Goal: Task Accomplishment & Management: Complete application form

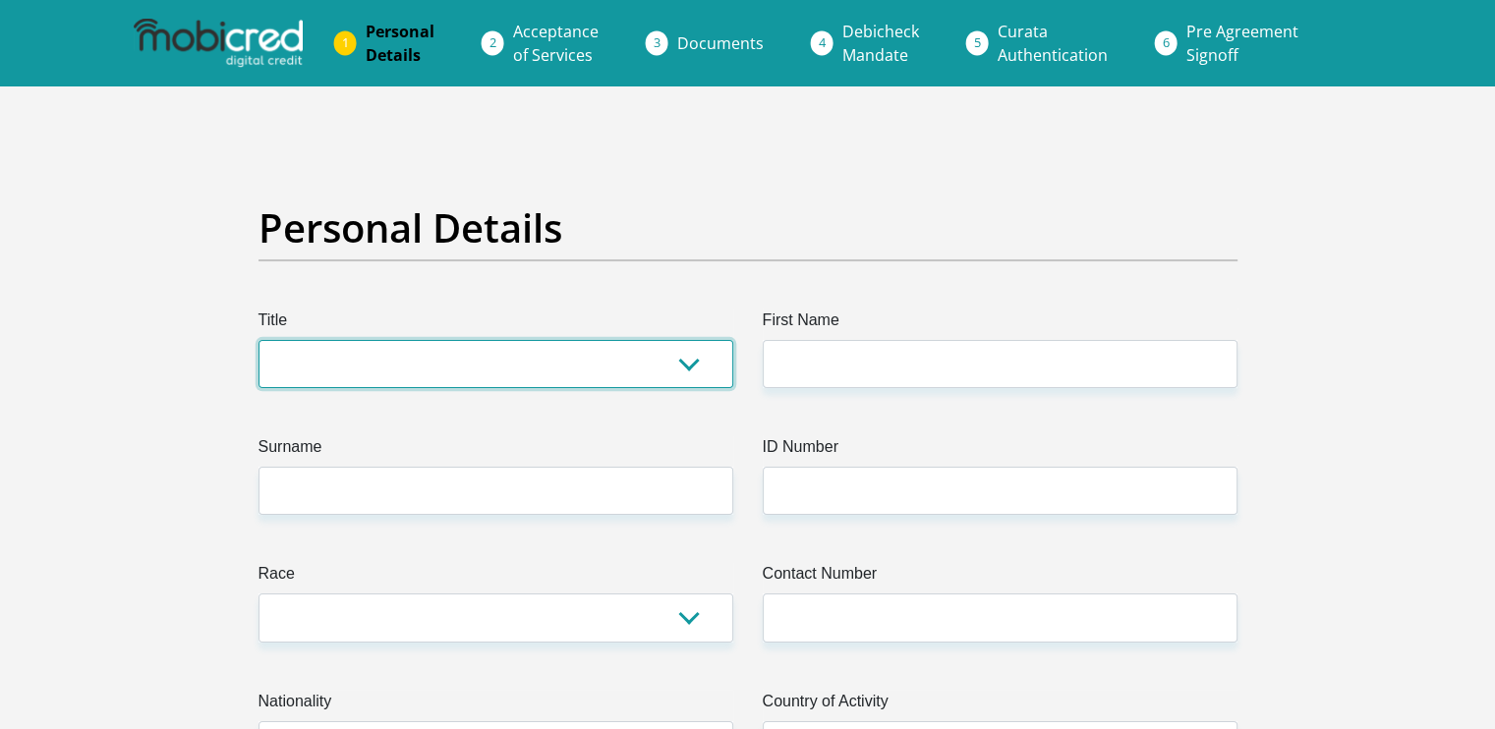
click at [664, 365] on select "Mr Ms Mrs Dr Other" at bounding box center [496, 364] width 475 height 48
select select "Ms"
click at [259, 340] on select "Mr Ms Mrs Dr Other" at bounding box center [496, 364] width 475 height 48
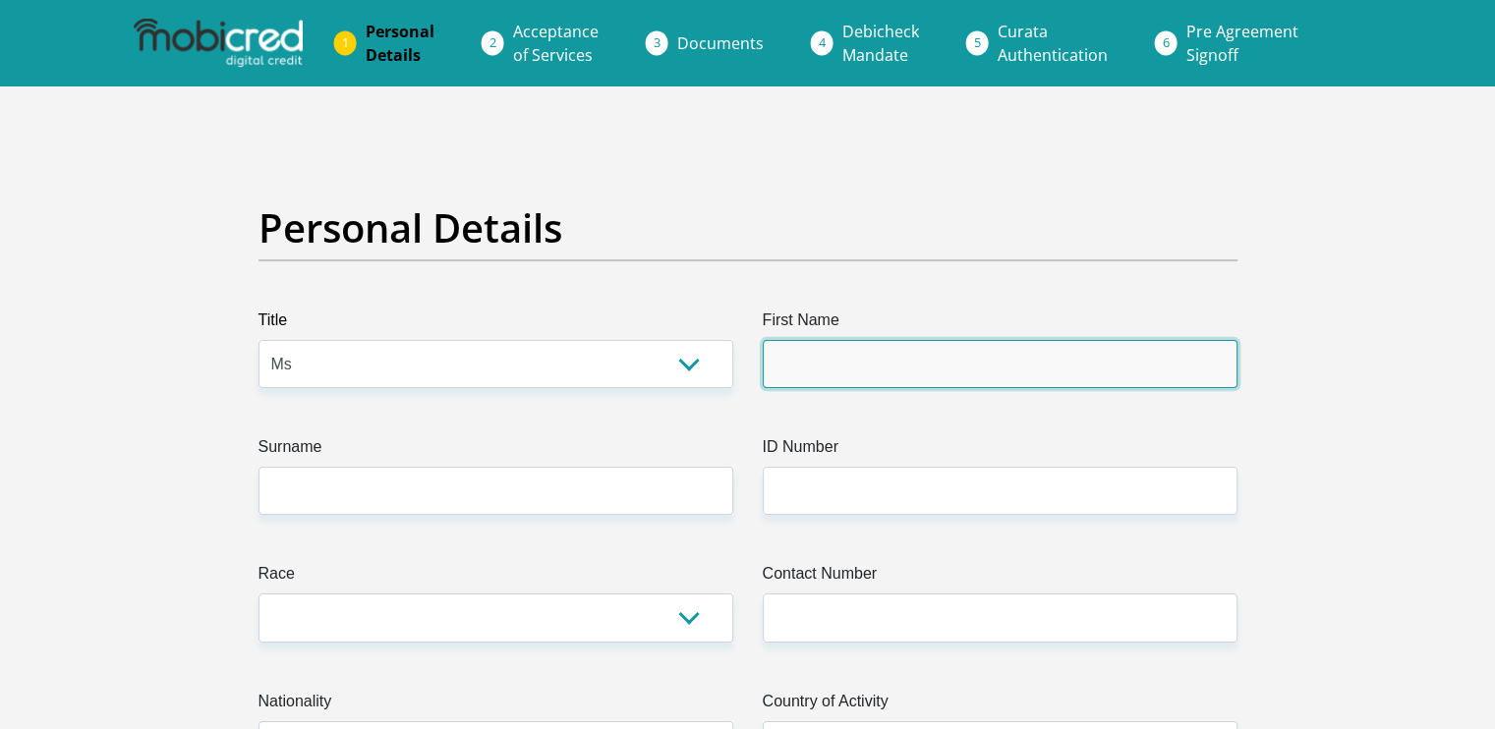
click at [865, 347] on input "First Name" at bounding box center [1000, 364] width 475 height 48
type input "omphile"
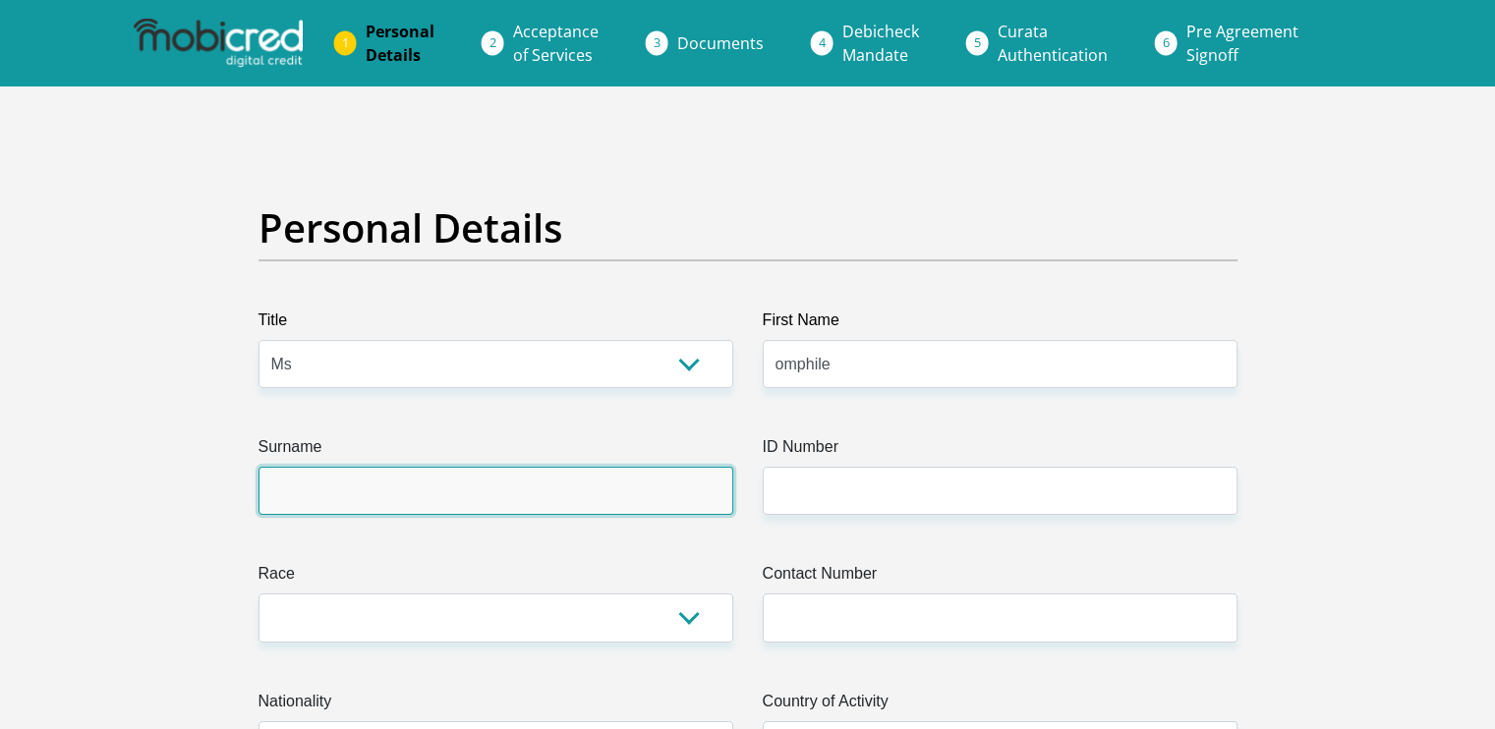
click at [582, 479] on input "Surname" at bounding box center [496, 491] width 475 height 48
type input "Modibana"
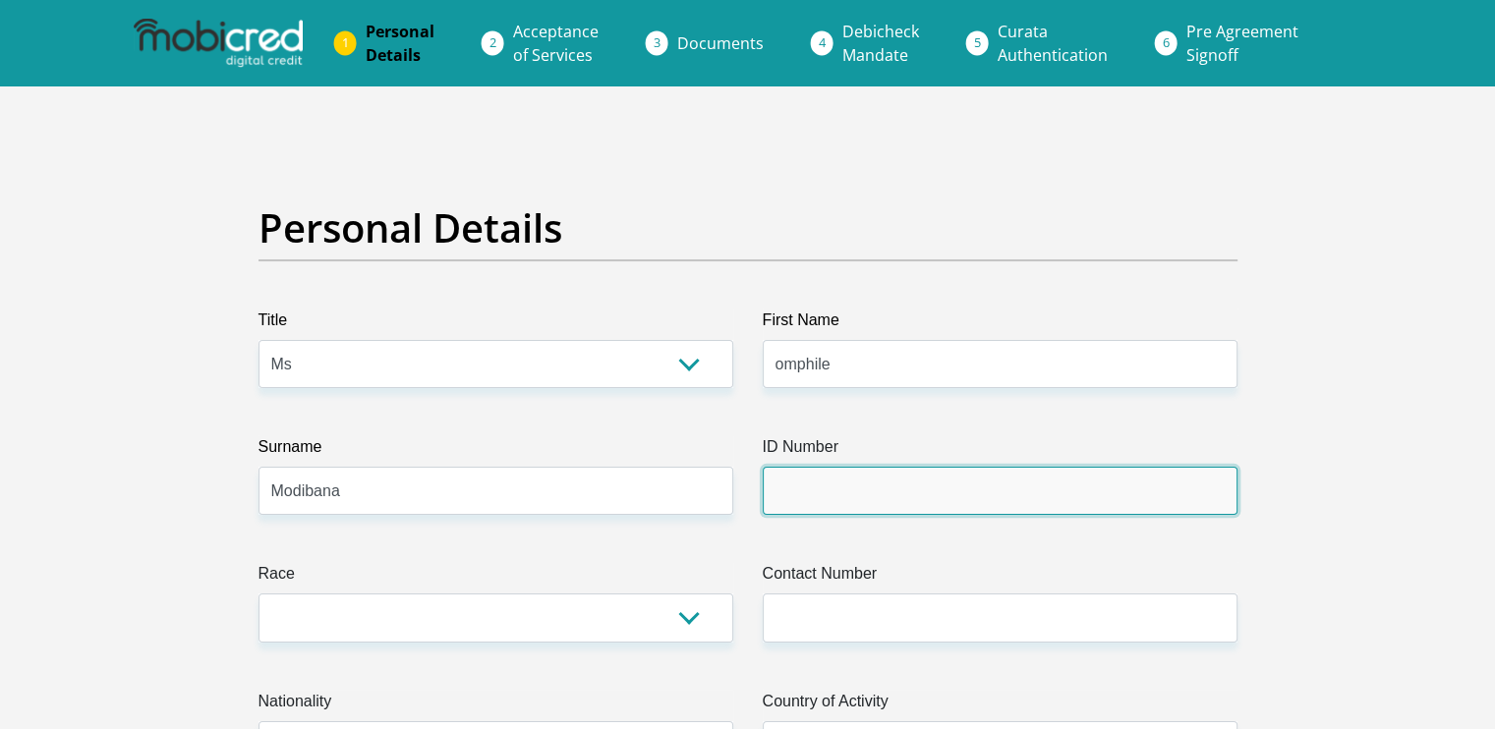
click at [772, 491] on input "ID Number" at bounding box center [1000, 491] width 475 height 48
type input "0007185909087"
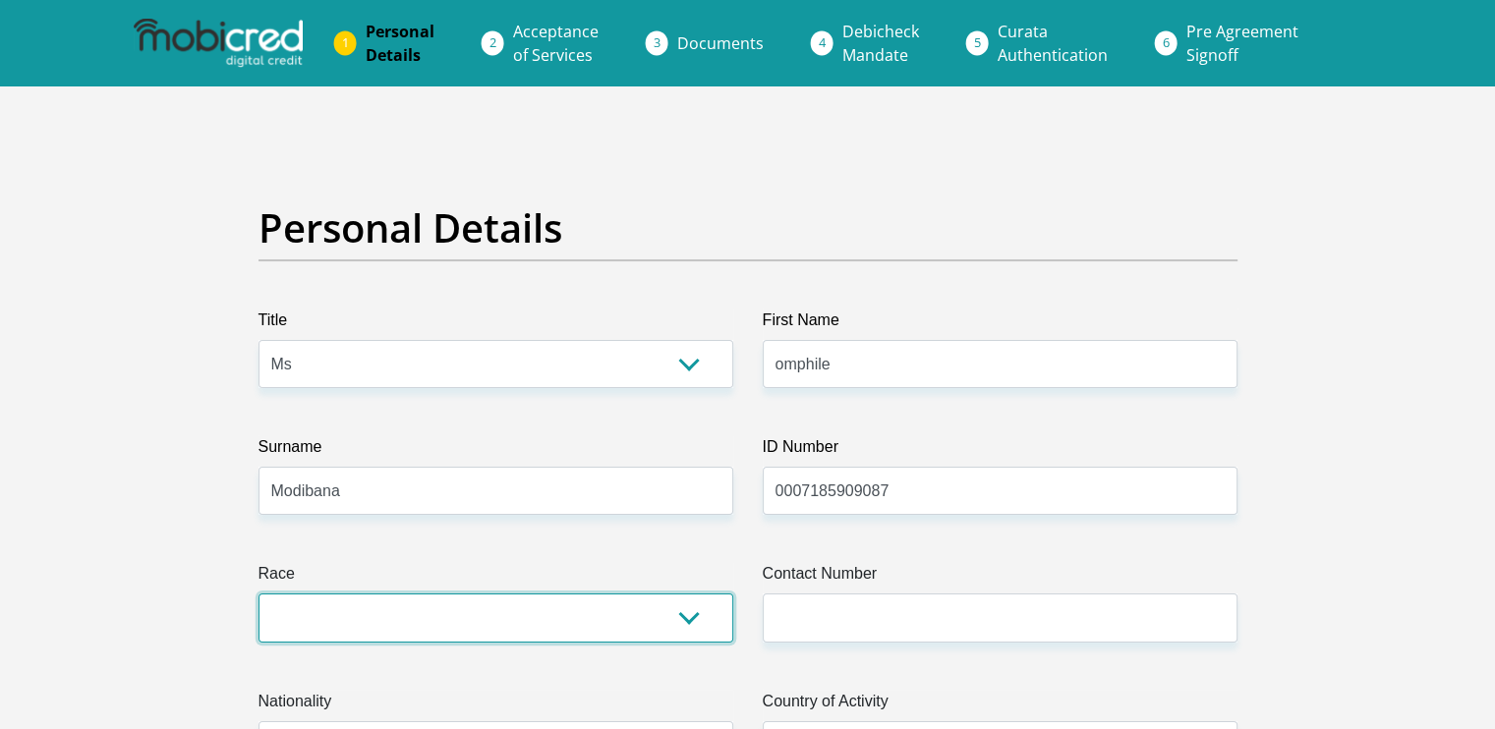
click at [562, 613] on select "Black Coloured Indian White Other" at bounding box center [496, 618] width 475 height 48
select select "1"
click at [259, 594] on select "Black Coloured Indian White Other" at bounding box center [496, 618] width 475 height 48
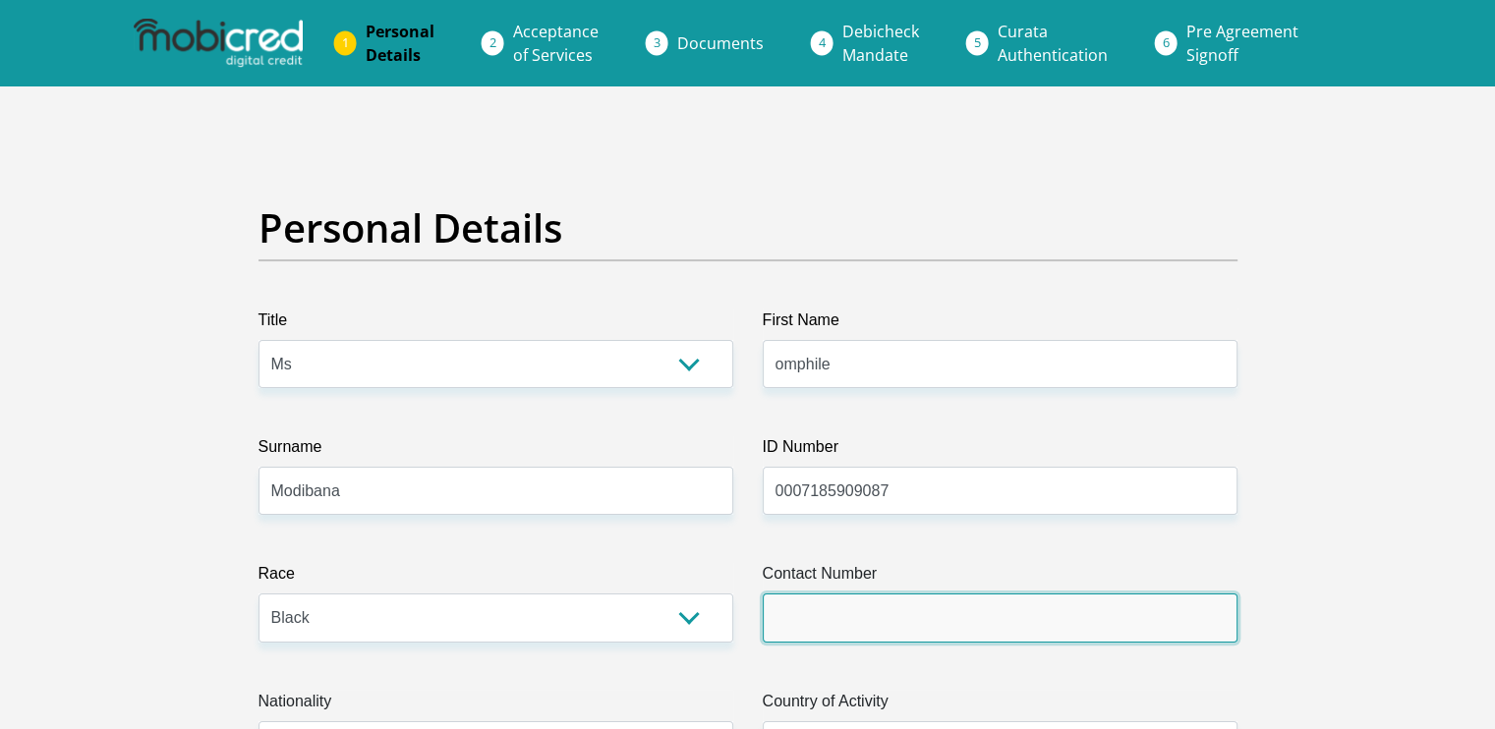
click at [848, 623] on input "Contact Number" at bounding box center [1000, 618] width 475 height 48
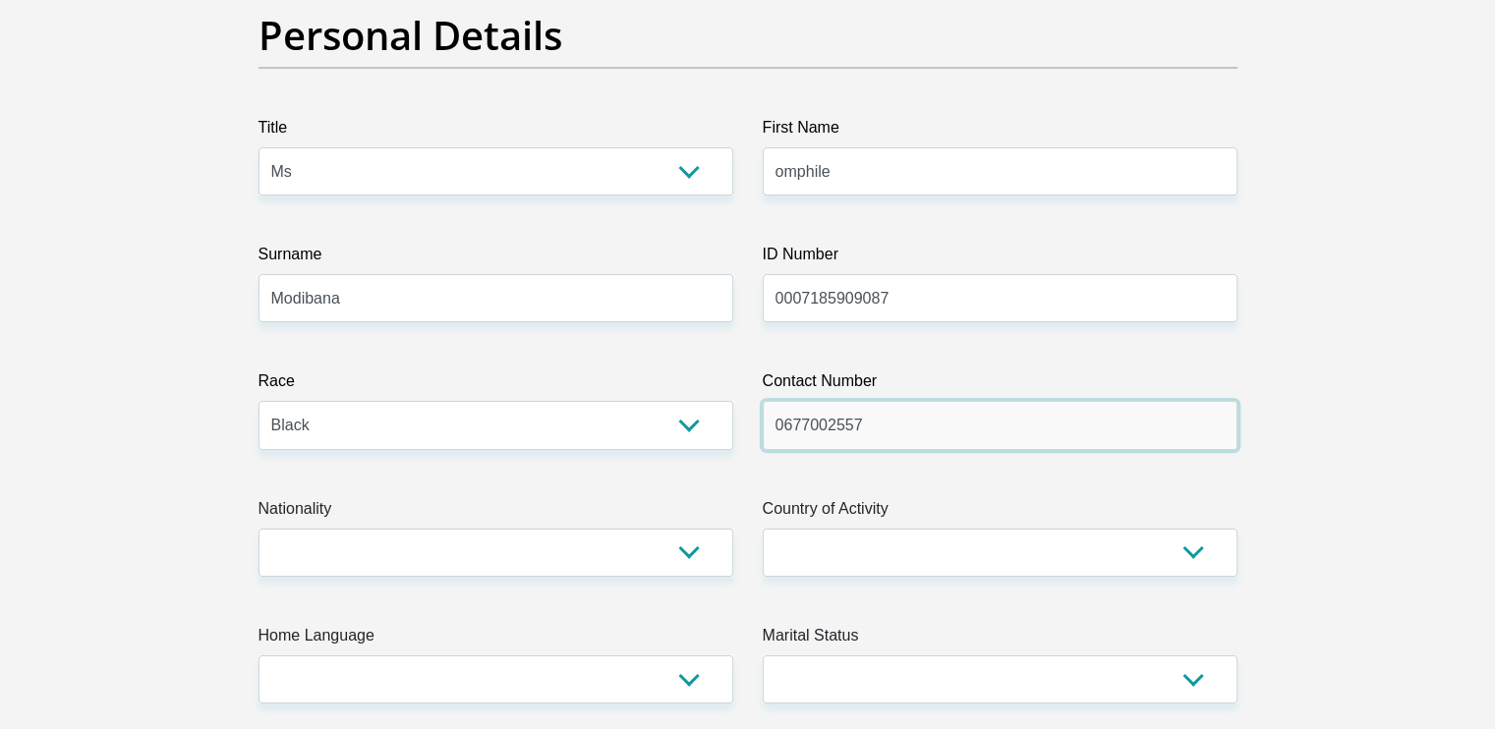
scroll to position [227, 0]
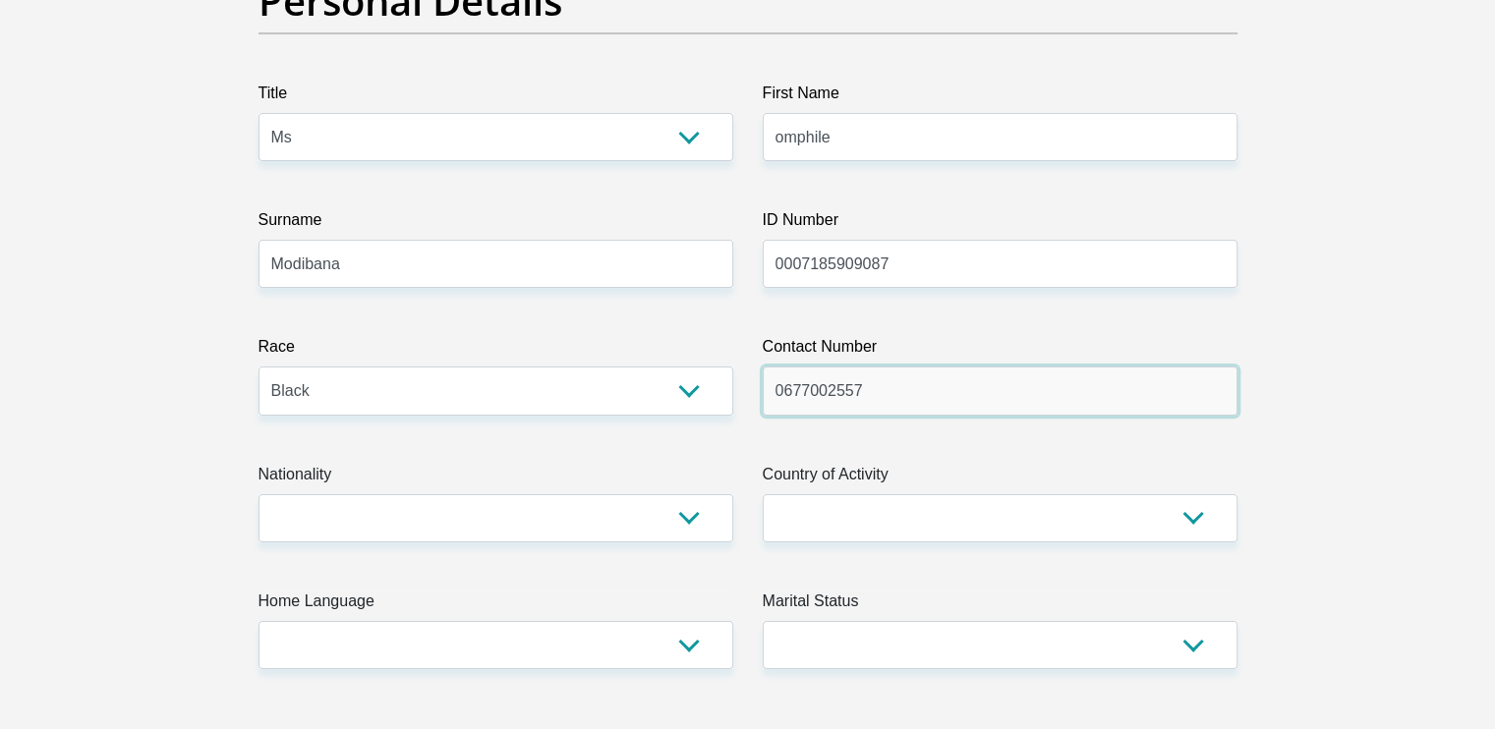
type input "0677002557"
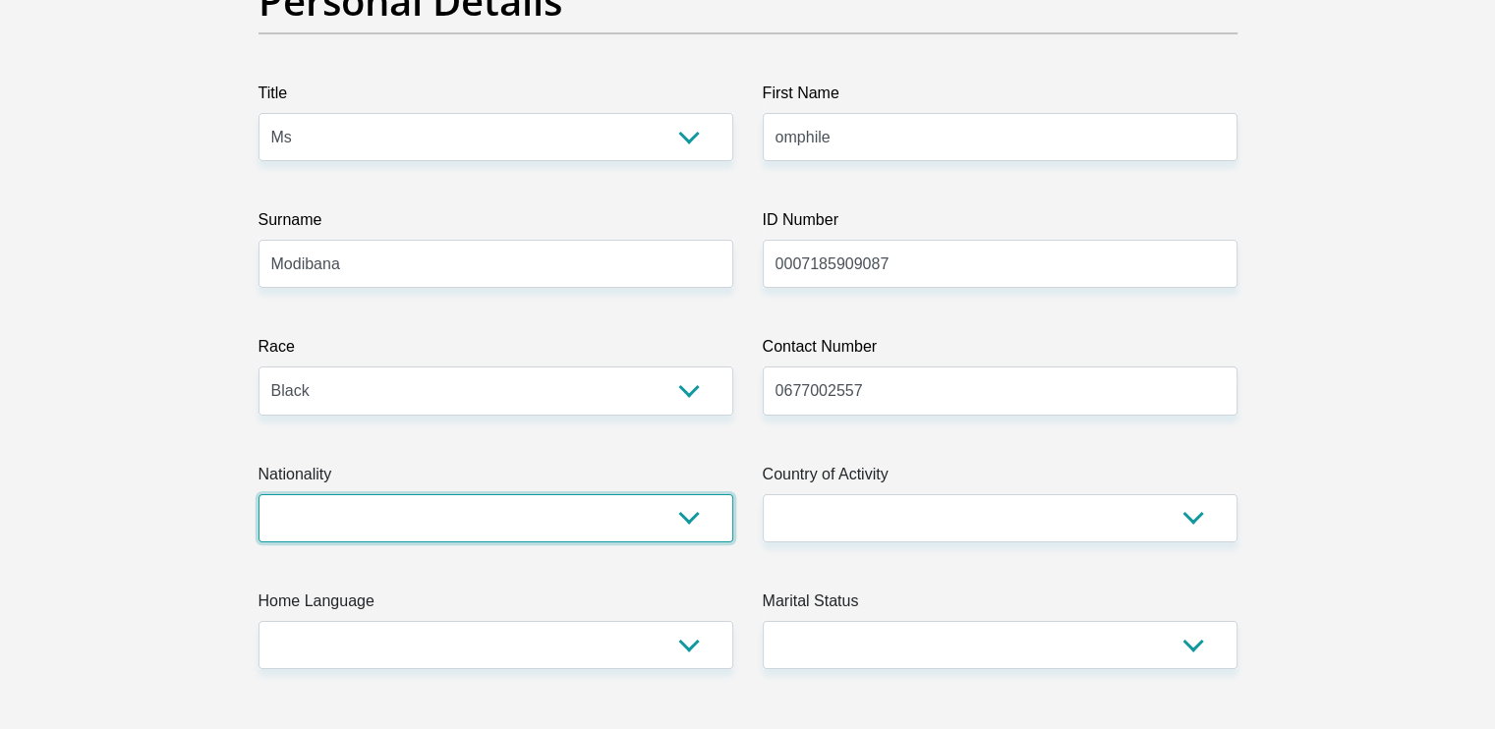
click at [570, 506] on select "South Africa Afghanistan Aland Islands Albania Algeria America Samoa American V…" at bounding box center [496, 518] width 475 height 48
select select "ZAF"
click at [259, 494] on select "South Africa Afghanistan Aland Islands Albania Algeria America Samoa American V…" at bounding box center [496, 518] width 475 height 48
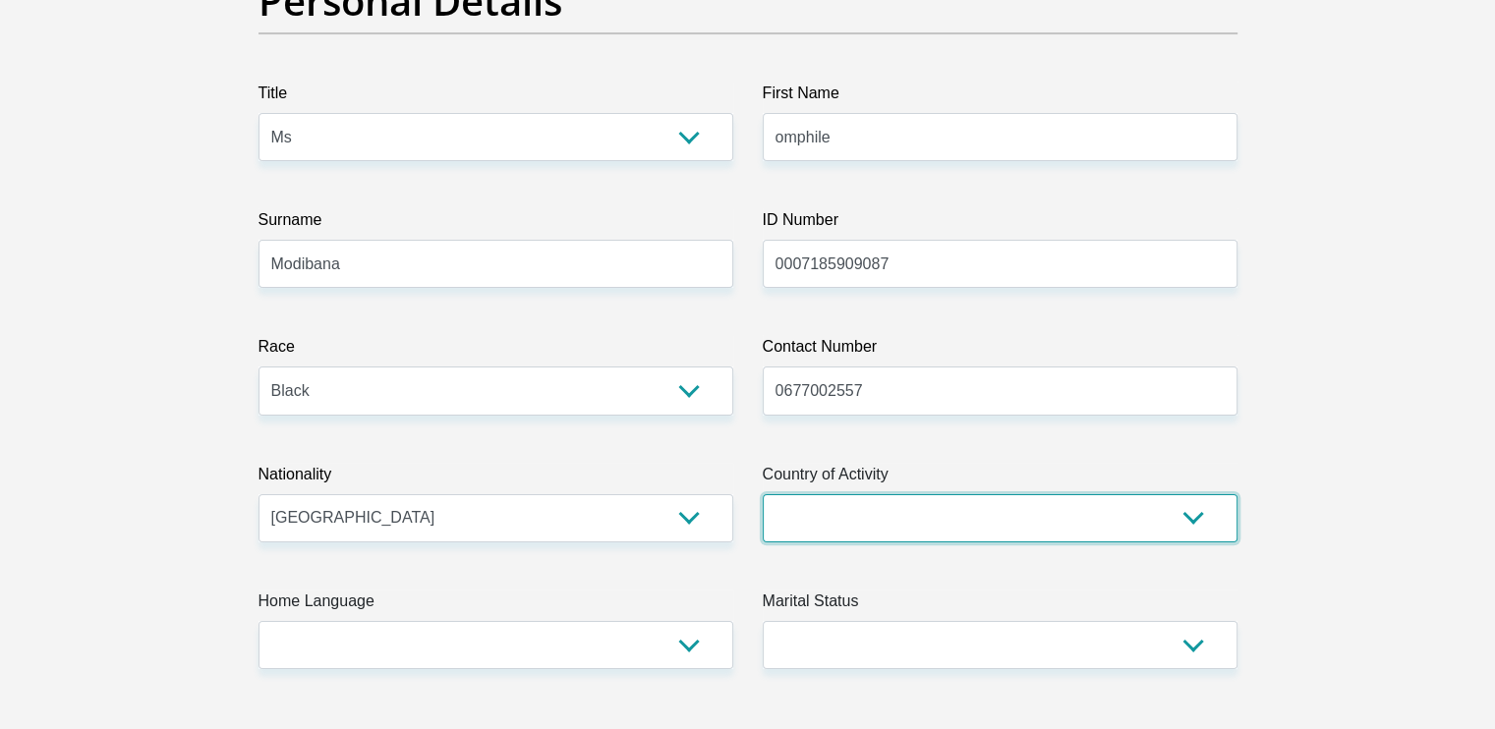
click at [1055, 514] on select "South Africa Afghanistan Aland Islands Albania Algeria America Samoa American V…" at bounding box center [1000, 518] width 475 height 48
select select "ZAF"
click at [763, 494] on select "South Africa Afghanistan Aland Islands Albania Algeria America Samoa American V…" at bounding box center [1000, 518] width 475 height 48
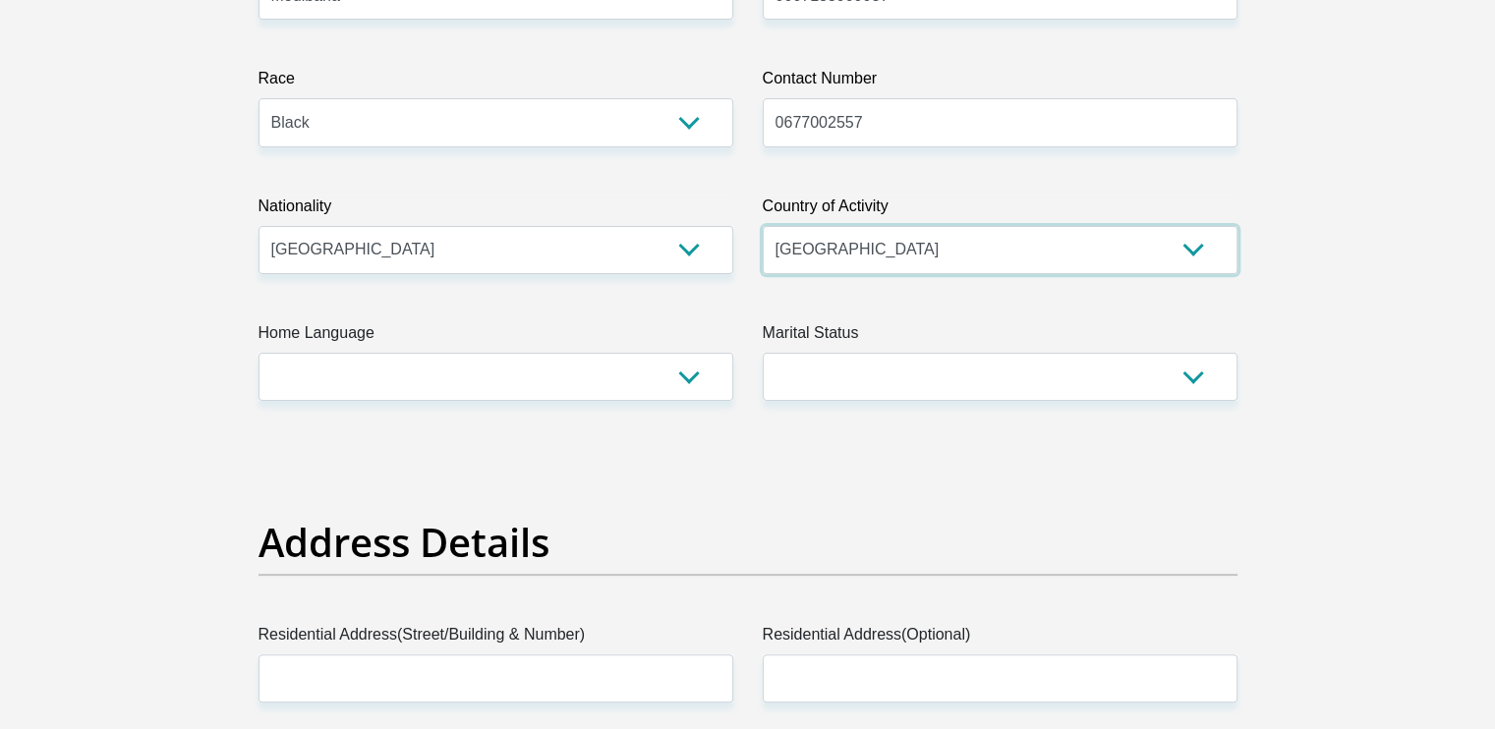
scroll to position [499, 0]
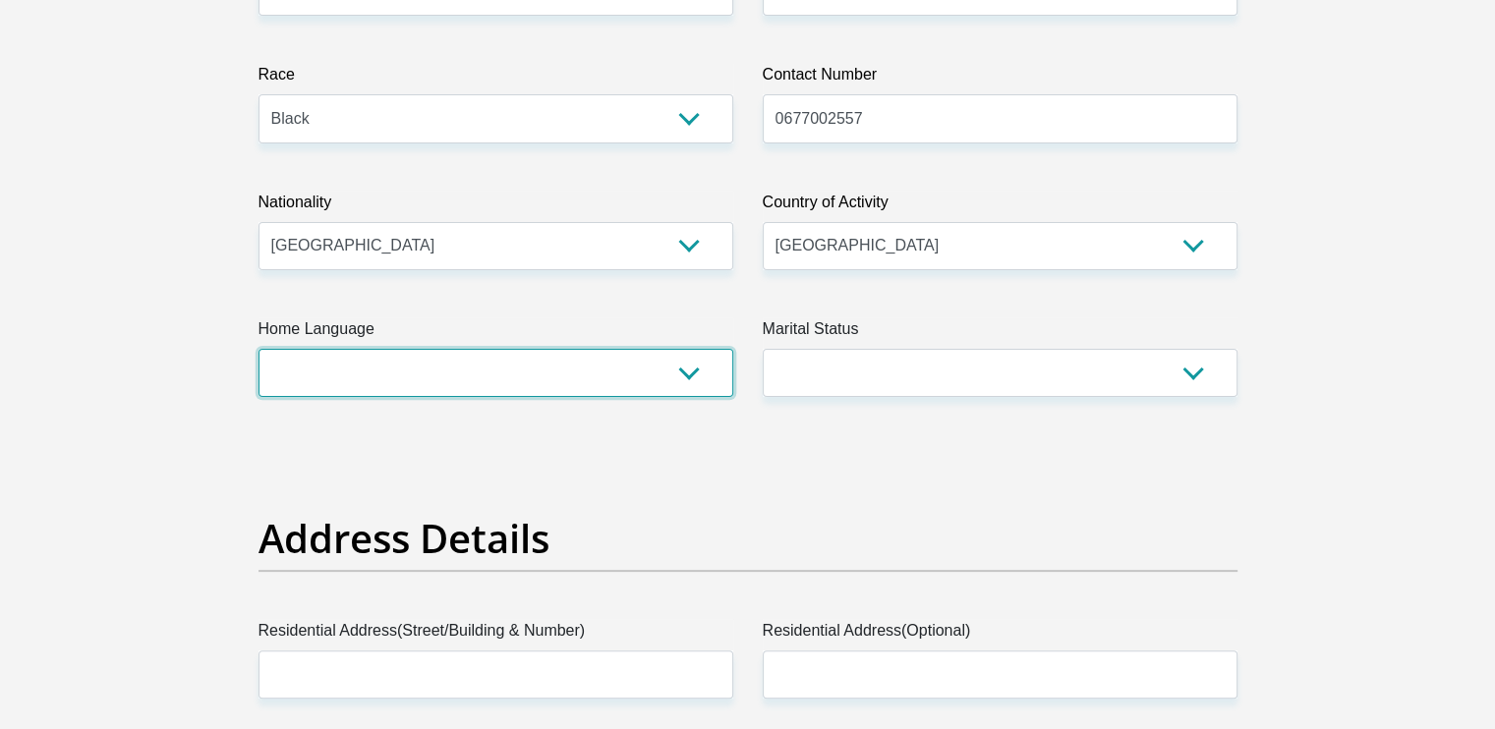
click at [687, 386] on select "Afrikaans English Sepedi South Ndebele Southern Sotho Swati Tsonga Tswana Venda…" at bounding box center [496, 373] width 475 height 48
select select "tsn"
click at [259, 349] on select "Afrikaans English Sepedi South Ndebele Southern Sotho Swati Tsonga Tswana Venda…" at bounding box center [496, 373] width 475 height 48
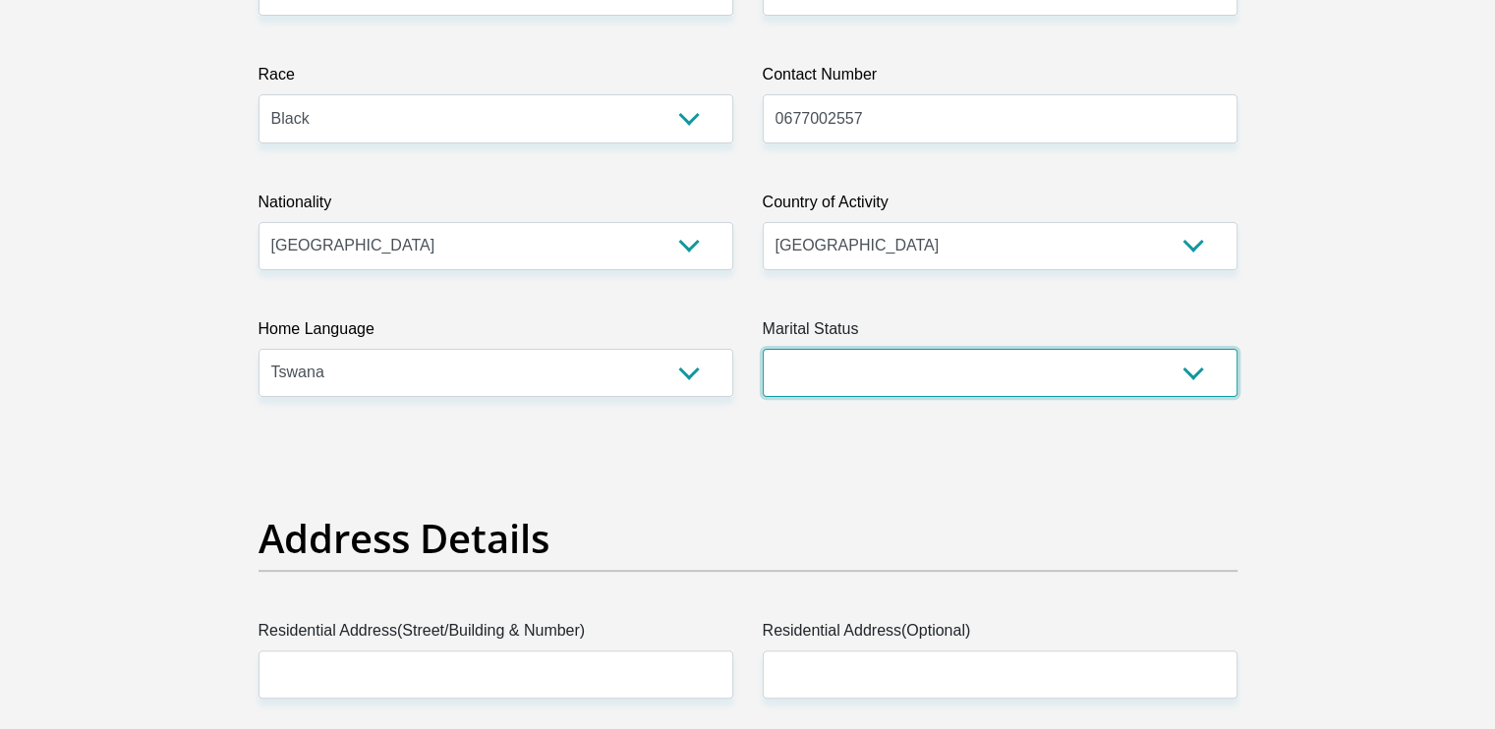
click at [872, 384] on select "Married ANC Single Divorced Widowed Married COP or Customary Law" at bounding box center [1000, 373] width 475 height 48
select select "2"
click at [763, 349] on select "Married ANC Single Divorced Widowed Married COP or Customary Law" at bounding box center [1000, 373] width 475 height 48
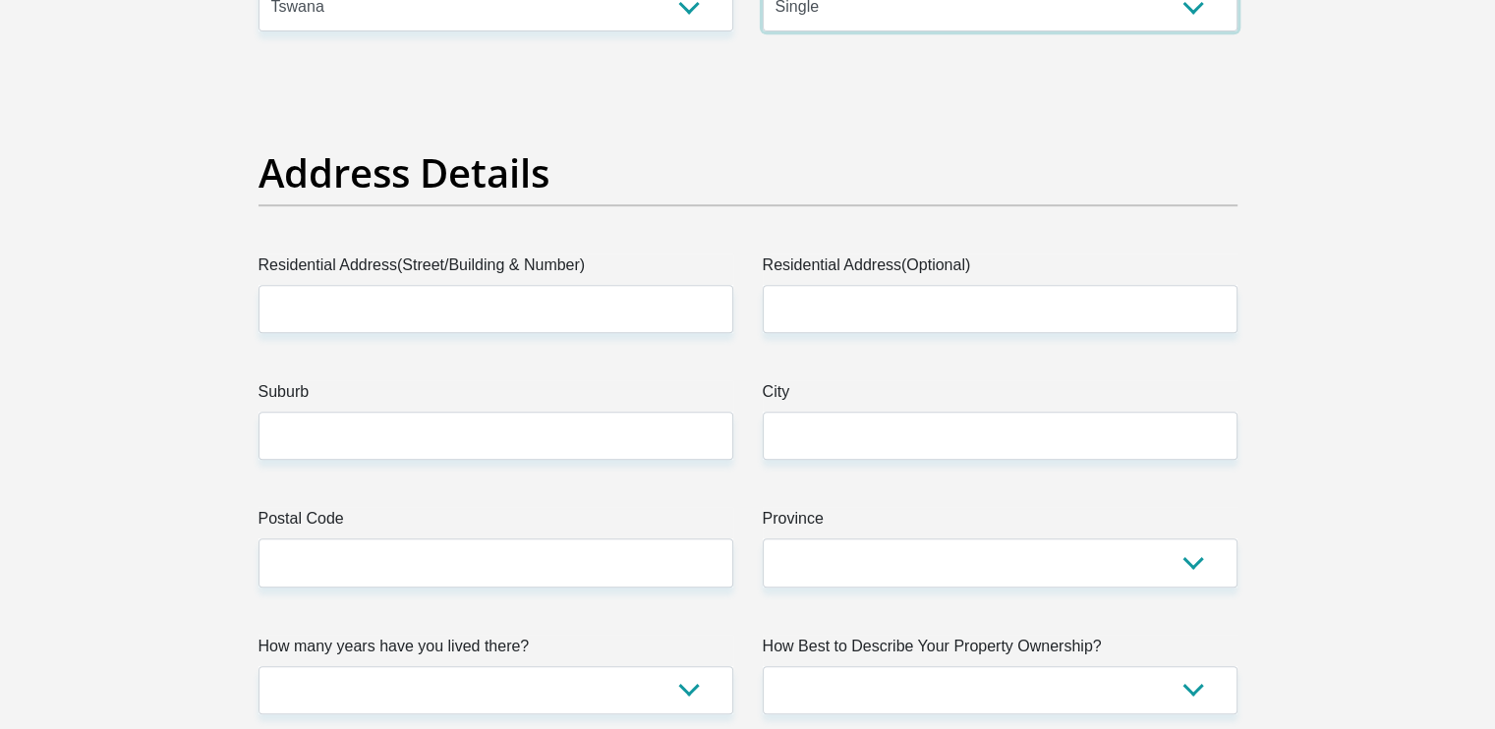
scroll to position [863, 0]
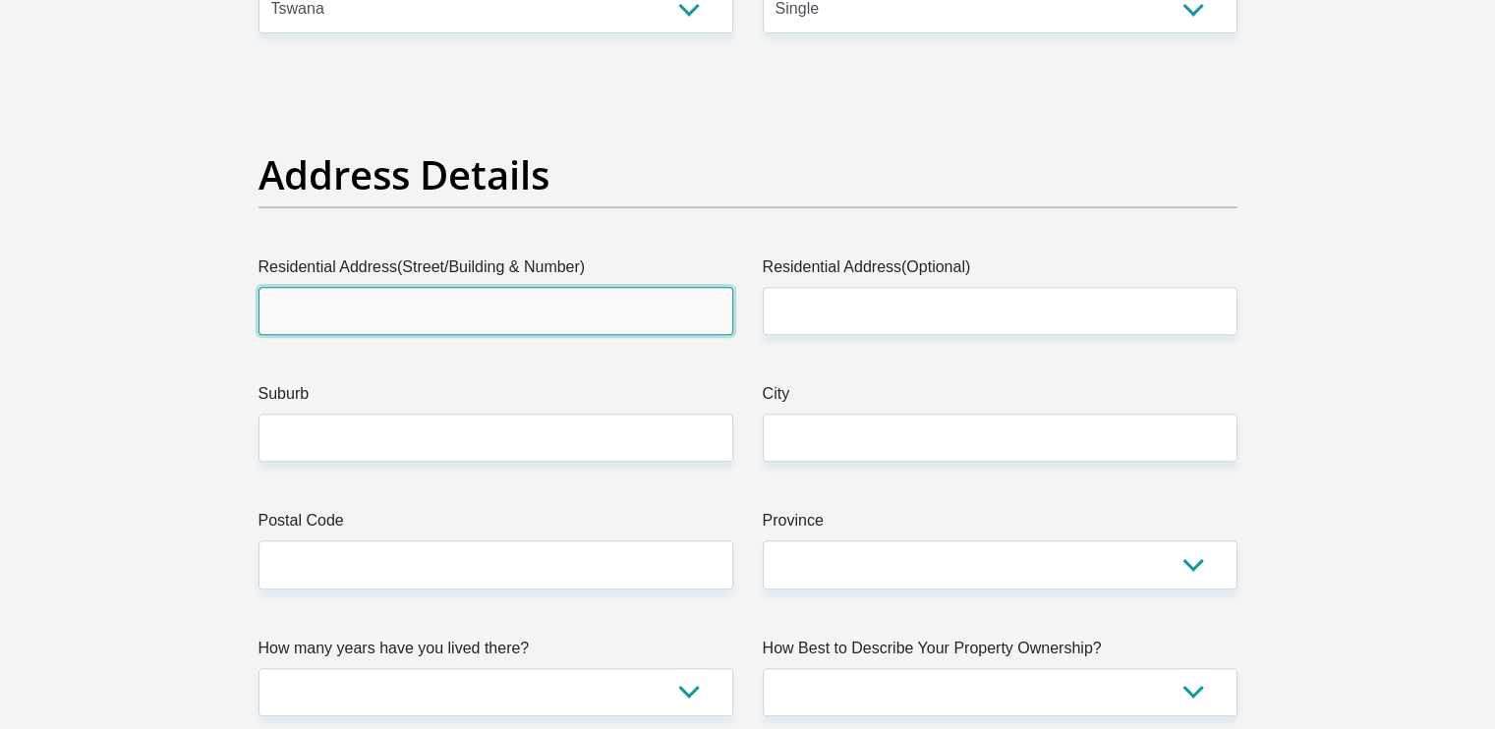
click at [391, 303] on input "Residential Address(Street/Building & Number)" at bounding box center [496, 311] width 475 height 48
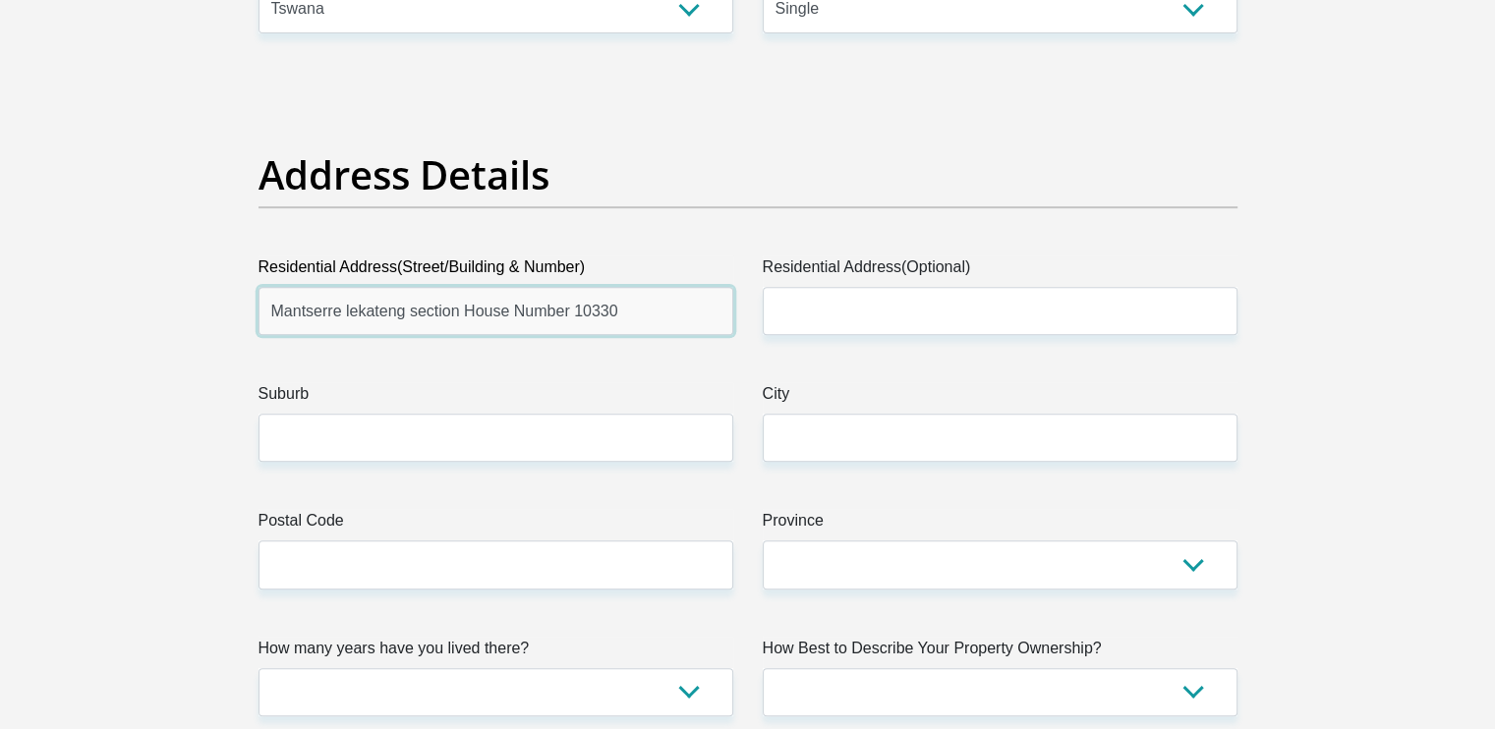
type input "Mantserre lekateng section House Number 10330"
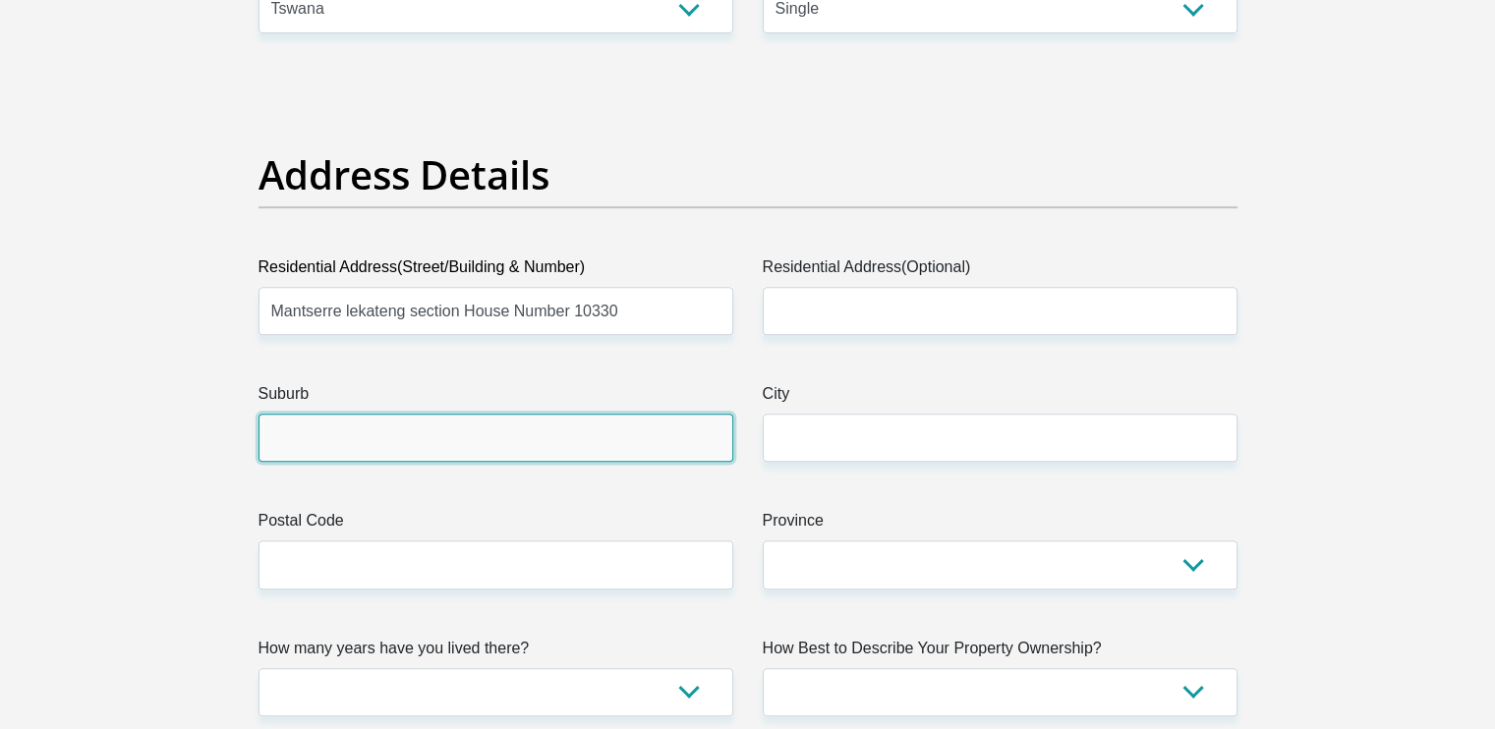
click at [599, 447] on input "Suburb" at bounding box center [496, 438] width 475 height 48
type input "Swartklip"
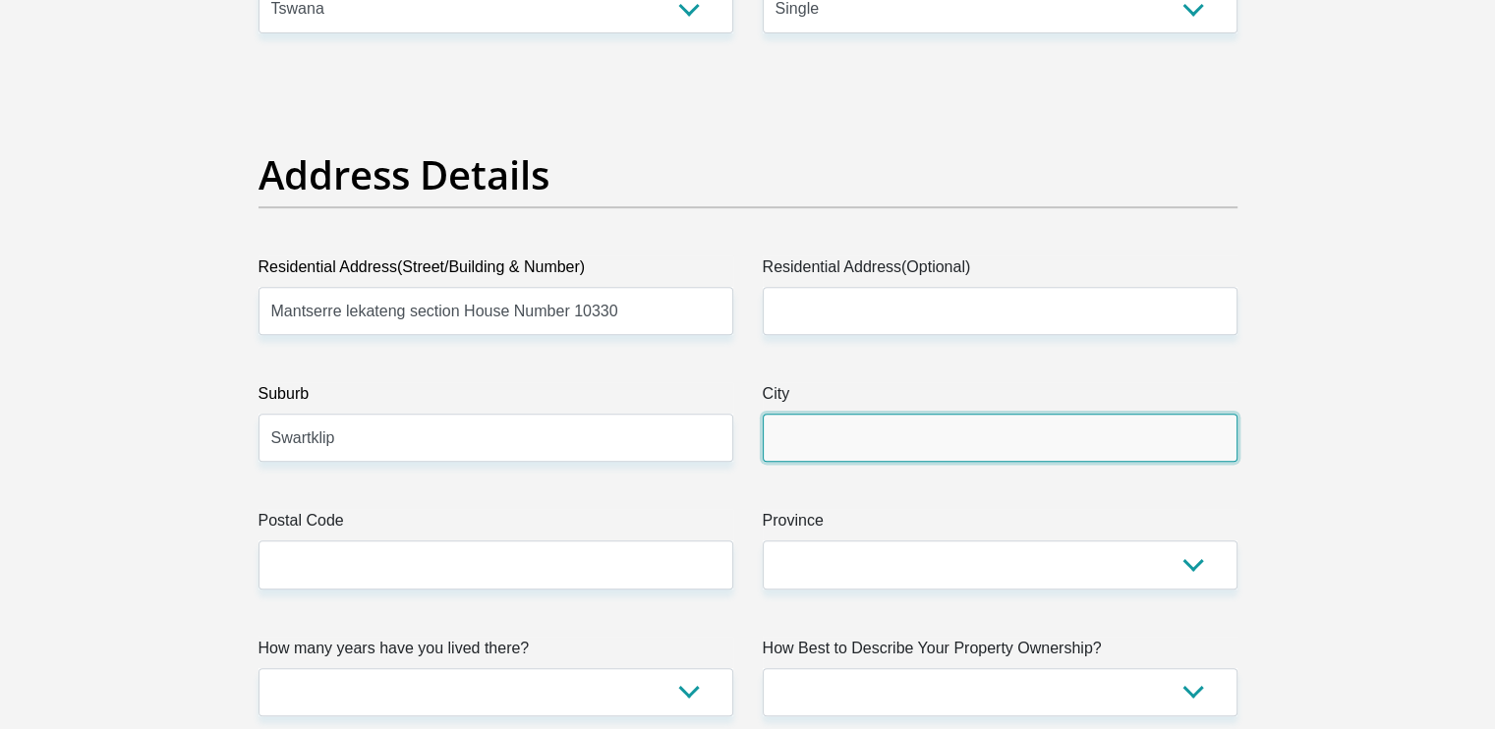
click at [869, 441] on input "City" at bounding box center [1000, 438] width 475 height 48
click at [814, 439] on input "Rusternburg" at bounding box center [1000, 438] width 475 height 48
click at [793, 439] on input "Rustenburg" at bounding box center [1000, 438] width 475 height 48
type input "Rustenburg"
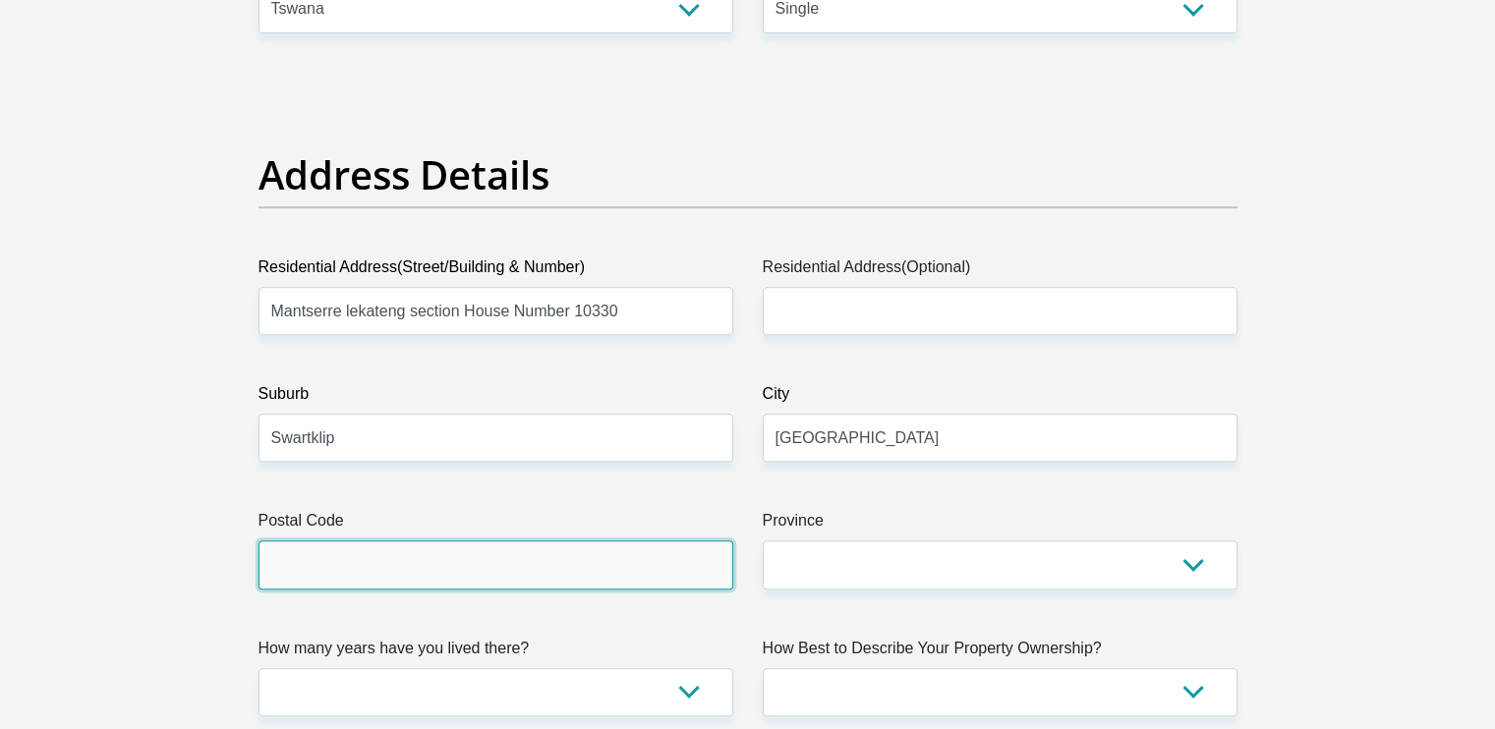
click at [589, 573] on input "Postal Code" at bounding box center [496, 565] width 475 height 48
type input "0370"
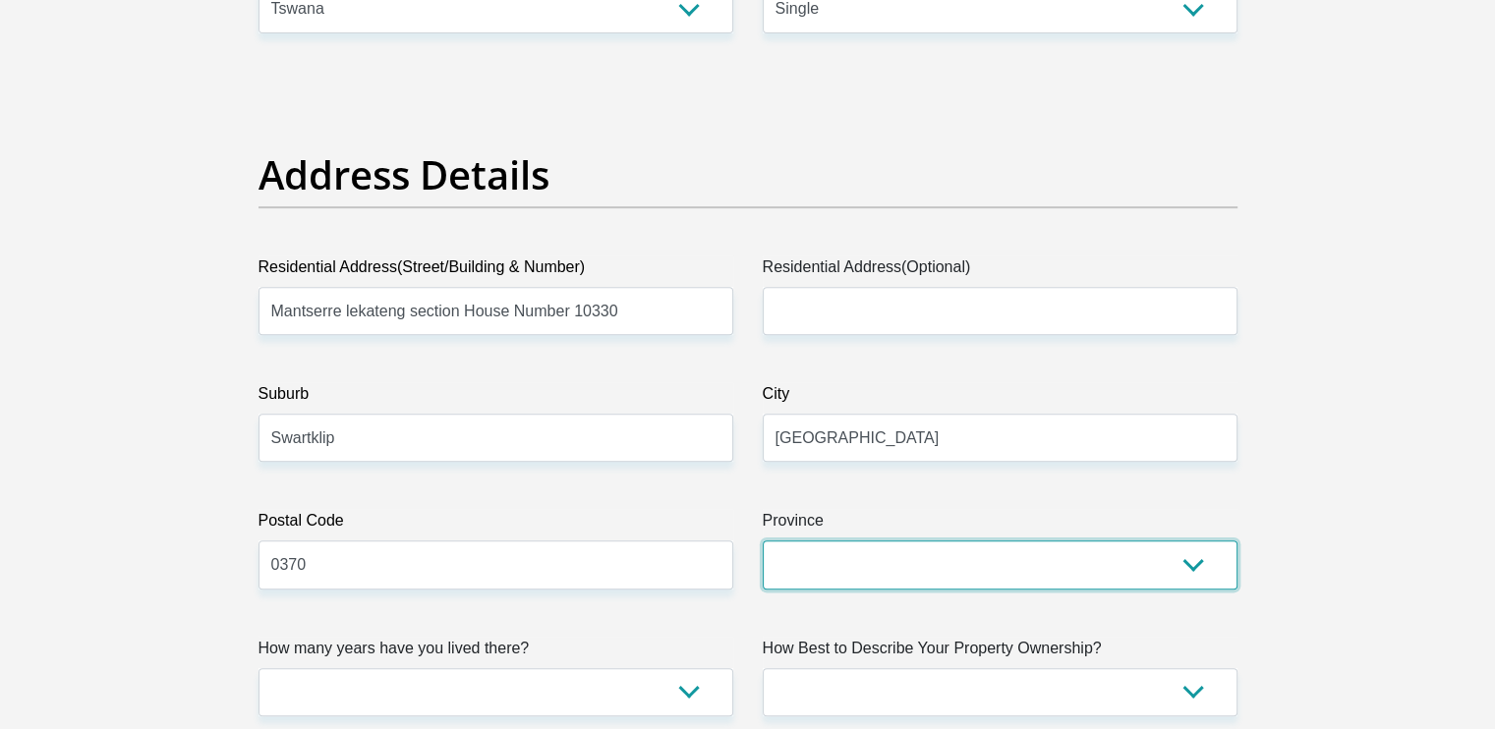
click at [878, 572] on select "Eastern Cape Free State Gauteng KwaZulu-Natal Limpopo Mpumalanga Northern Cape …" at bounding box center [1000, 565] width 475 height 48
select select "North West"
click at [763, 541] on select "Eastern Cape Free State Gauteng KwaZulu-Natal Limpopo Mpumalanga Northern Cape …" at bounding box center [1000, 565] width 475 height 48
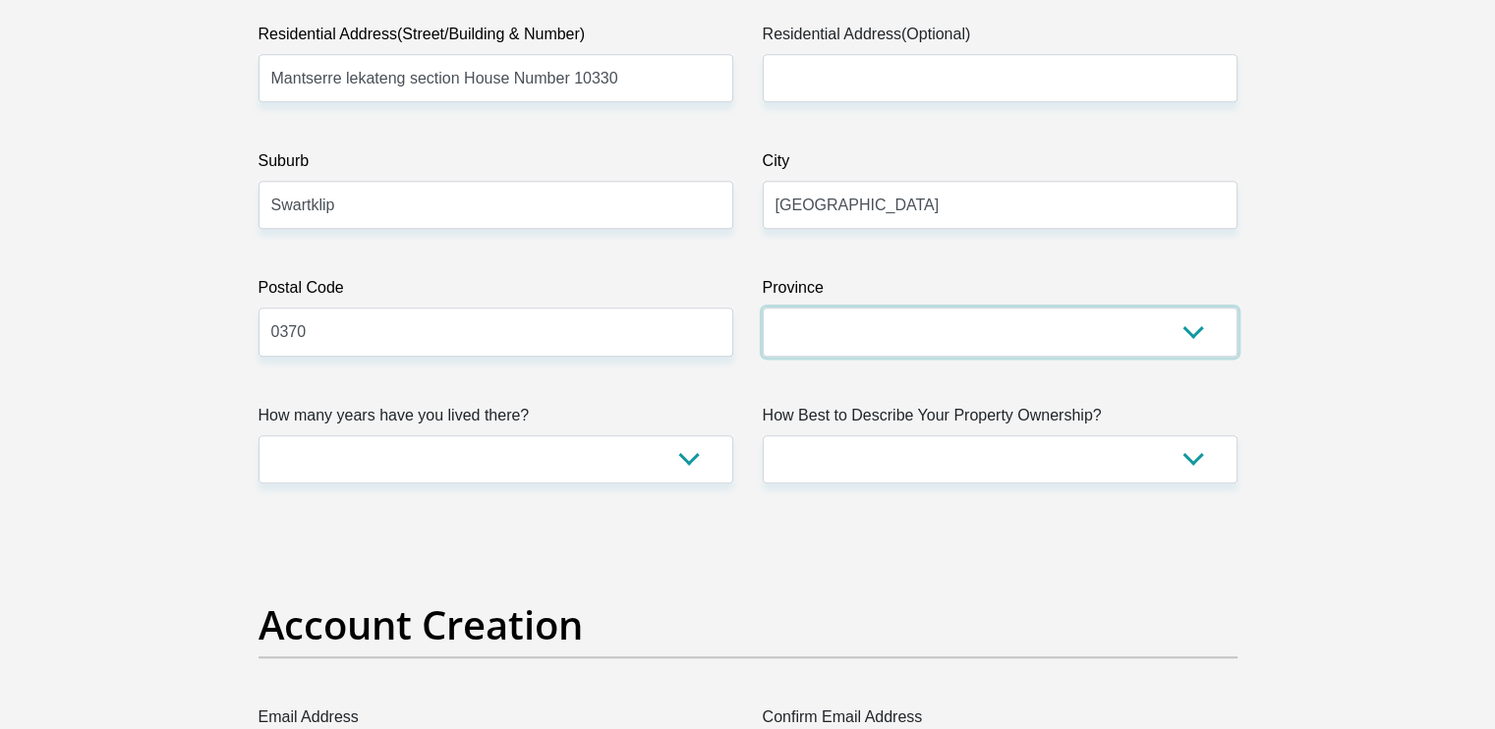
scroll to position [1097, 0]
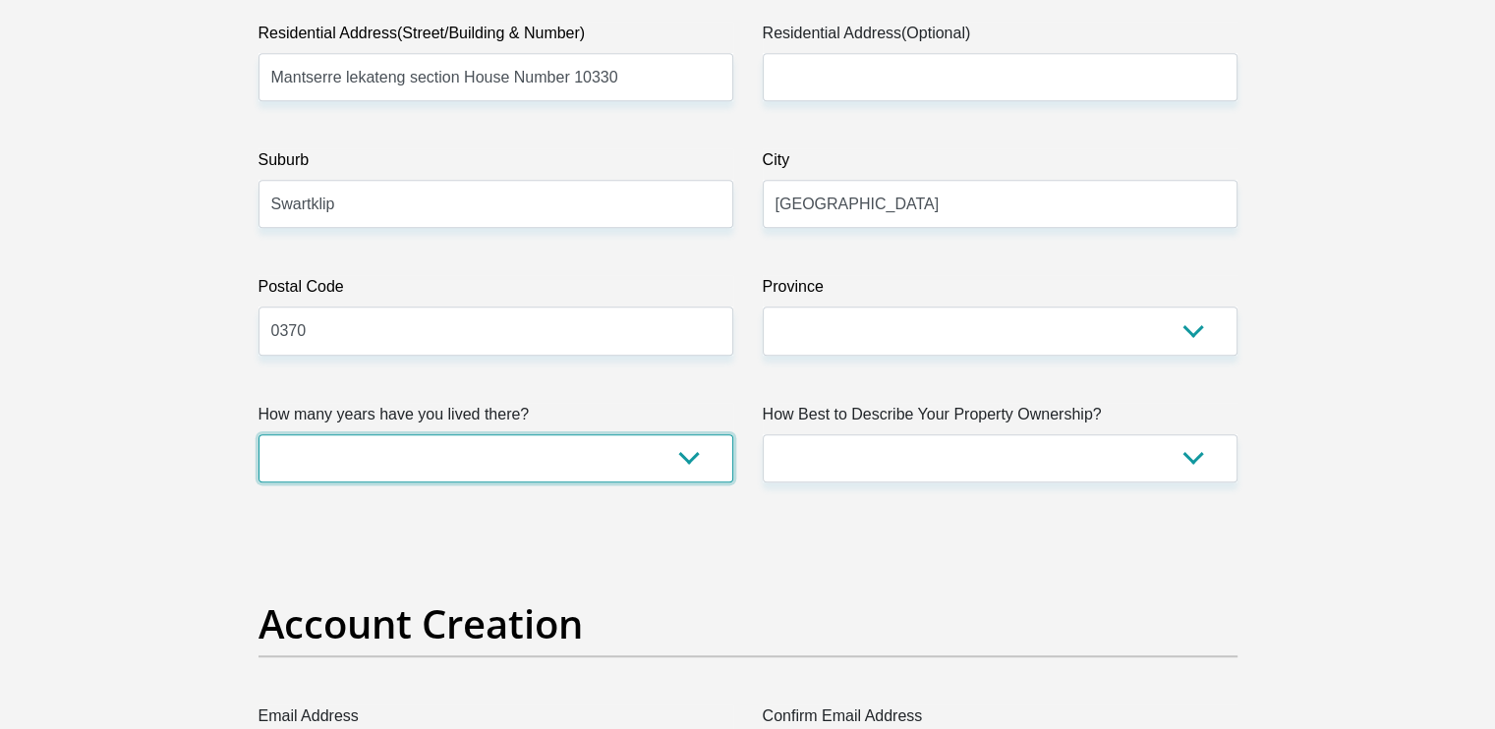
click at [468, 450] on select "less than 1 year 1-3 years 3-5 years 5+ years" at bounding box center [496, 458] width 475 height 48
select select "5"
click at [259, 434] on select "less than 1 year 1-3 years 3-5 years 5+ years" at bounding box center [496, 458] width 475 height 48
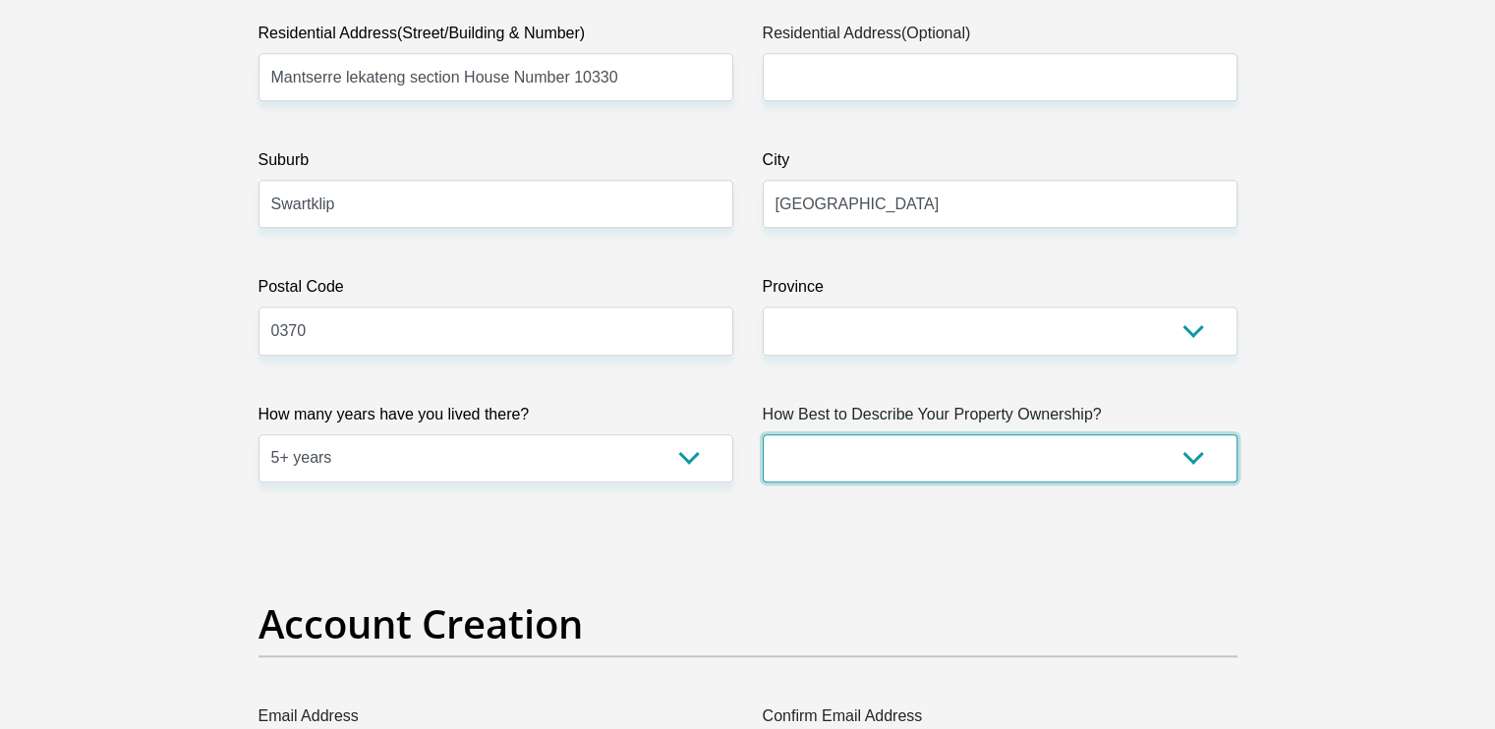
click at [841, 451] on select "Owned Rented Family Owned Company Dwelling" at bounding box center [1000, 458] width 475 height 48
select select "parents"
click at [763, 434] on select "Owned Rented Family Owned Company Dwelling" at bounding box center [1000, 458] width 475 height 48
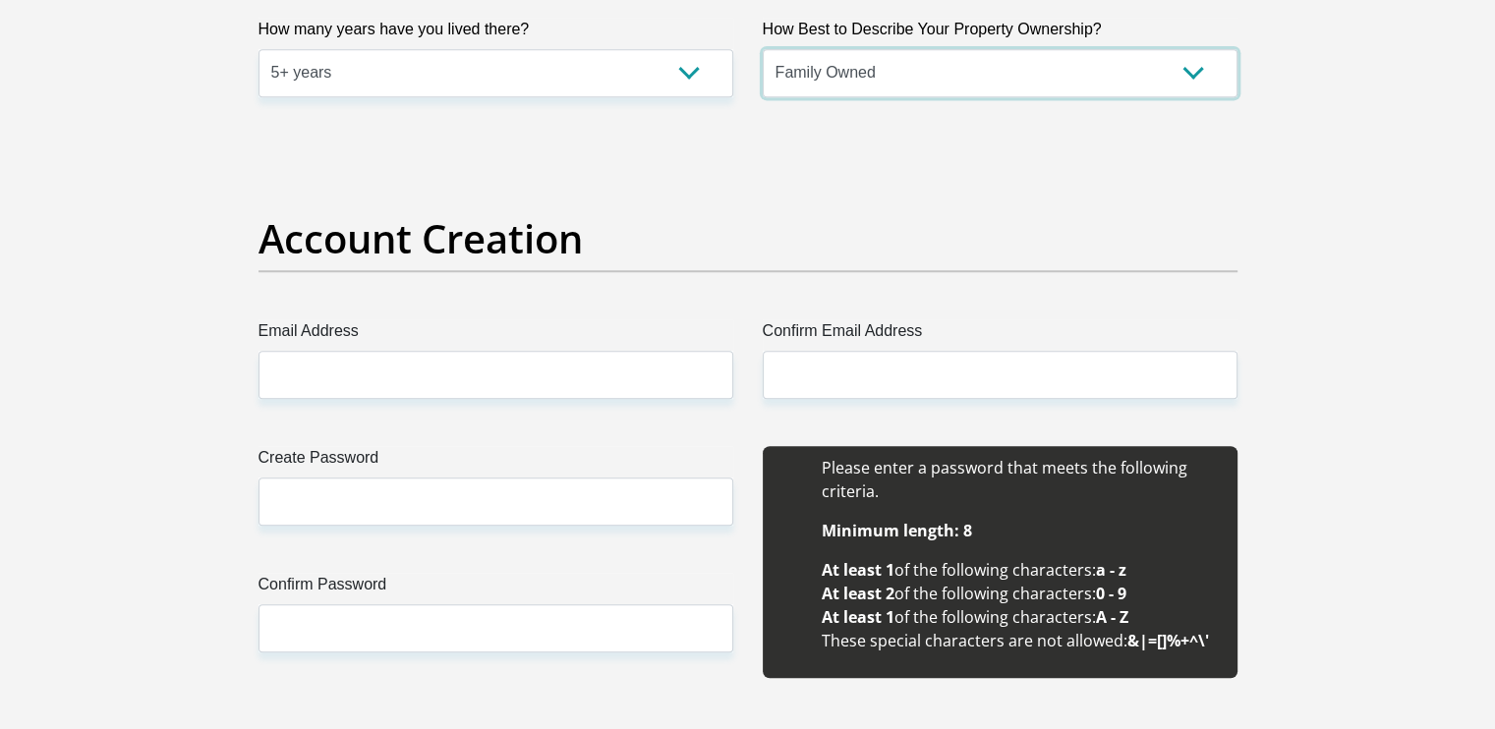
scroll to position [1482, 0]
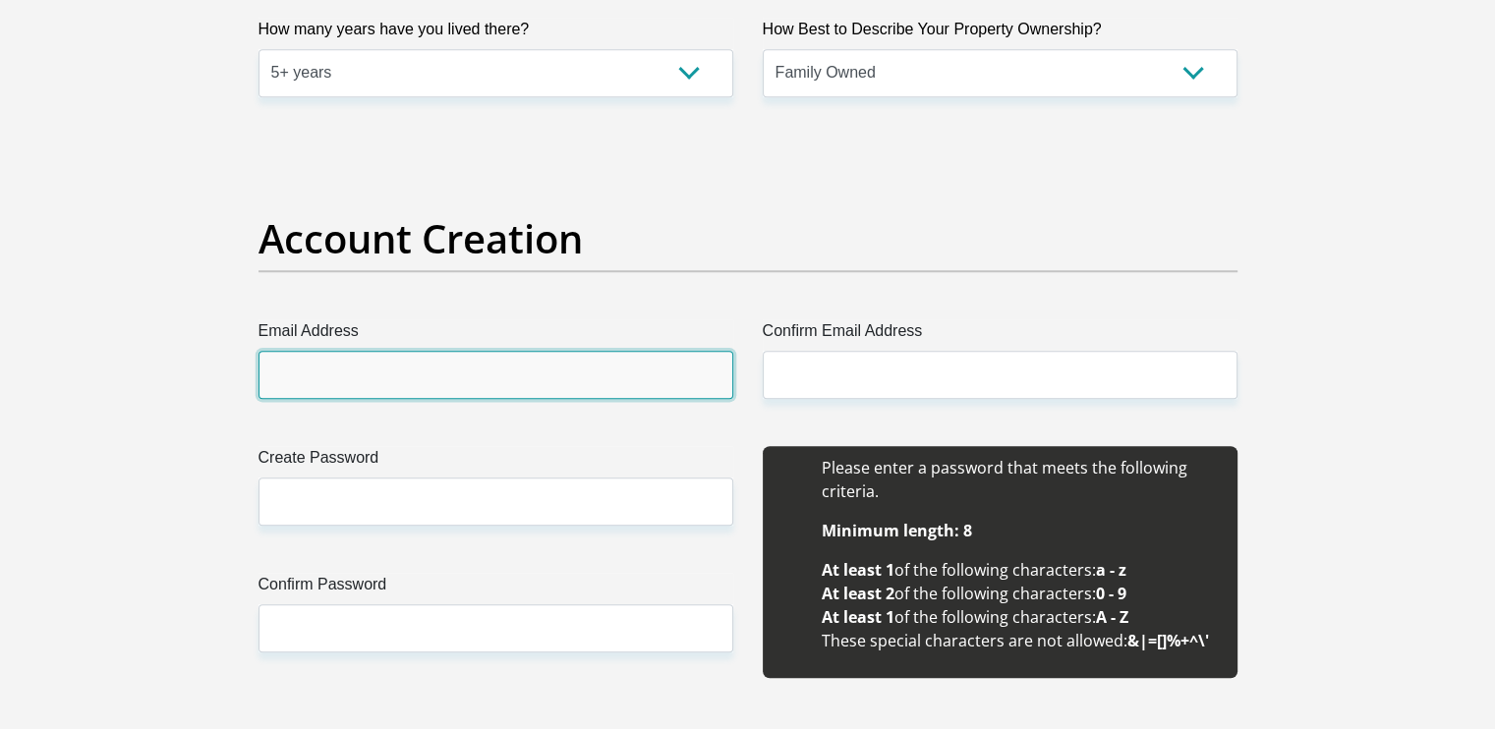
click at [661, 370] on input "Email Address" at bounding box center [496, 375] width 475 height 48
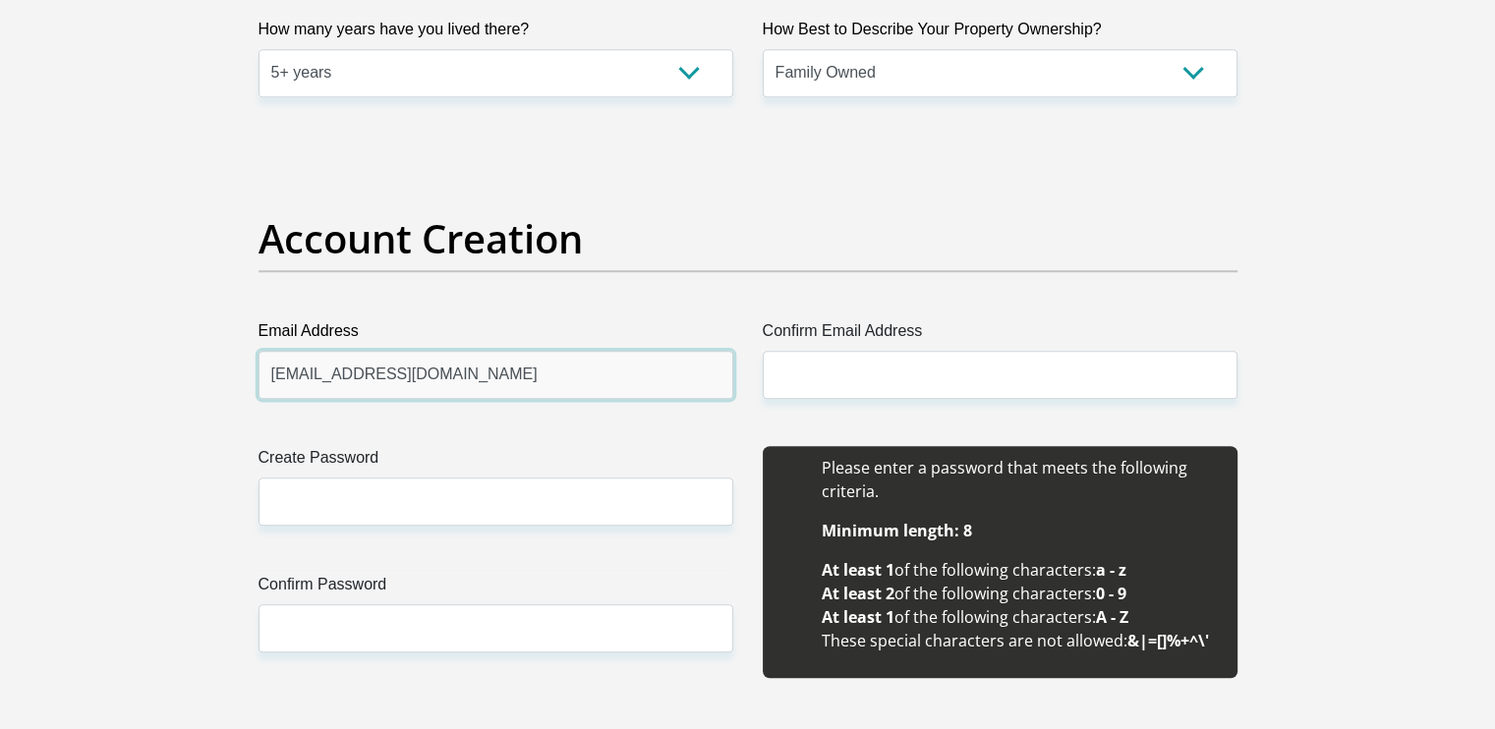
type input "omphilemodibana03@gmail.com"
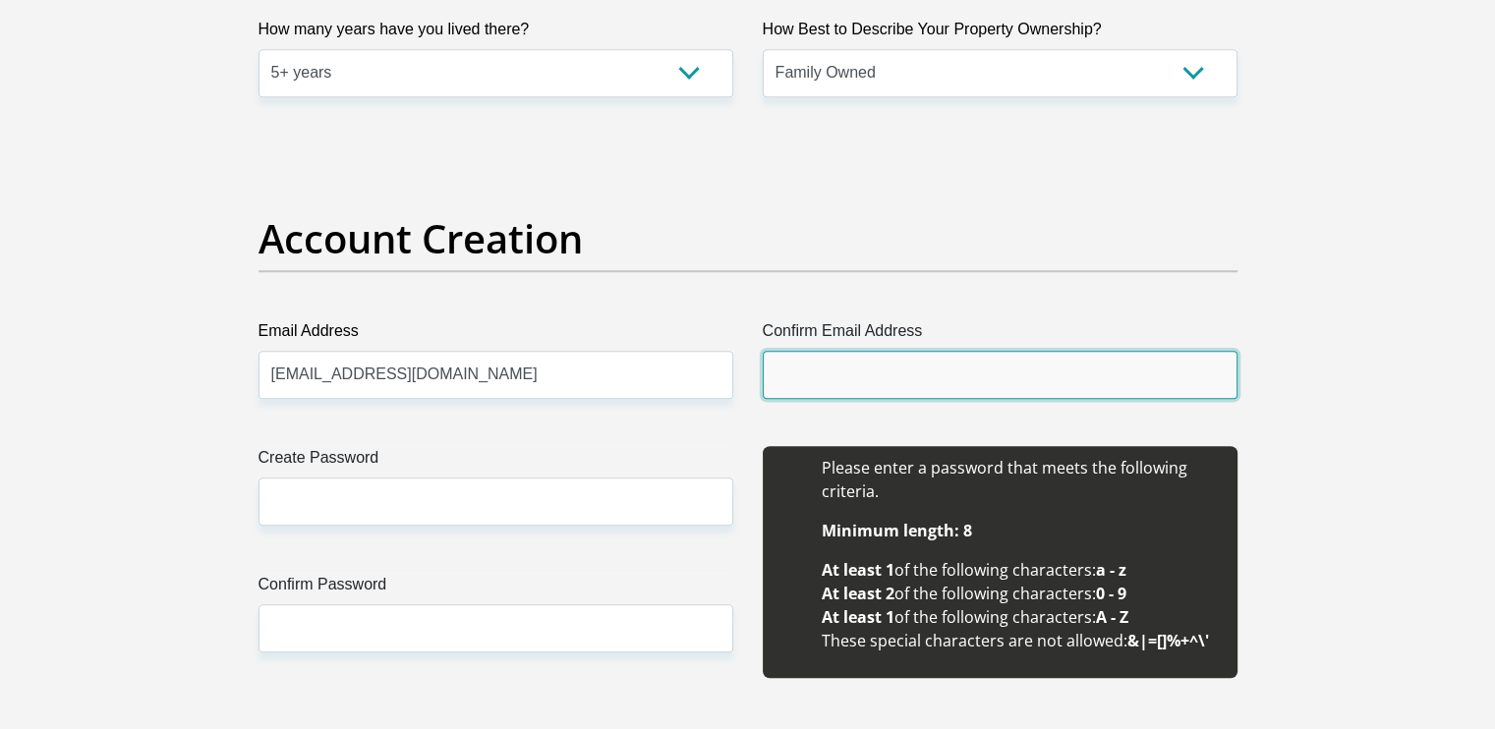
click at [885, 375] on input "Confirm Email Address" at bounding box center [1000, 375] width 475 height 48
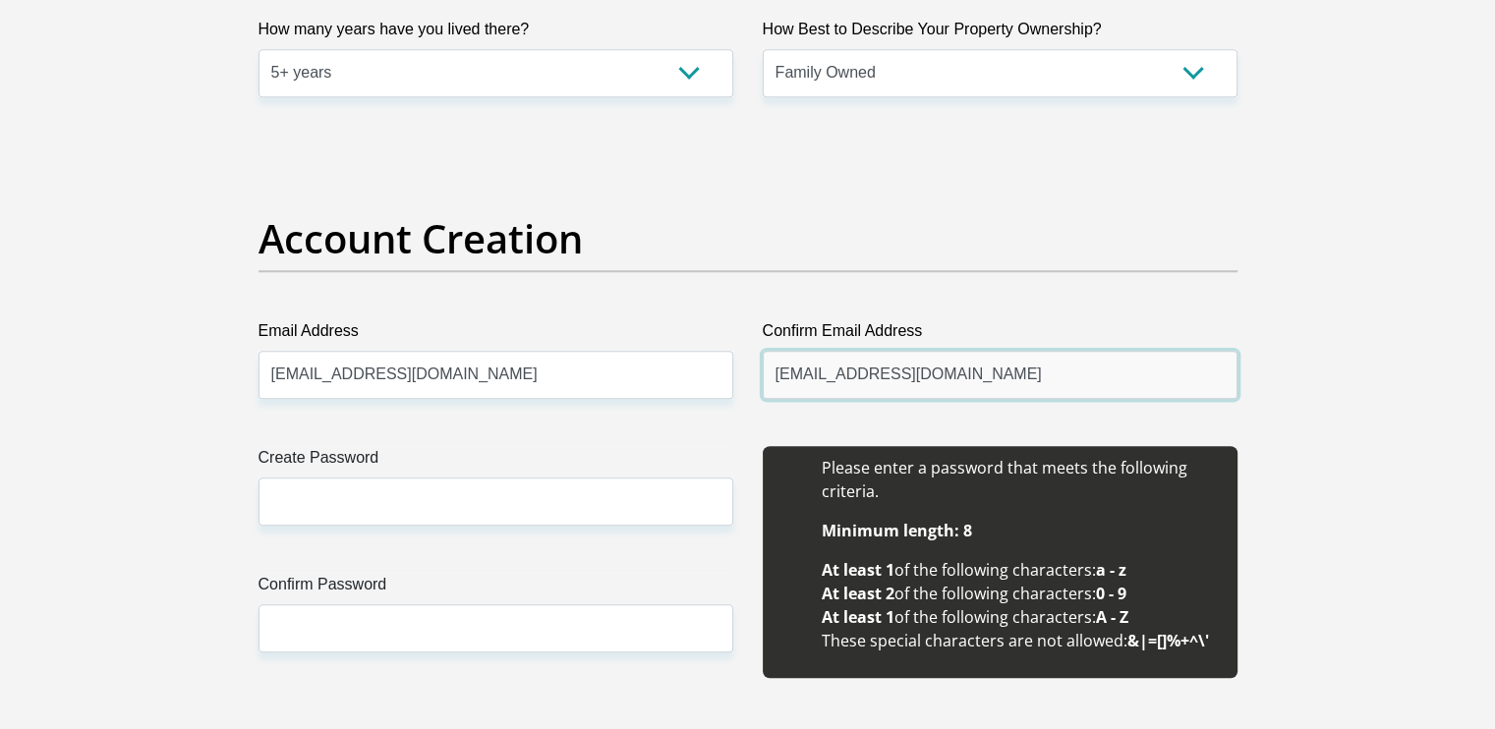
type input "omphilemodibana03@gmail.com"
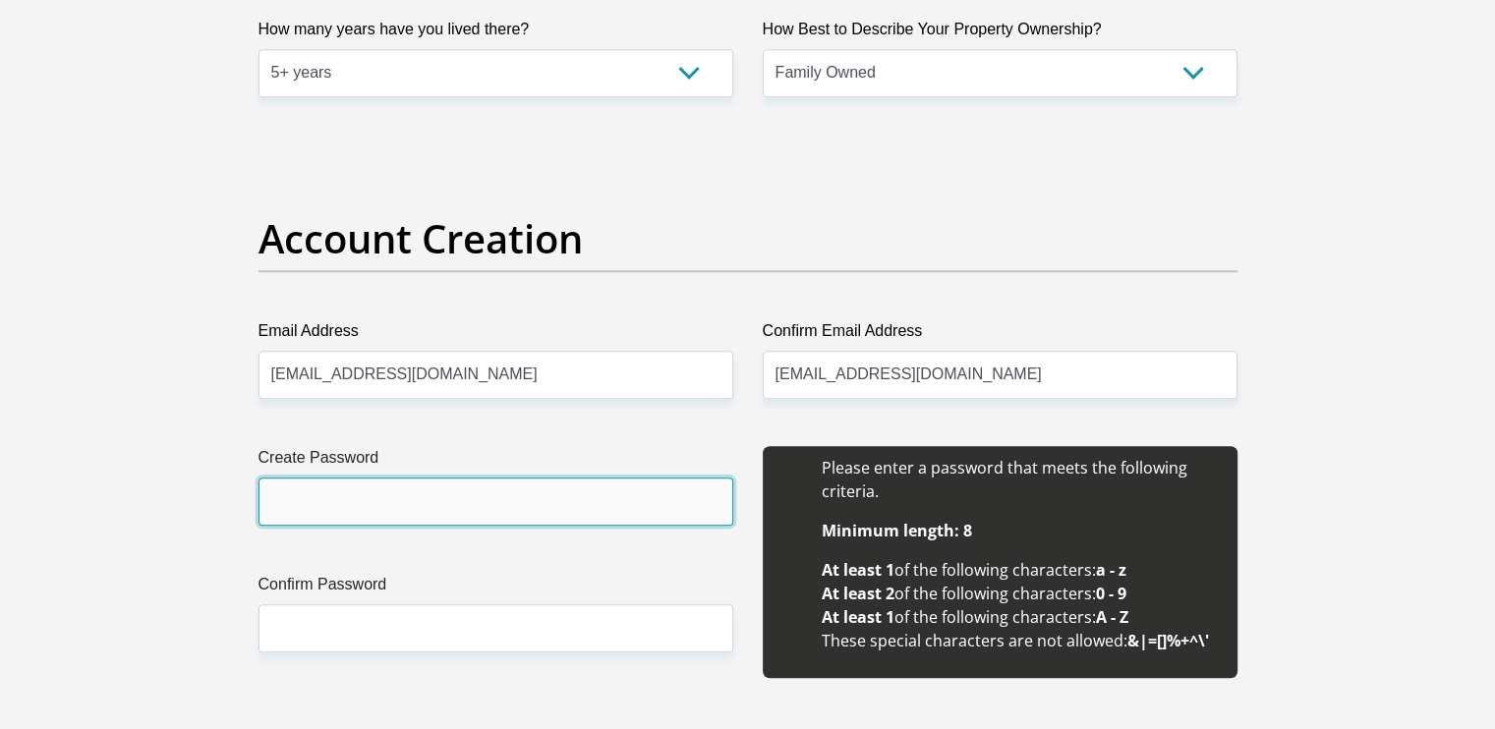
click at [499, 515] on input "Create Password" at bounding box center [496, 502] width 475 height 48
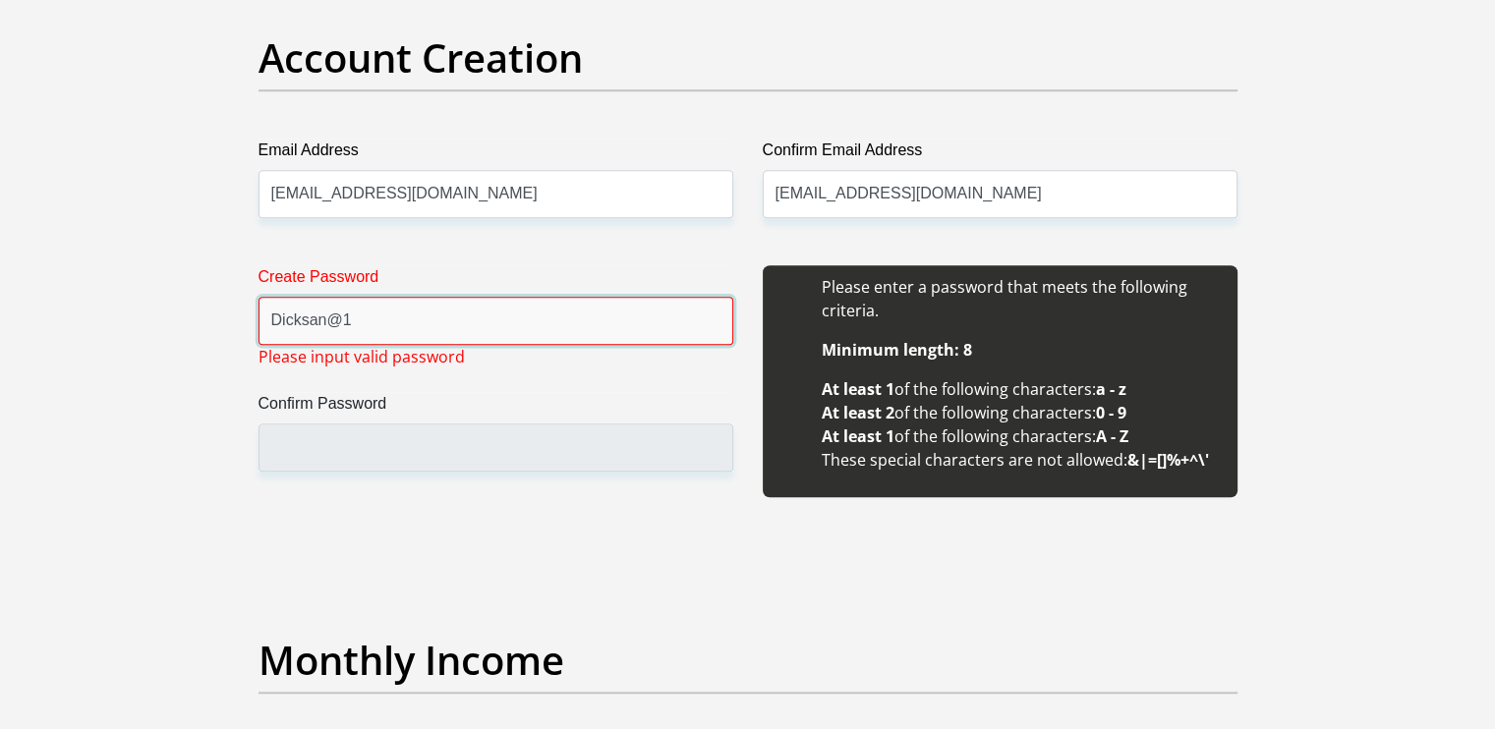
scroll to position [1663, 0]
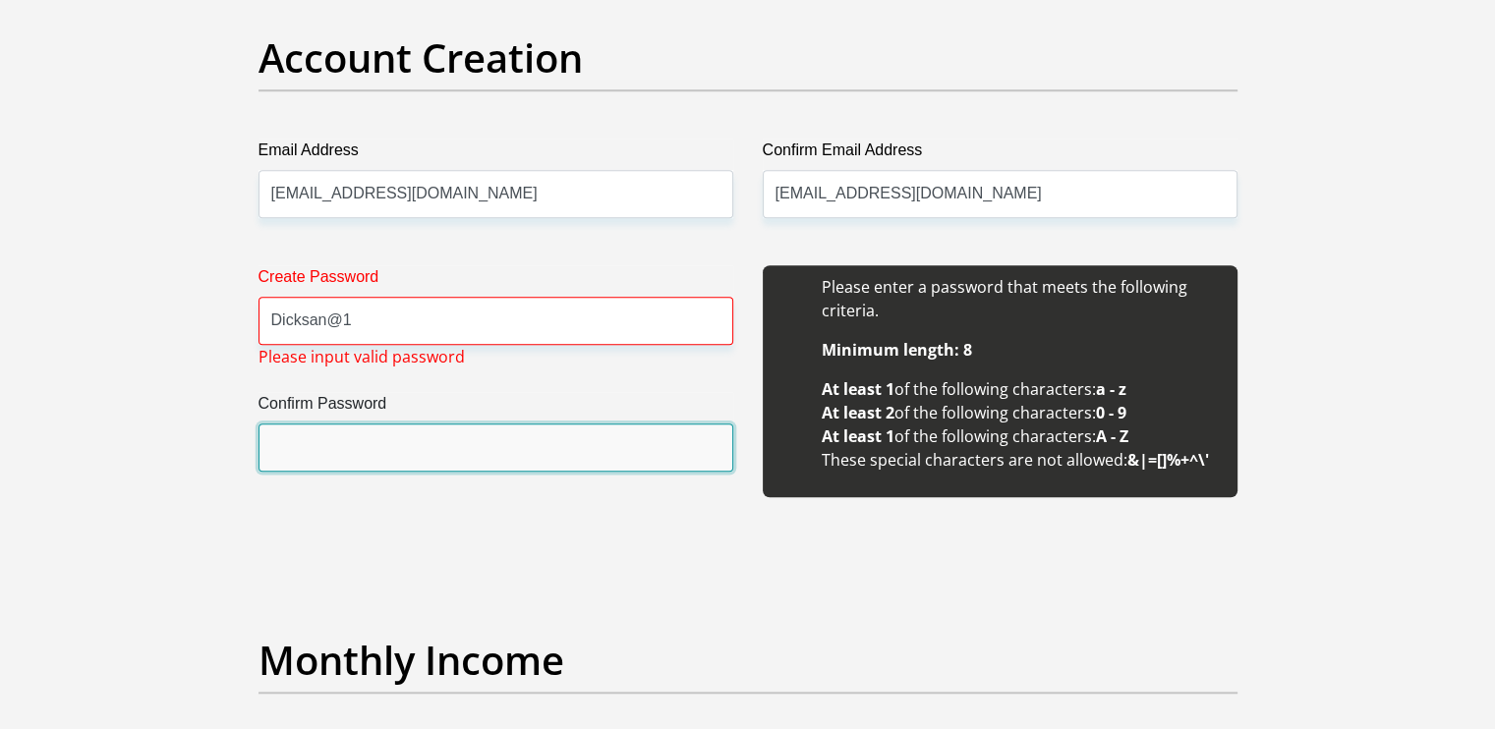
click at [494, 437] on input "Confirm Password" at bounding box center [496, 448] width 475 height 48
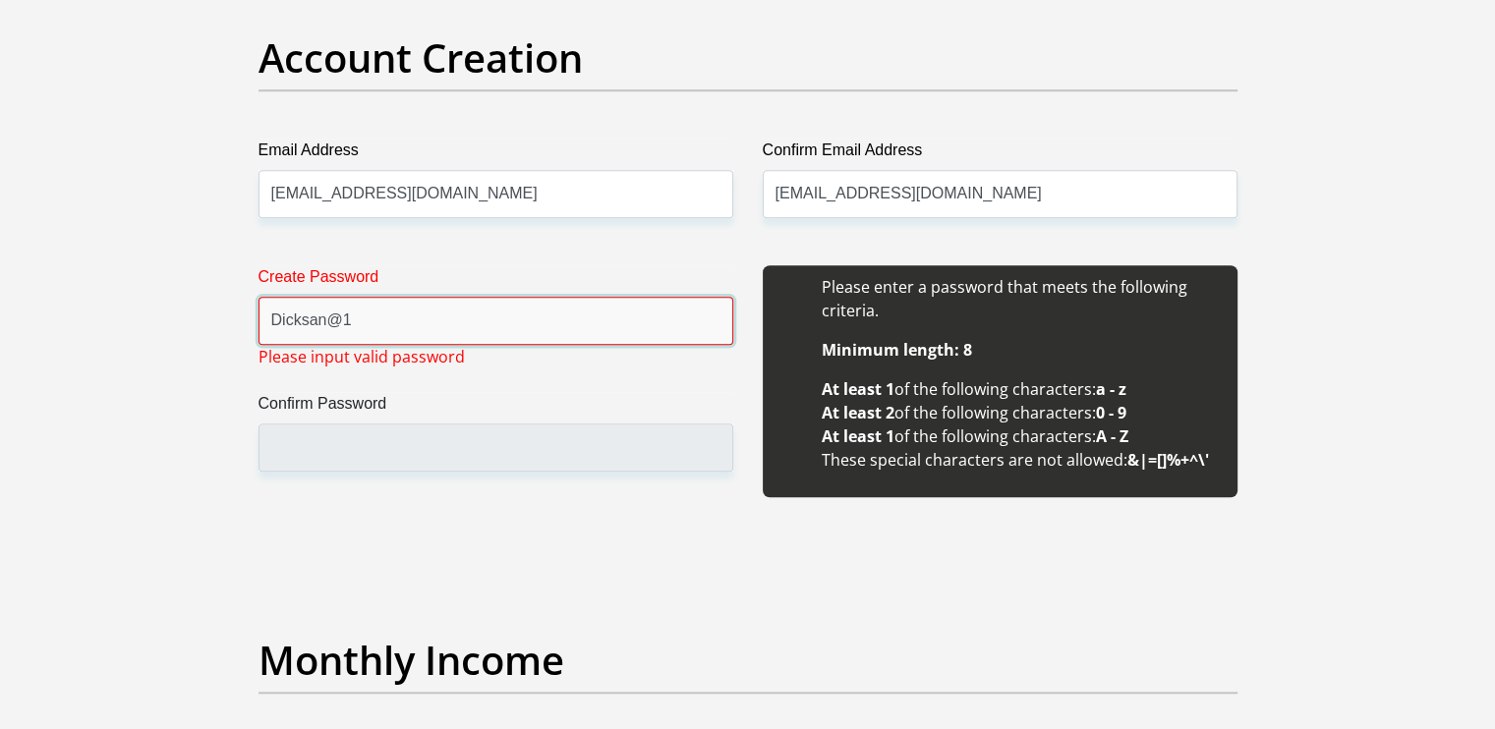
click at [335, 318] on input "Dicksan@1" at bounding box center [496, 321] width 475 height 48
click at [334, 318] on input "Dicksan1" at bounding box center [496, 321] width 475 height 48
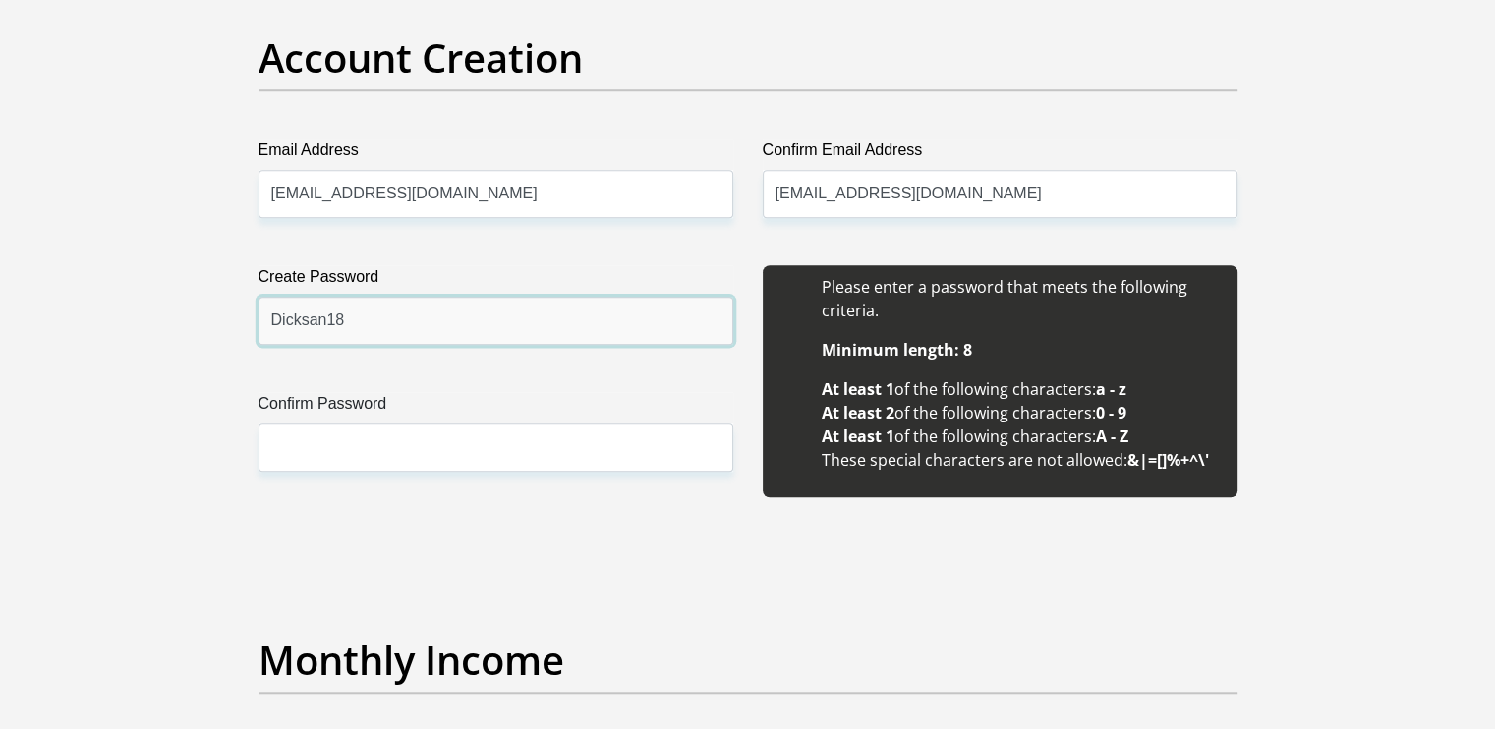
type input "Dicksan18"
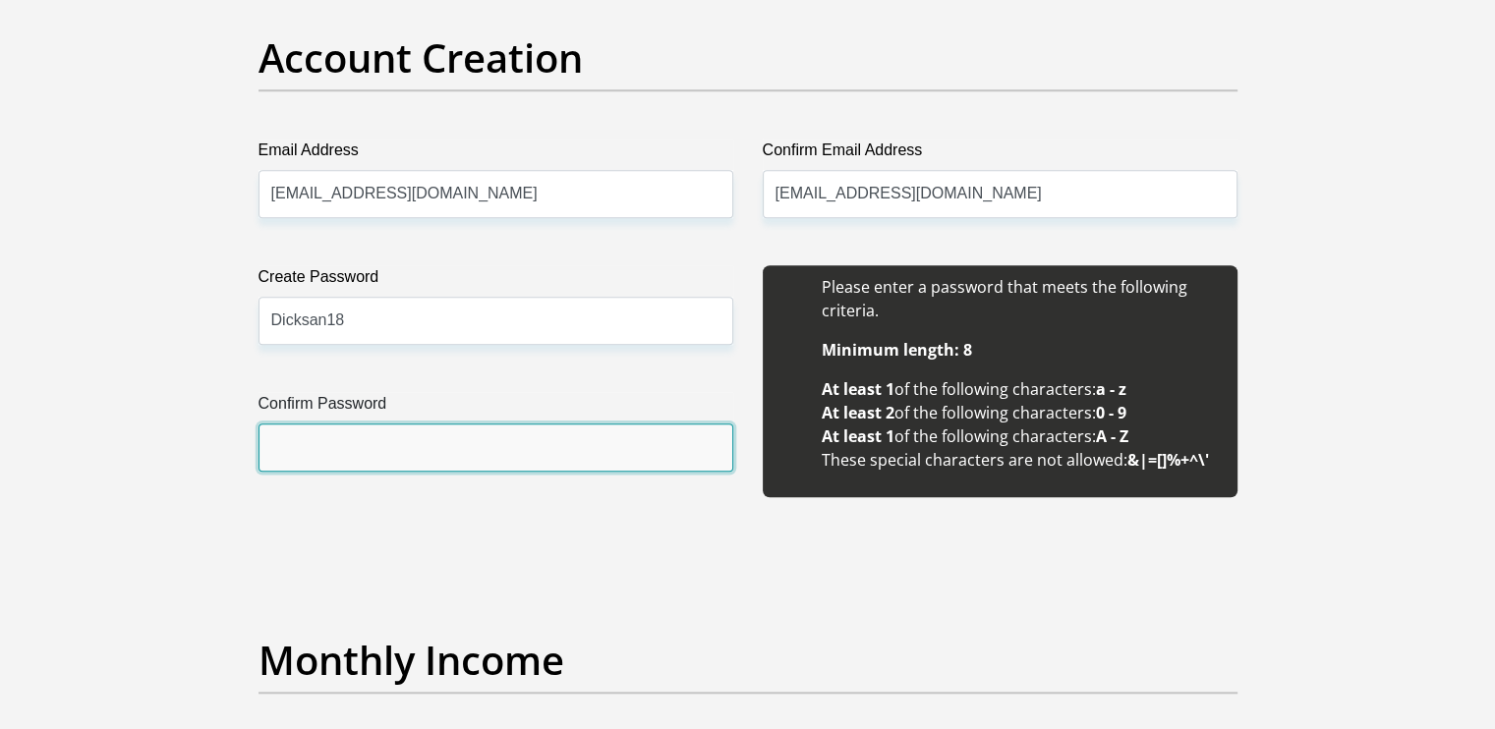
click at [361, 450] on input "Confirm Password" at bounding box center [496, 448] width 475 height 48
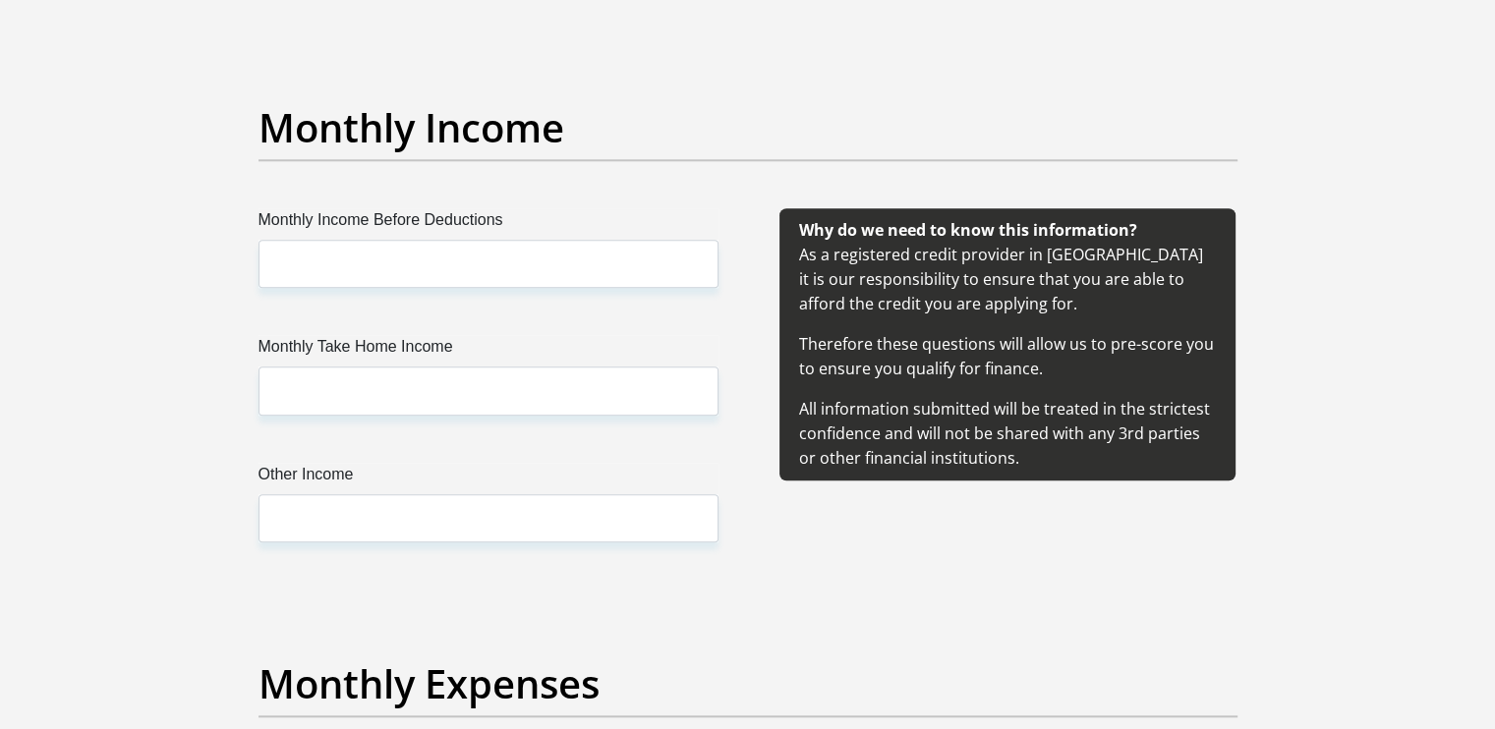
scroll to position [2198, 0]
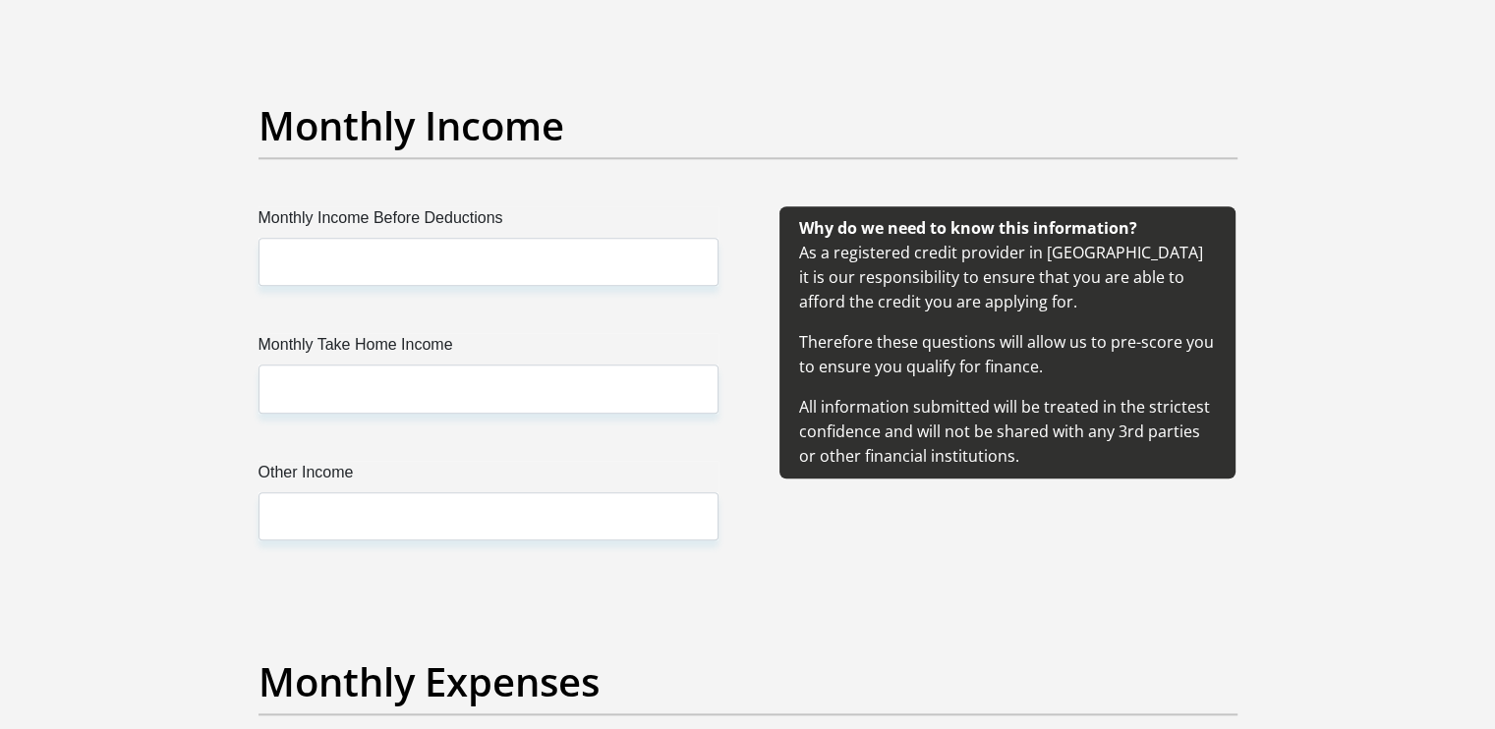
type input "Dicksan18"
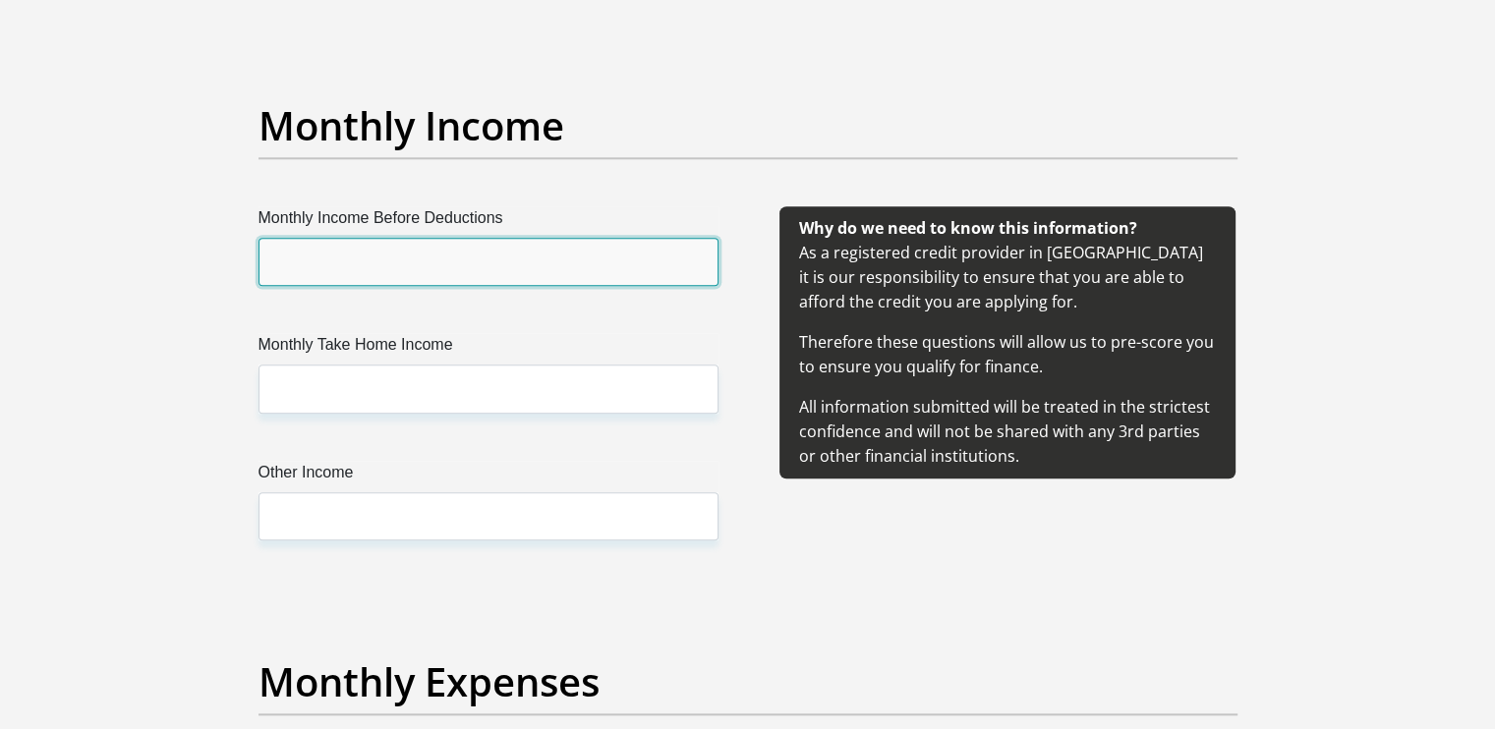
click at [491, 267] on input "Monthly Income Before Deductions" at bounding box center [489, 262] width 460 height 48
type input "6000"
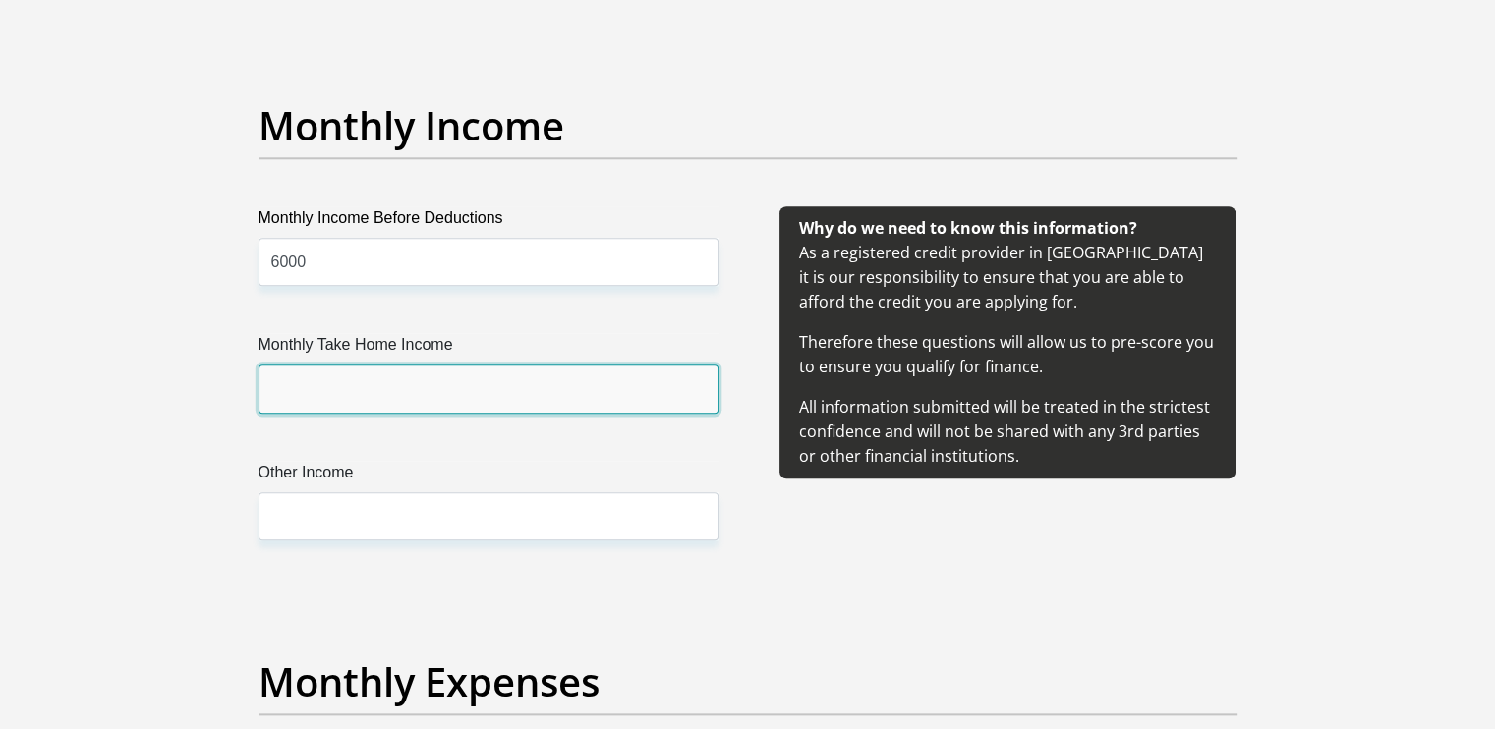
click at [448, 378] on input "Monthly Take Home Income" at bounding box center [489, 389] width 460 height 48
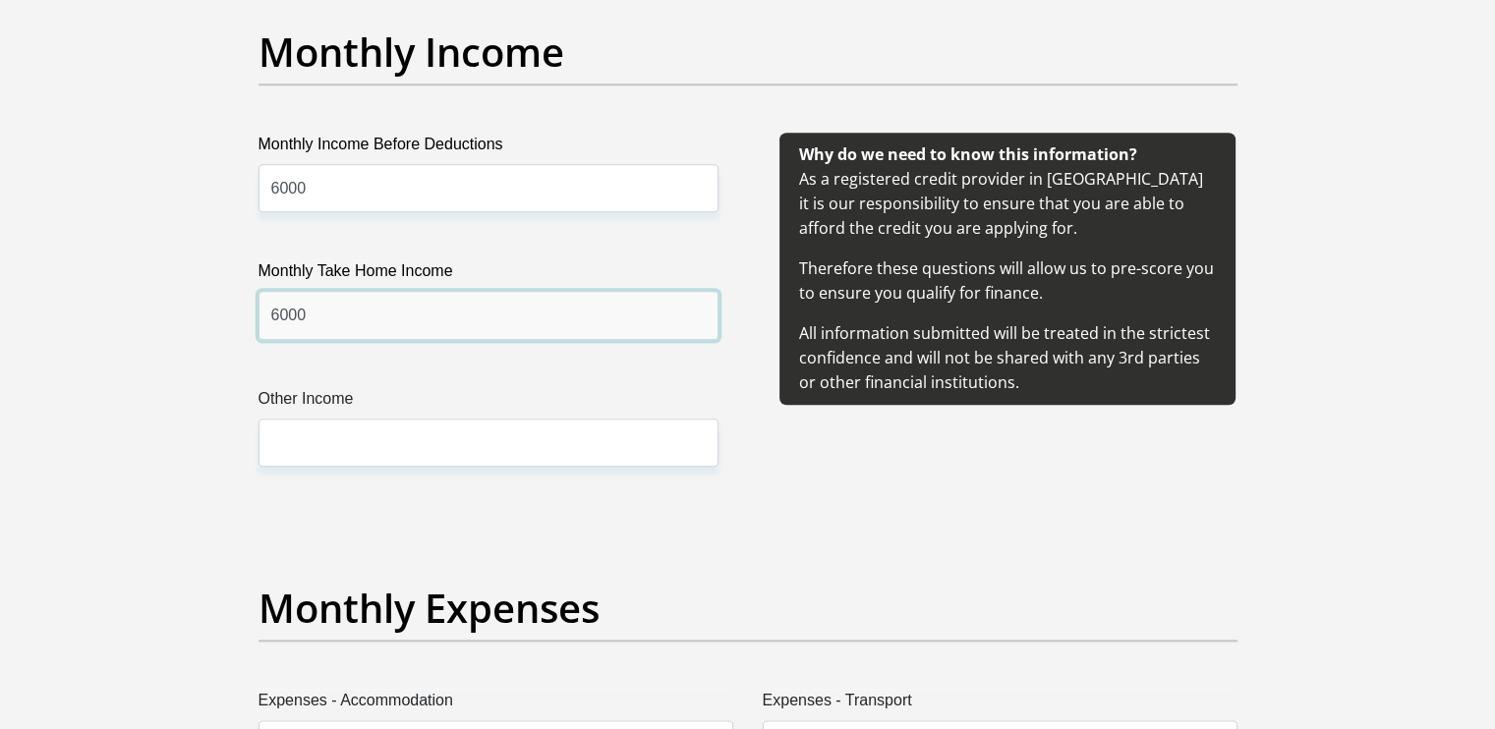
scroll to position [2284, 0]
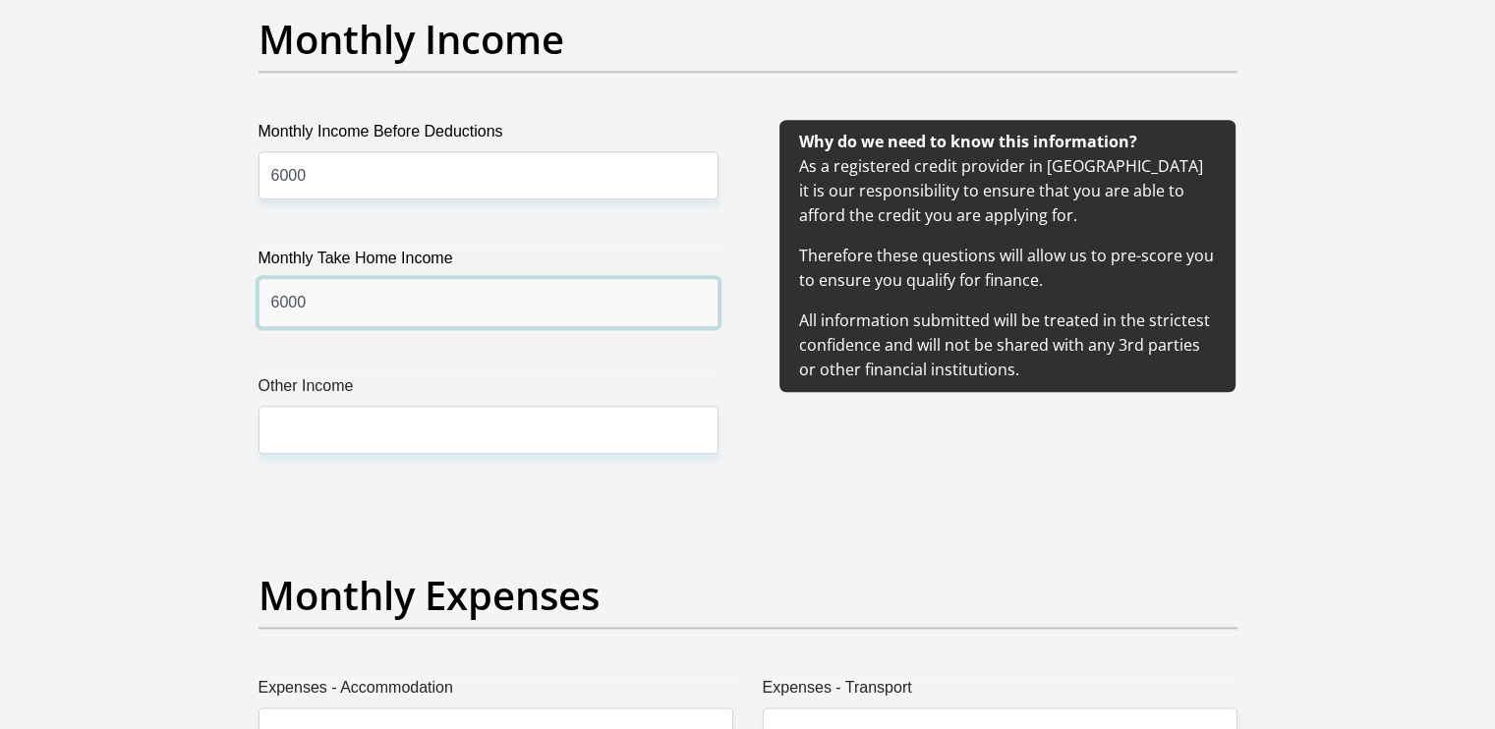
type input "6000"
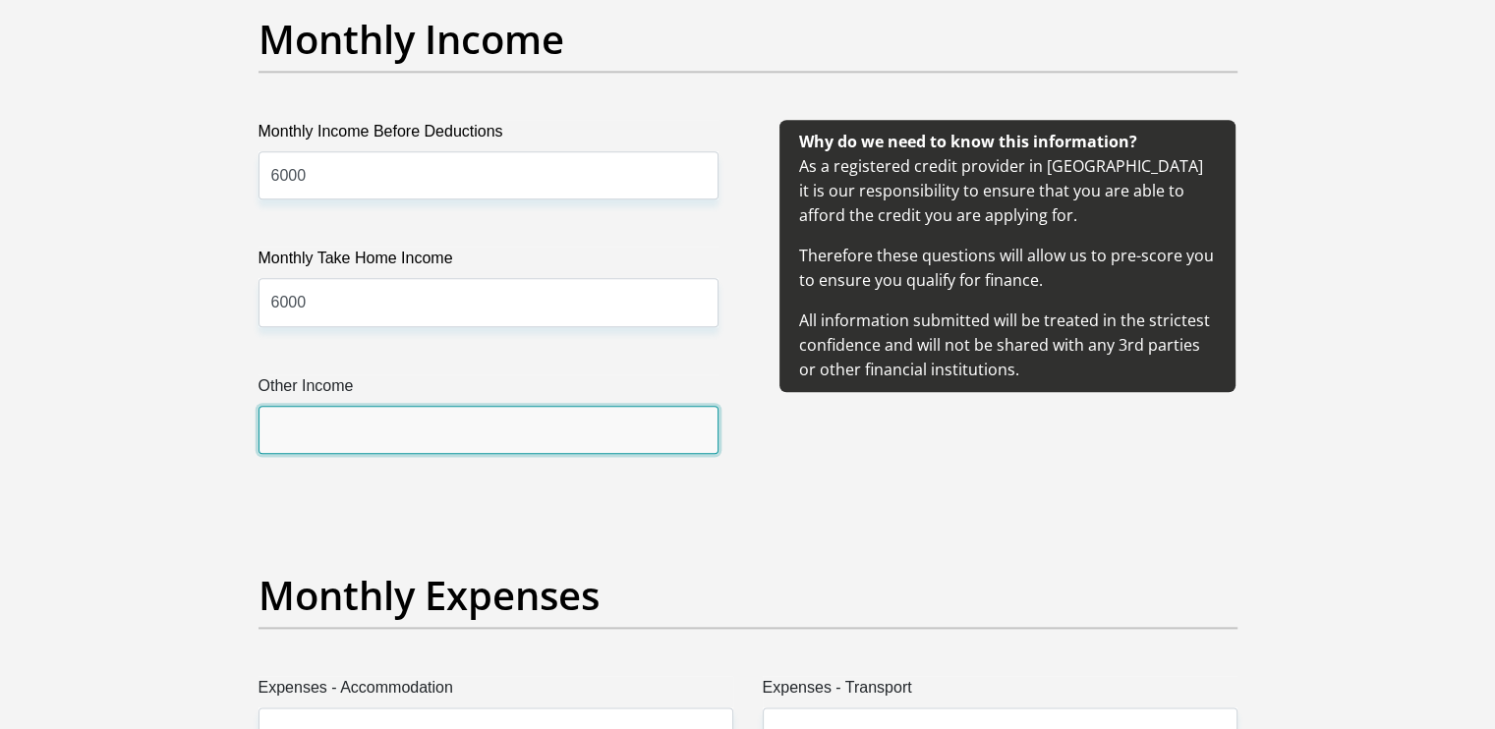
click at [606, 437] on input "Other Income" at bounding box center [489, 430] width 460 height 48
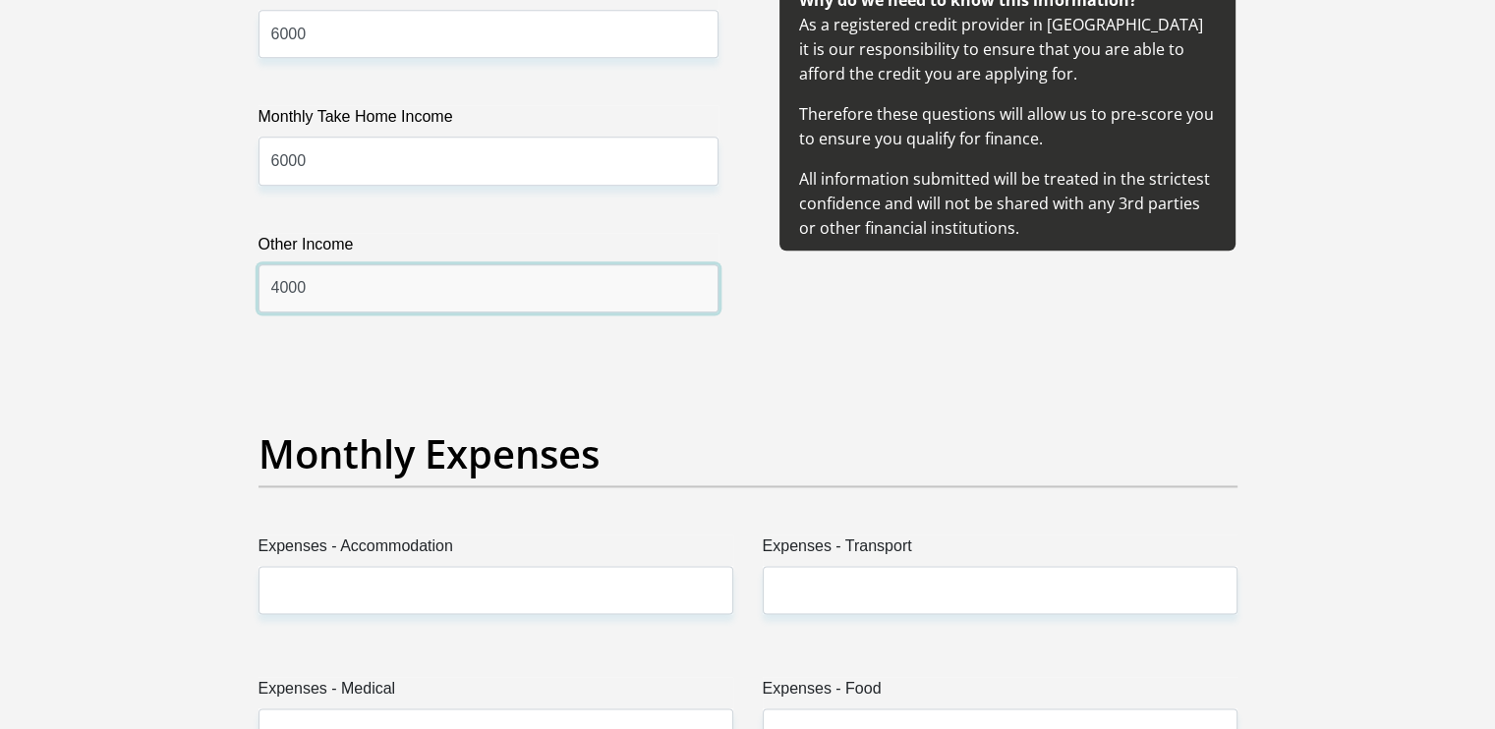
scroll to position [2571, 0]
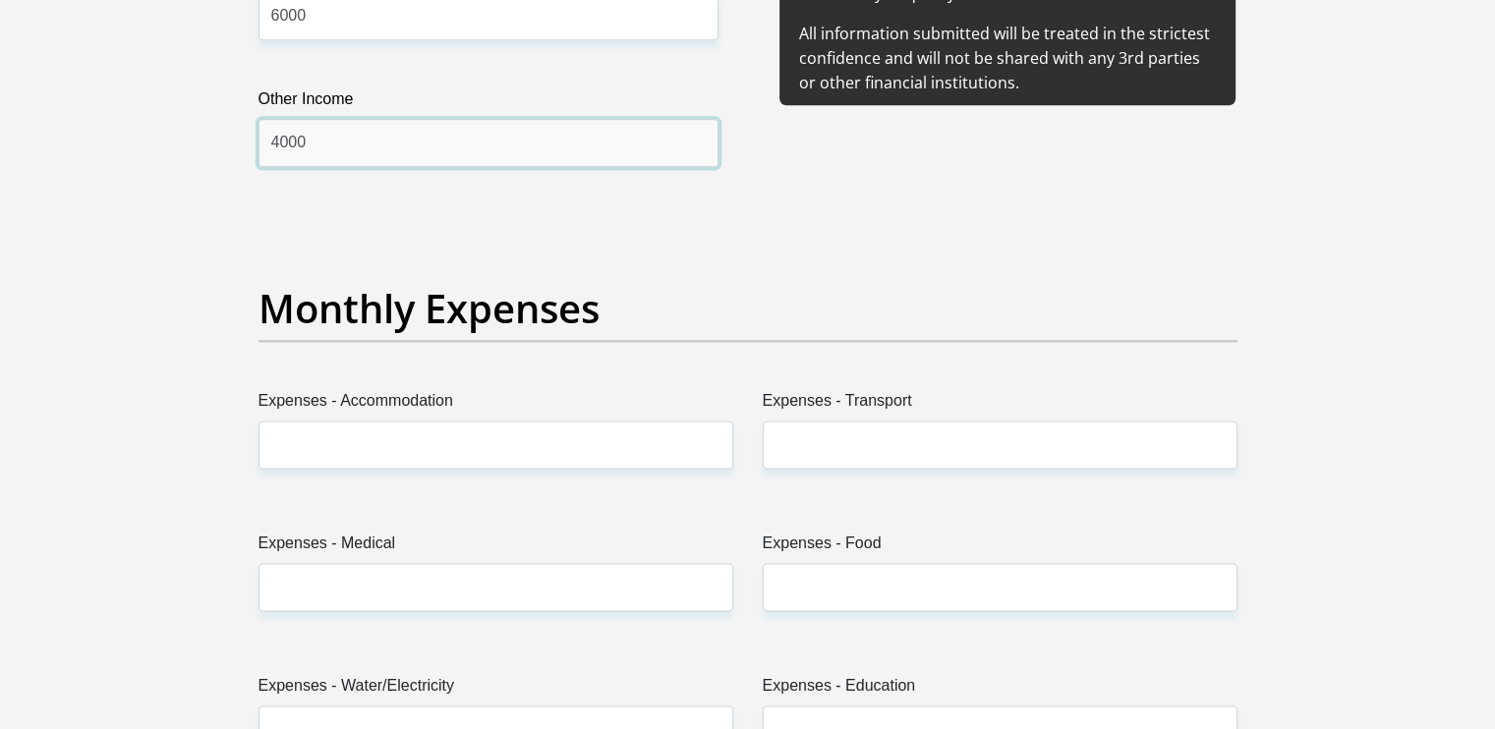
type input "4000"
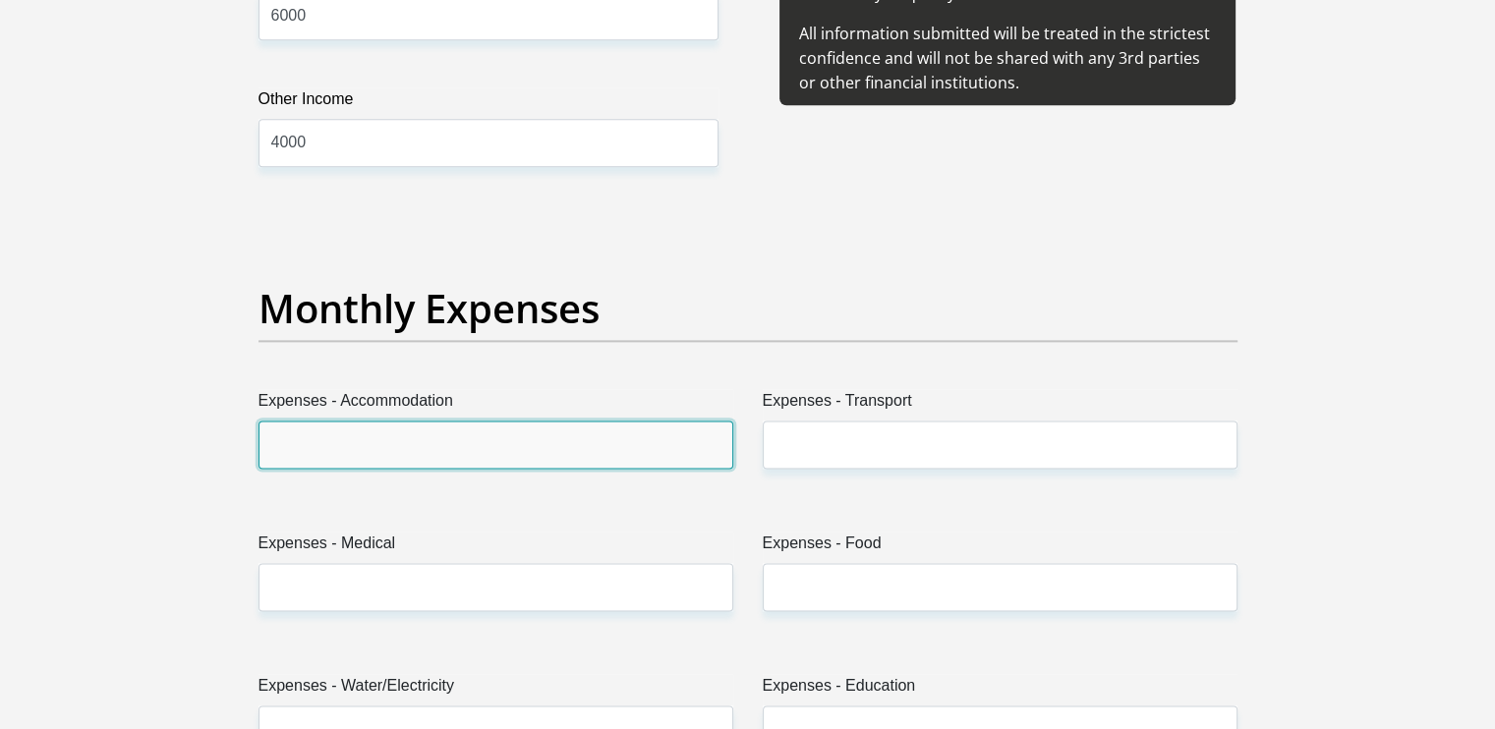
click at [452, 443] on input "Expenses - Accommodation" at bounding box center [496, 445] width 475 height 48
type input "0"
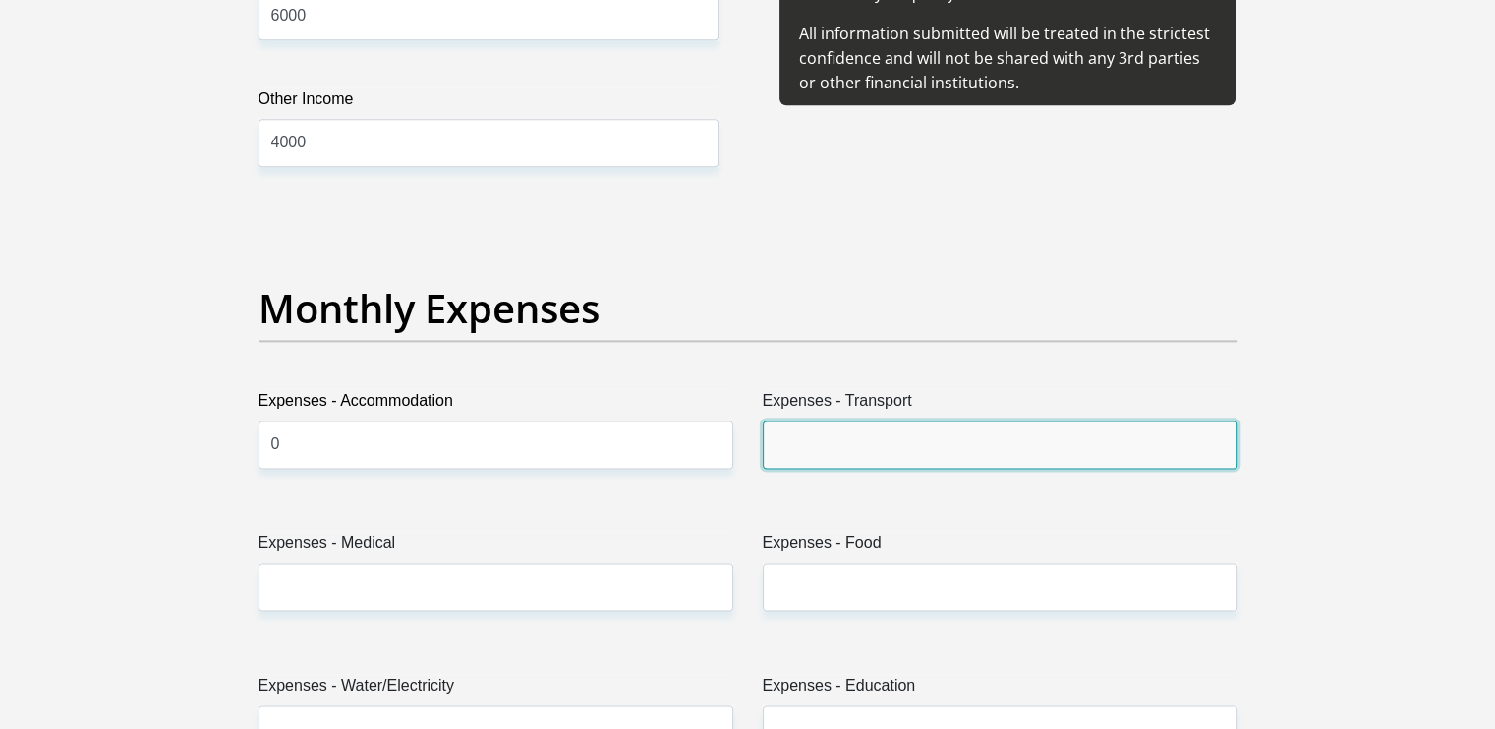
click at [810, 451] on input "Expenses - Transport" at bounding box center [1000, 445] width 475 height 48
type input "9"
type input "600"
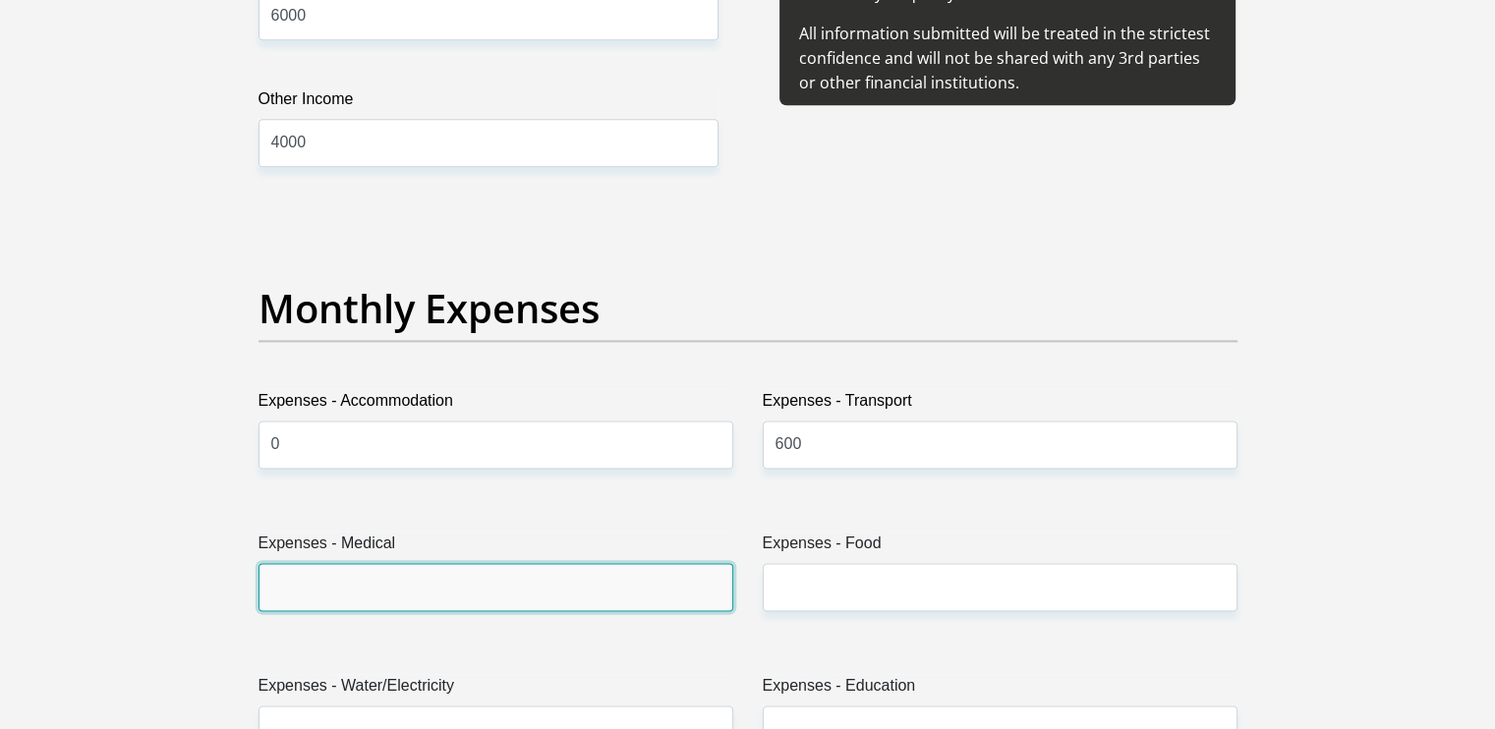
click at [599, 585] on input "Expenses - Medical" at bounding box center [496, 587] width 475 height 48
type input "0"
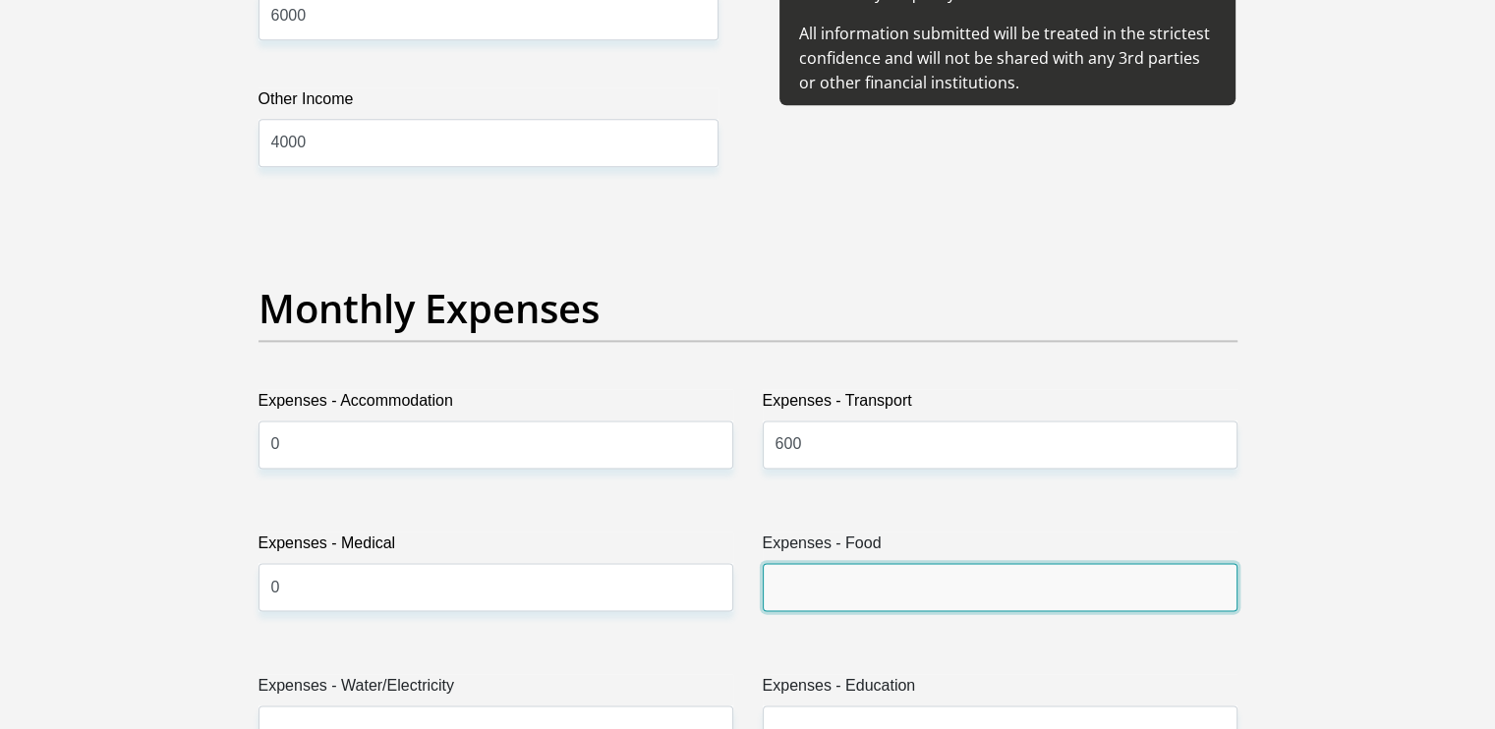
click at [885, 588] on input "Expenses - Food" at bounding box center [1000, 587] width 475 height 48
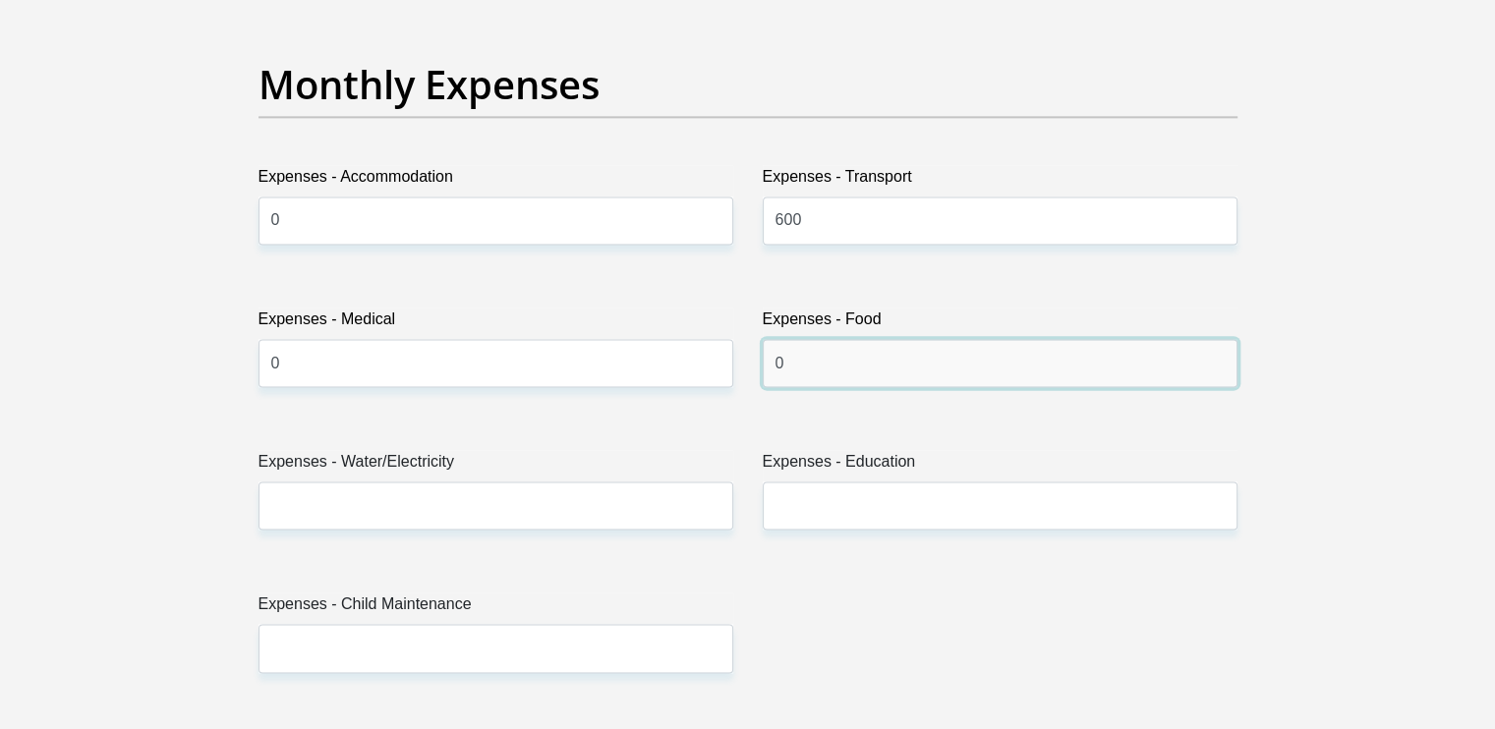
scroll to position [2796, 0]
type input "0"
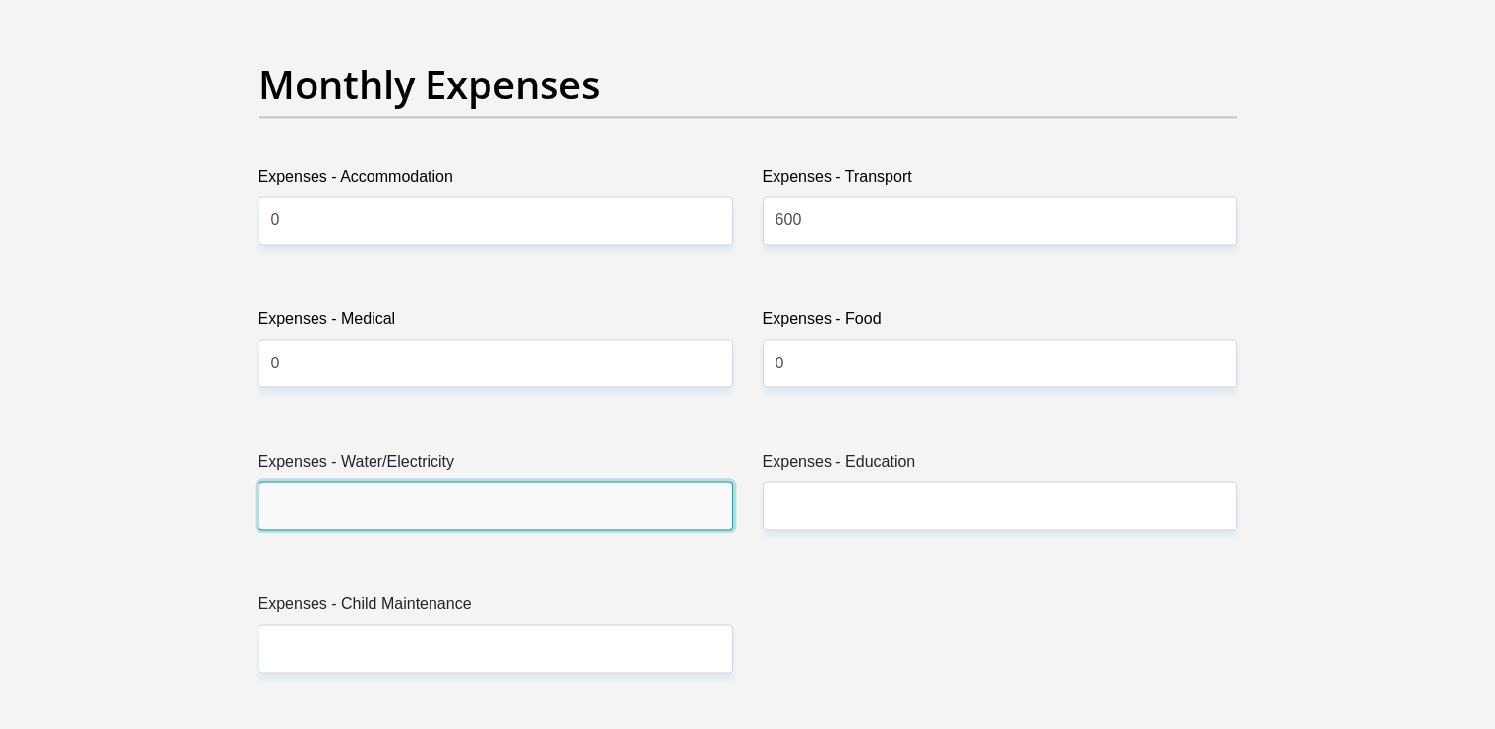
click at [615, 505] on input "Expenses - Water/Electricity" at bounding box center [496, 506] width 475 height 48
type input "0"
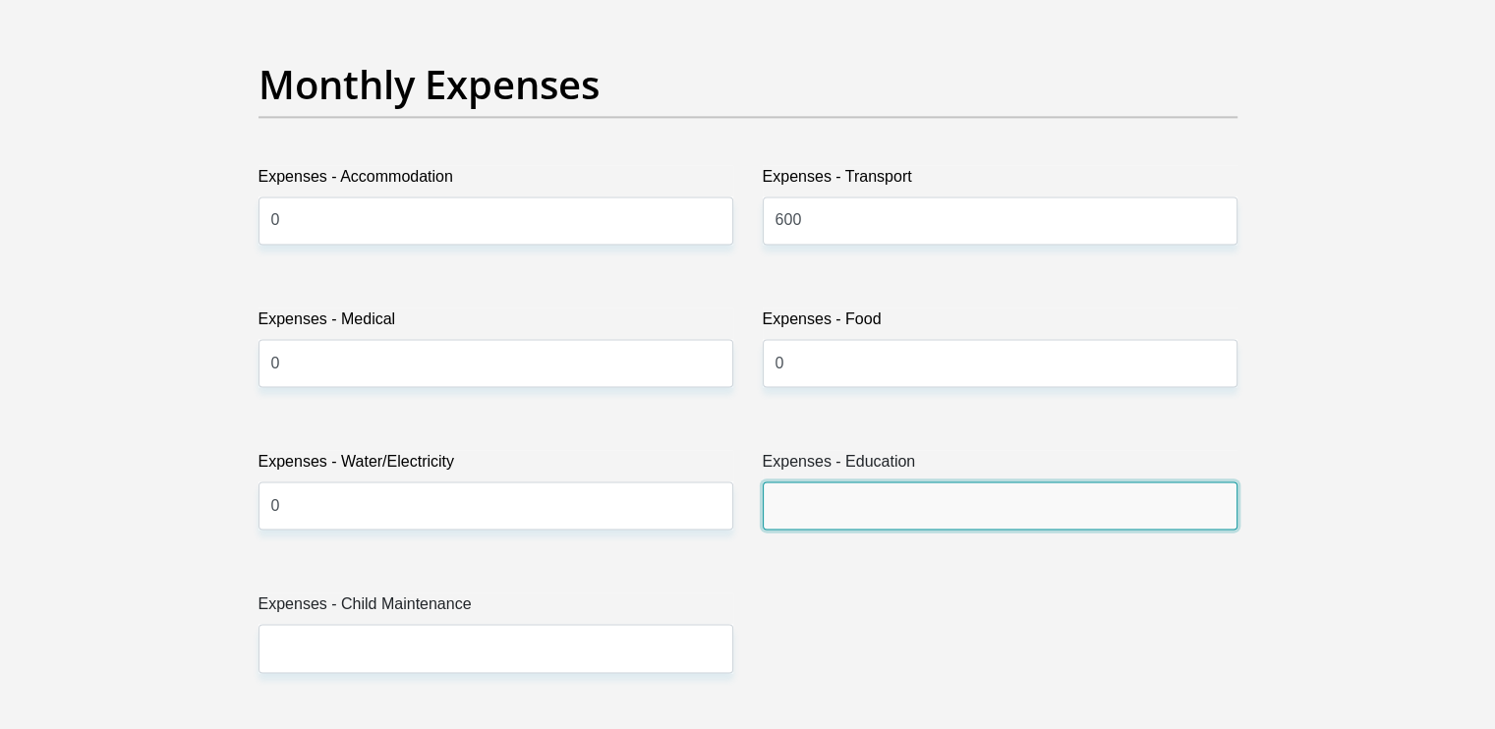
click at [922, 495] on input "Expenses - Education" at bounding box center [1000, 506] width 475 height 48
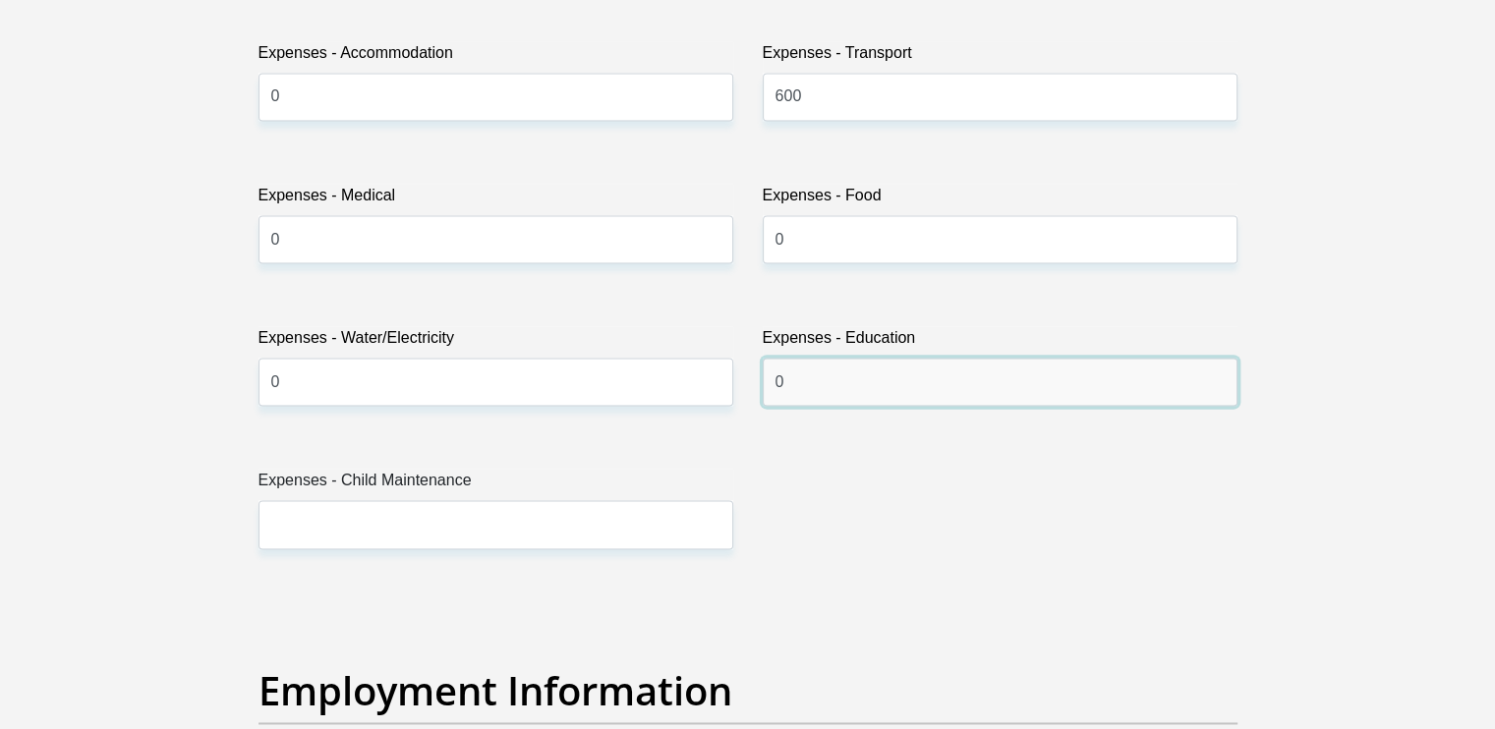
scroll to position [2921, 0]
type input "0"
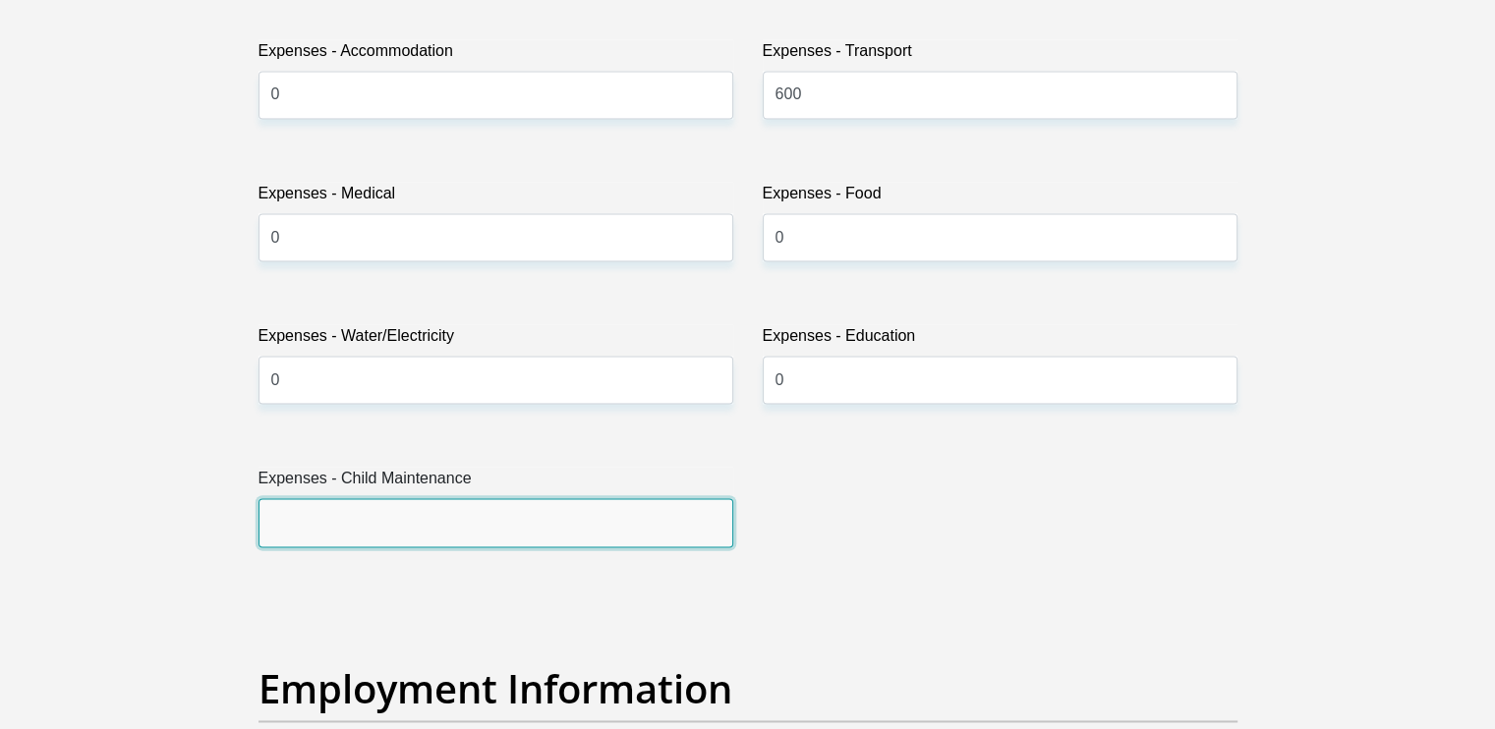
click at [641, 523] on input "Expenses - Child Maintenance" at bounding box center [496, 522] width 475 height 48
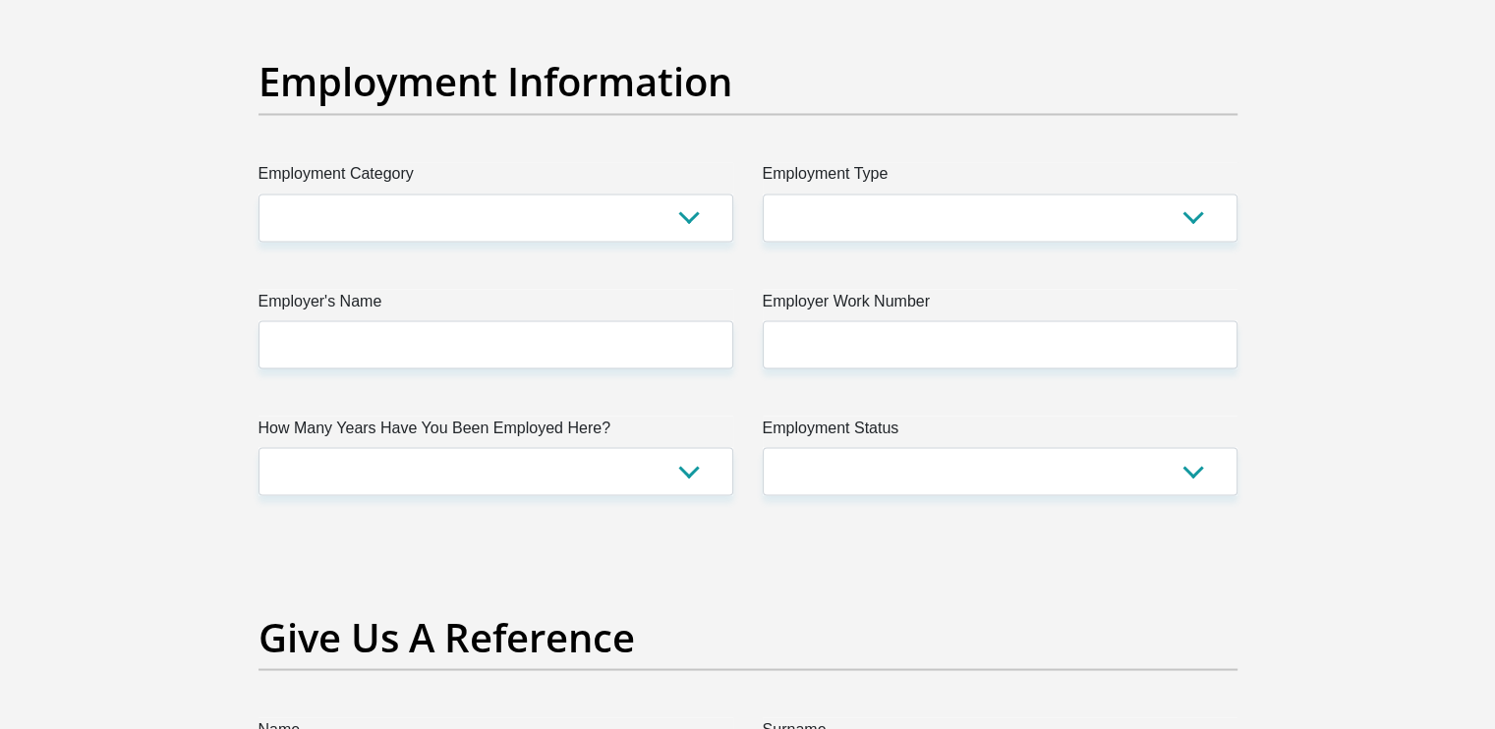
scroll to position [3530, 0]
type input "0"
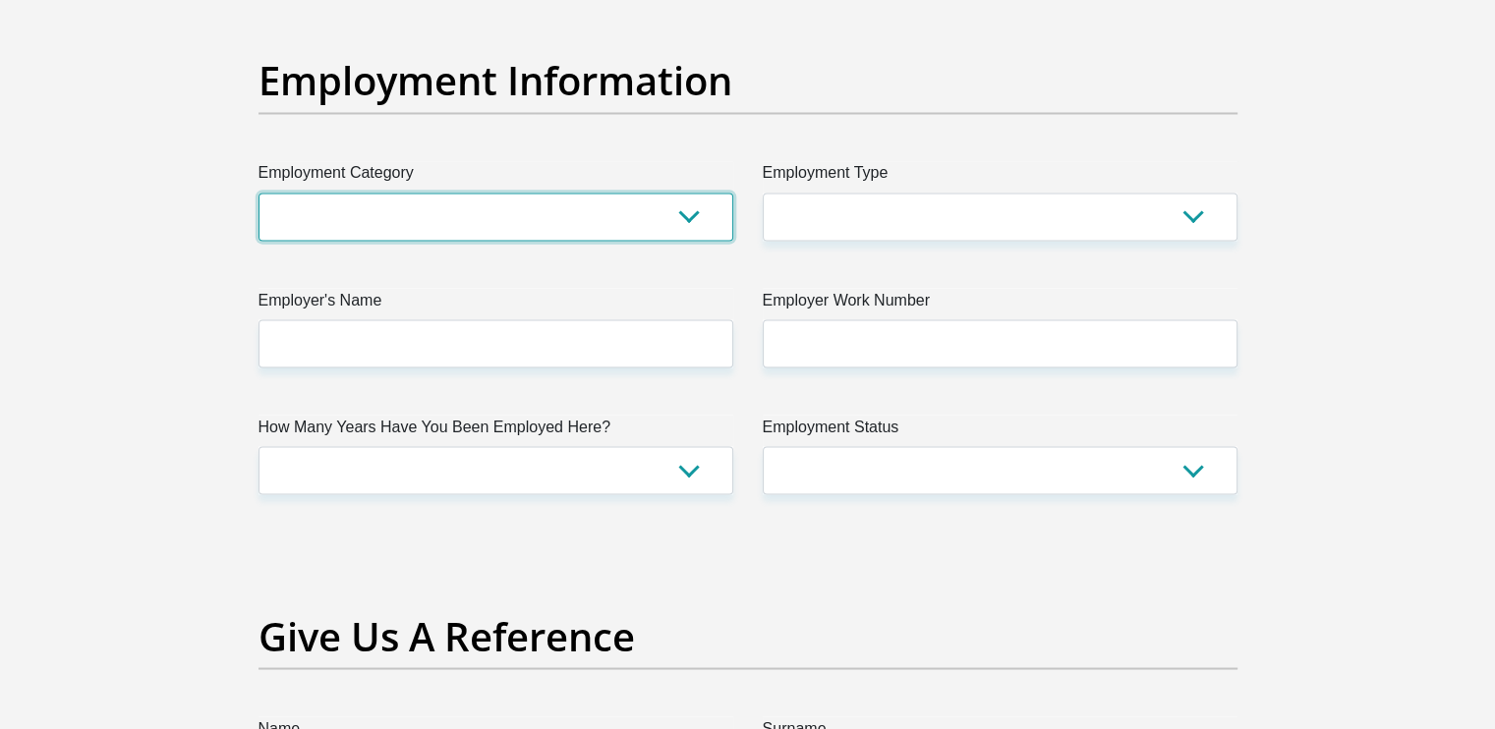
click at [700, 214] on select "AGRICULTURE ALCOHOL & TOBACCO CONSTRUCTION MATERIALS METALLURGY EQUIPMENT FOR R…" at bounding box center [496, 217] width 475 height 48
select select "75"
click at [259, 193] on select "AGRICULTURE ALCOHOL & TOBACCO CONSTRUCTION MATERIALS METALLURGY EQUIPMENT FOR R…" at bounding box center [496, 217] width 475 height 48
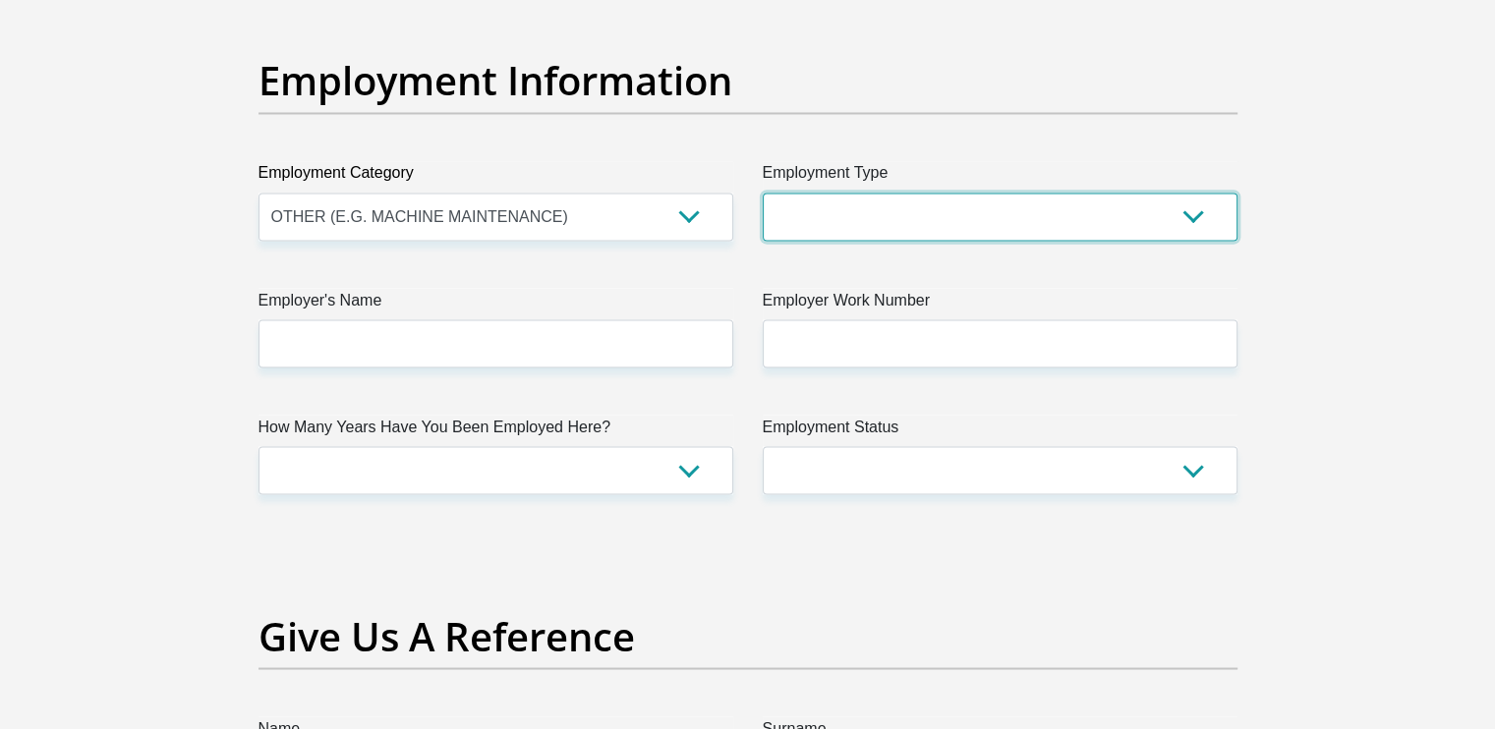
click at [839, 215] on select "College/Lecturer Craft Seller Creative Driver Executive Farmer Forces - Non Com…" at bounding box center [1000, 217] width 475 height 48
select select "Unknown/Other"
click at [763, 193] on select "College/Lecturer Craft Seller Creative Driver Executive Farmer Forces - Non Com…" at bounding box center [1000, 217] width 475 height 48
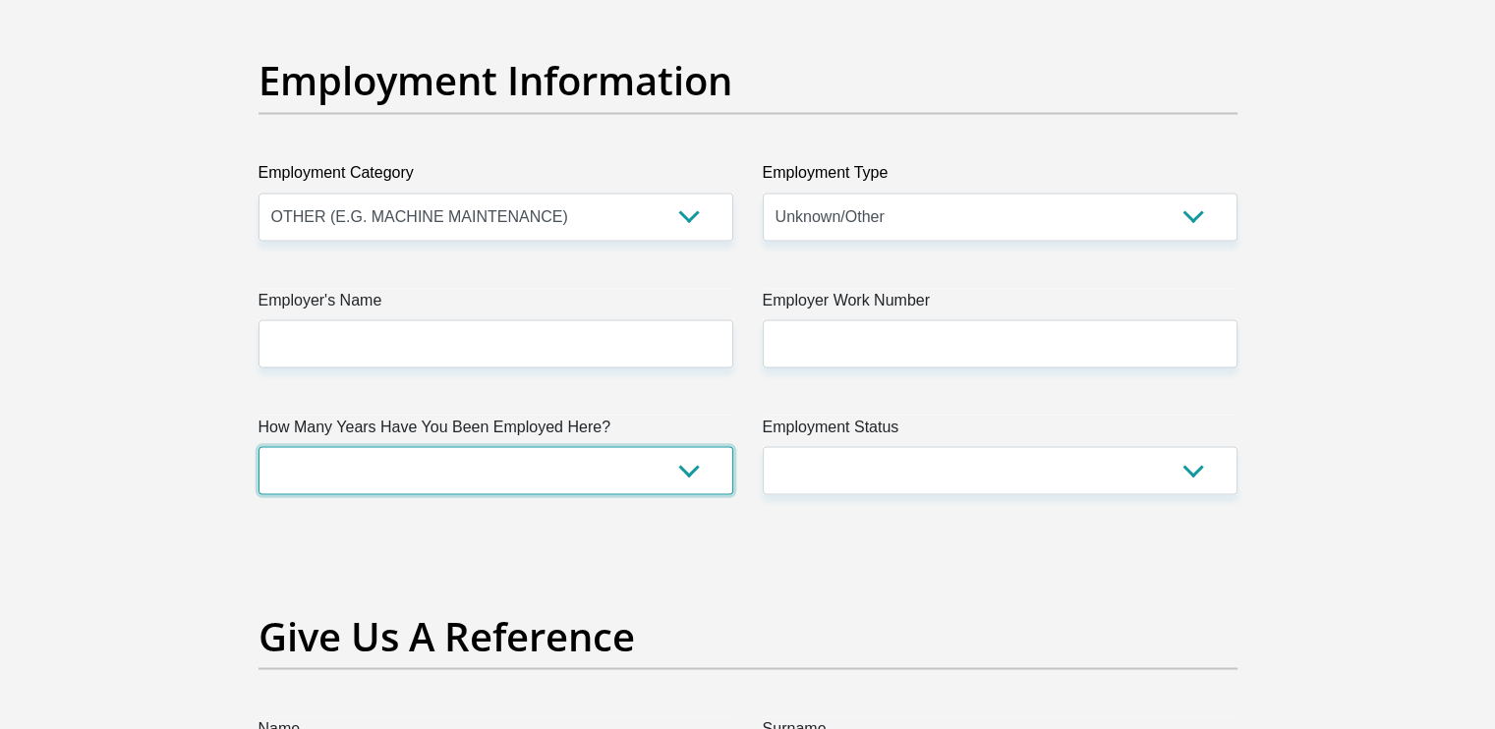
click at [687, 475] on select "less than 1 year 1-3 years 3-5 years 5+ years" at bounding box center [496, 470] width 475 height 48
select select "24"
click at [259, 446] on select "less than 1 year 1-3 years 3-5 years 5+ years" at bounding box center [496, 470] width 475 height 48
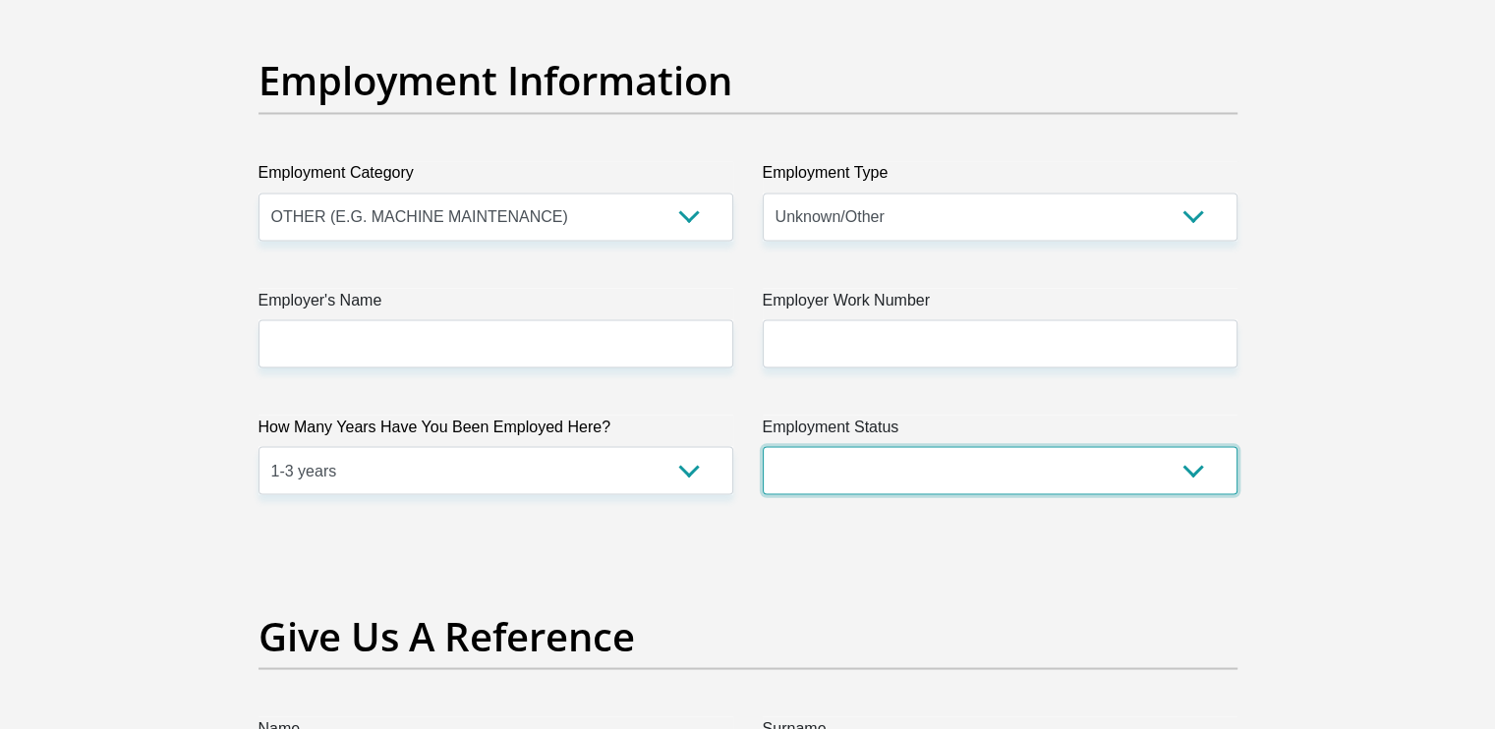
click at [849, 450] on select "Permanent/Full-time Part-time/Casual Contract Worker Self-Employed Housewife Re…" at bounding box center [1000, 470] width 475 height 48
select select "7"
click at [763, 446] on select "Permanent/Full-time Part-time/Casual Contract Worker Self-Employed Housewife Re…" at bounding box center [1000, 470] width 475 height 48
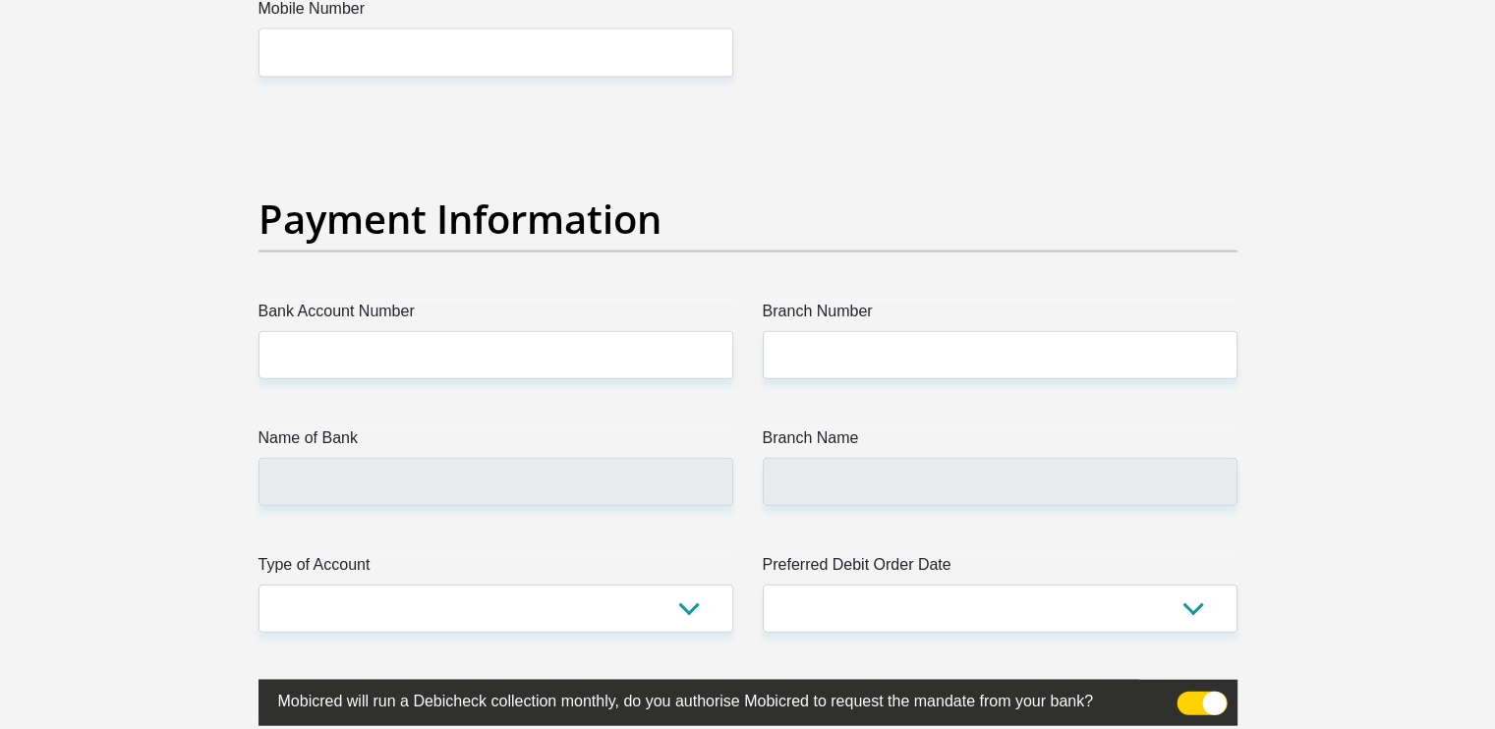
scroll to position [4380, 0]
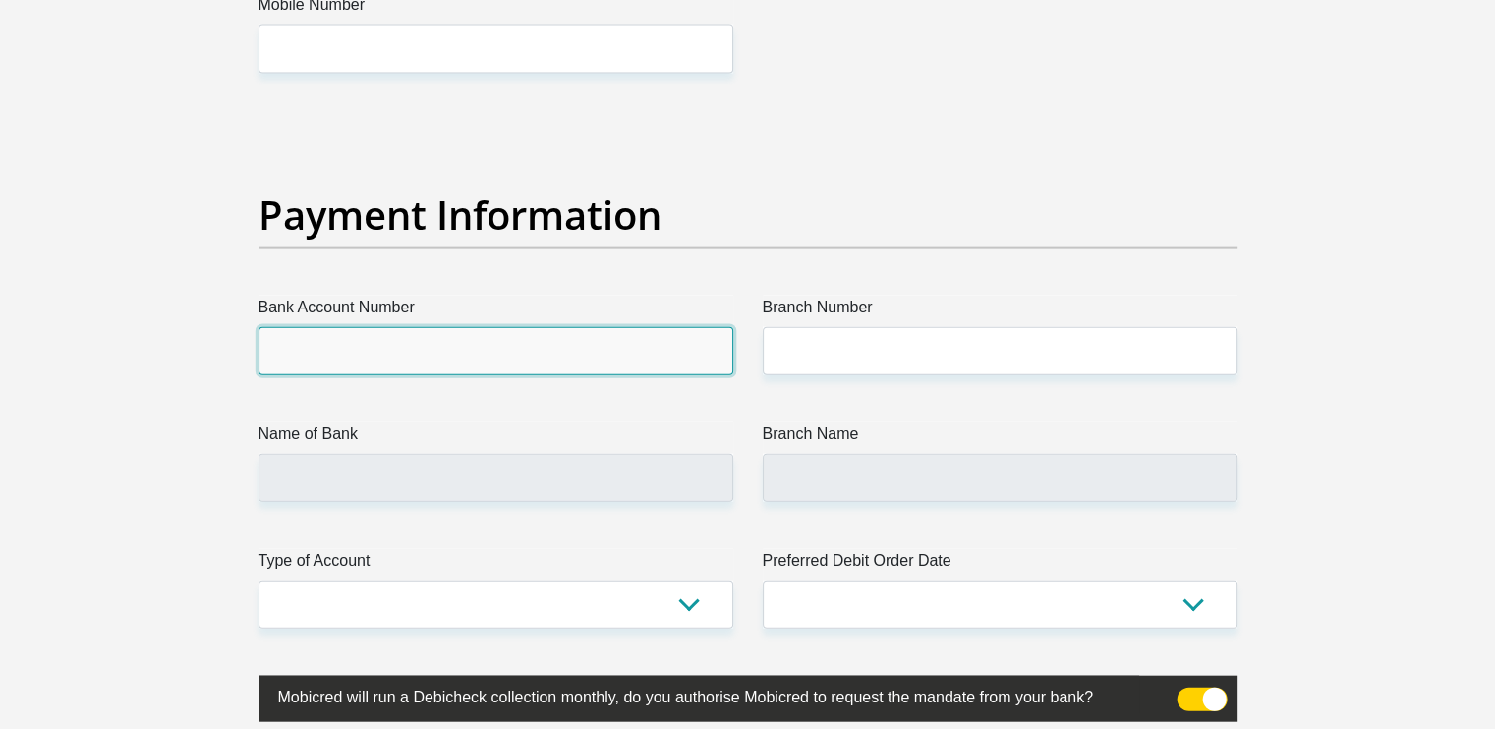
click at [642, 353] on input "Bank Account Number" at bounding box center [496, 351] width 475 height 48
type input "1626588676"
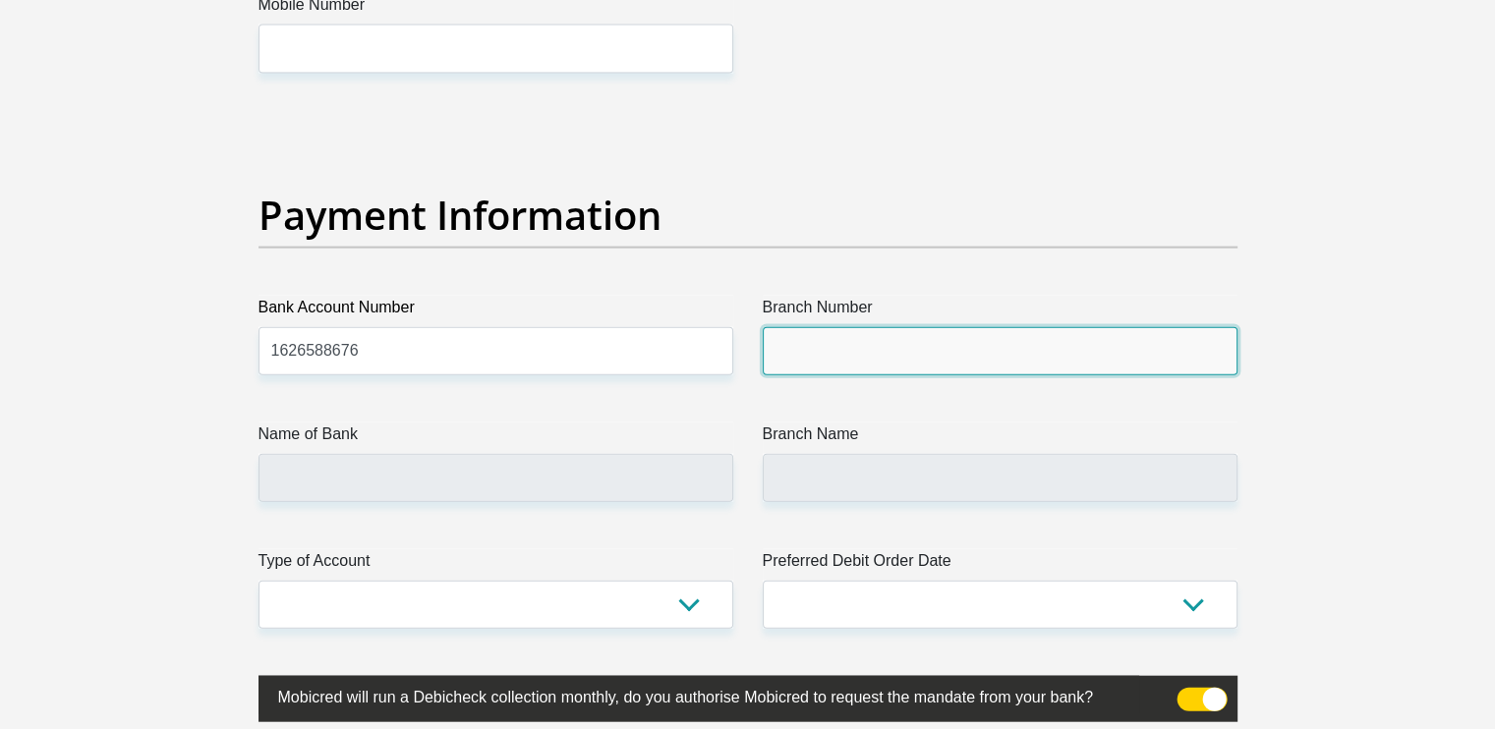
click at [863, 341] on input "Branch Number" at bounding box center [1000, 351] width 475 height 48
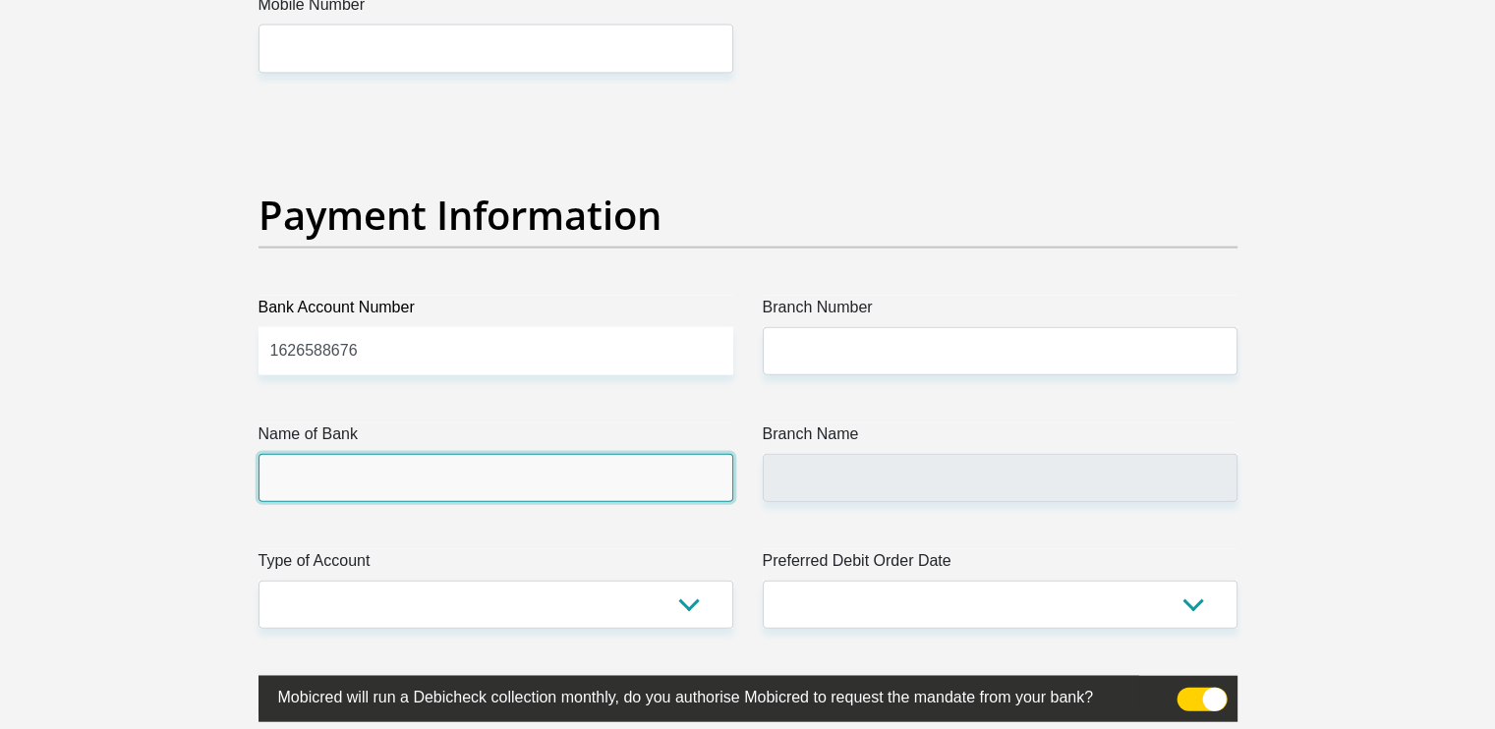
click at [567, 479] on input "Name of Bank" at bounding box center [496, 478] width 475 height 48
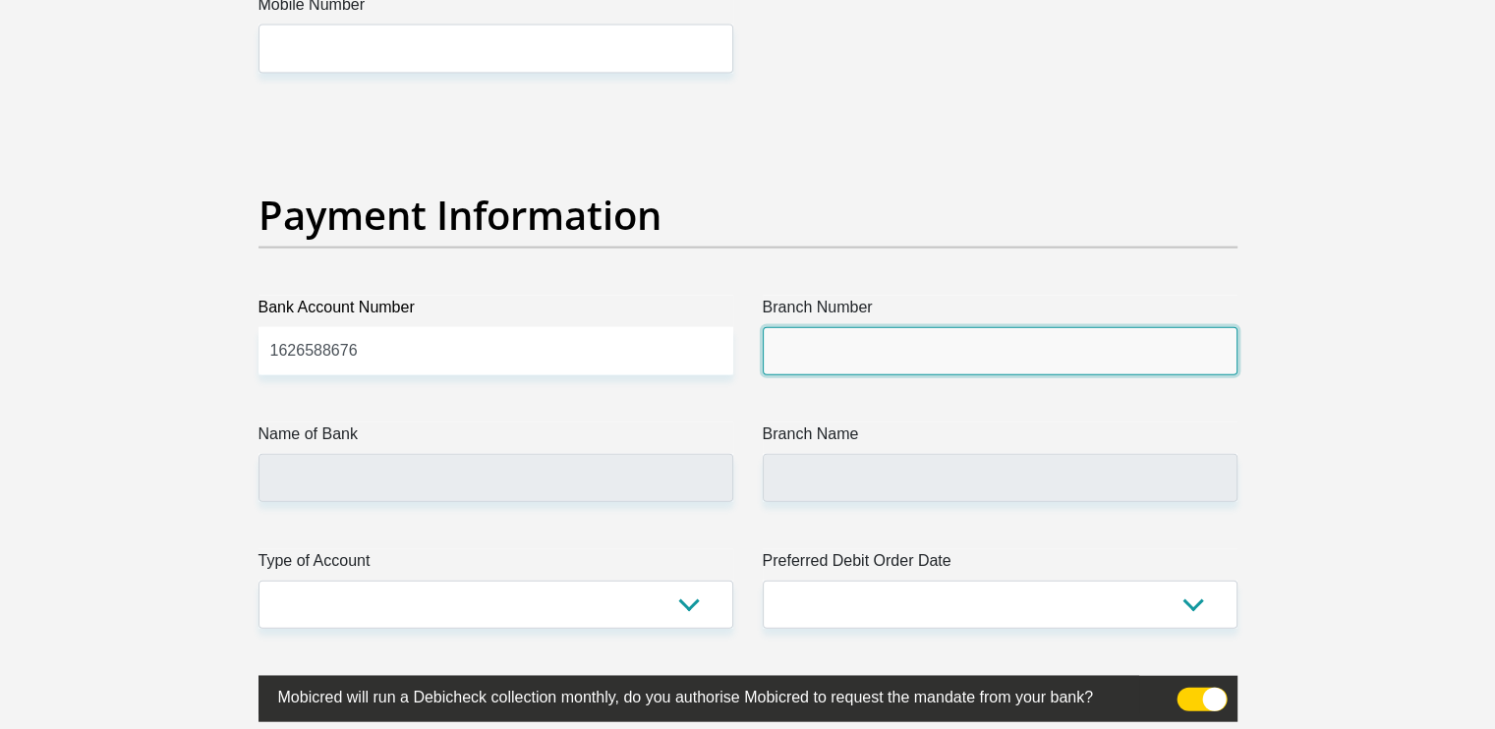
click at [851, 357] on input "Branch Number" at bounding box center [1000, 351] width 475 height 48
type input "470010"
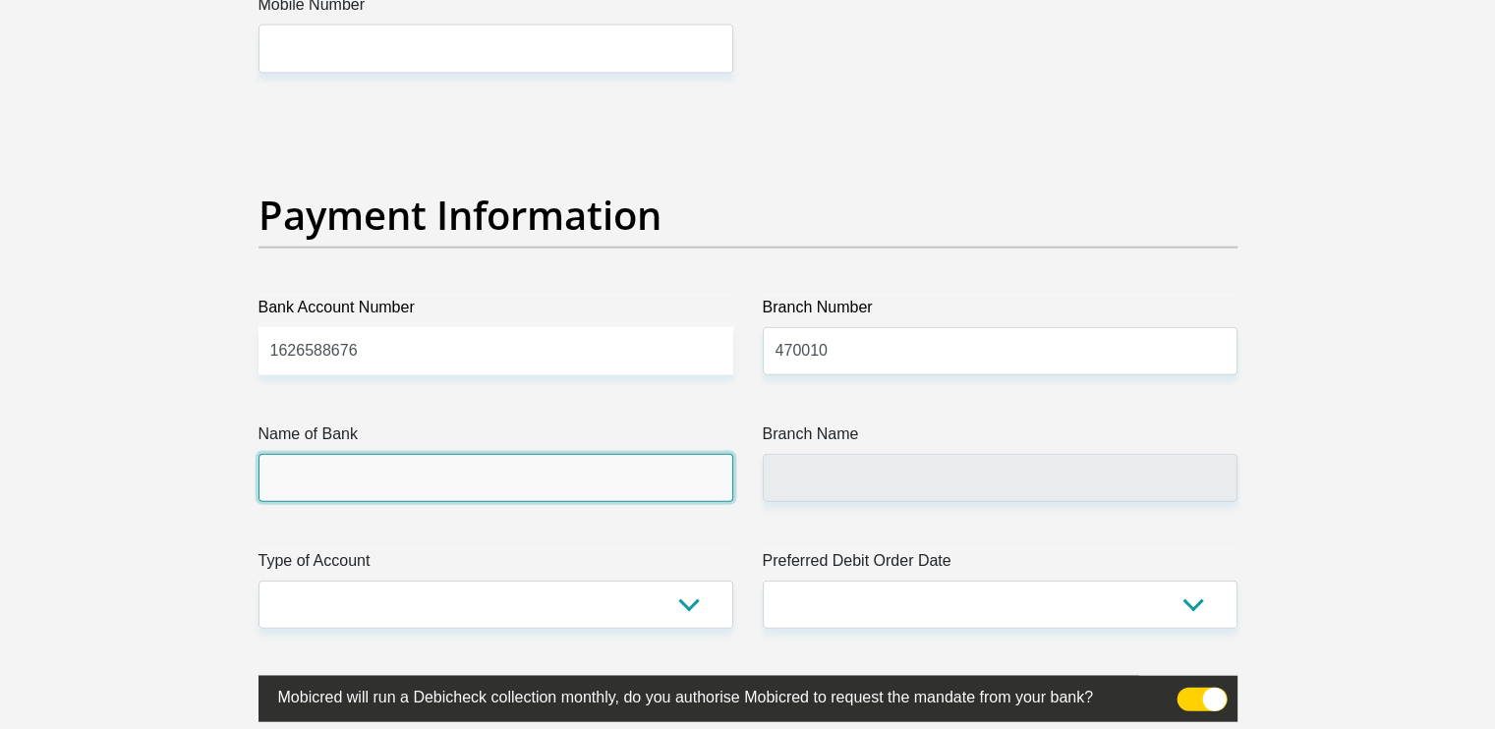
click at [590, 477] on input "Name of Bank" at bounding box center [496, 478] width 475 height 48
type input "CAPITEC BANK LIMITED"
type input "CAPITEC BANK CPC"
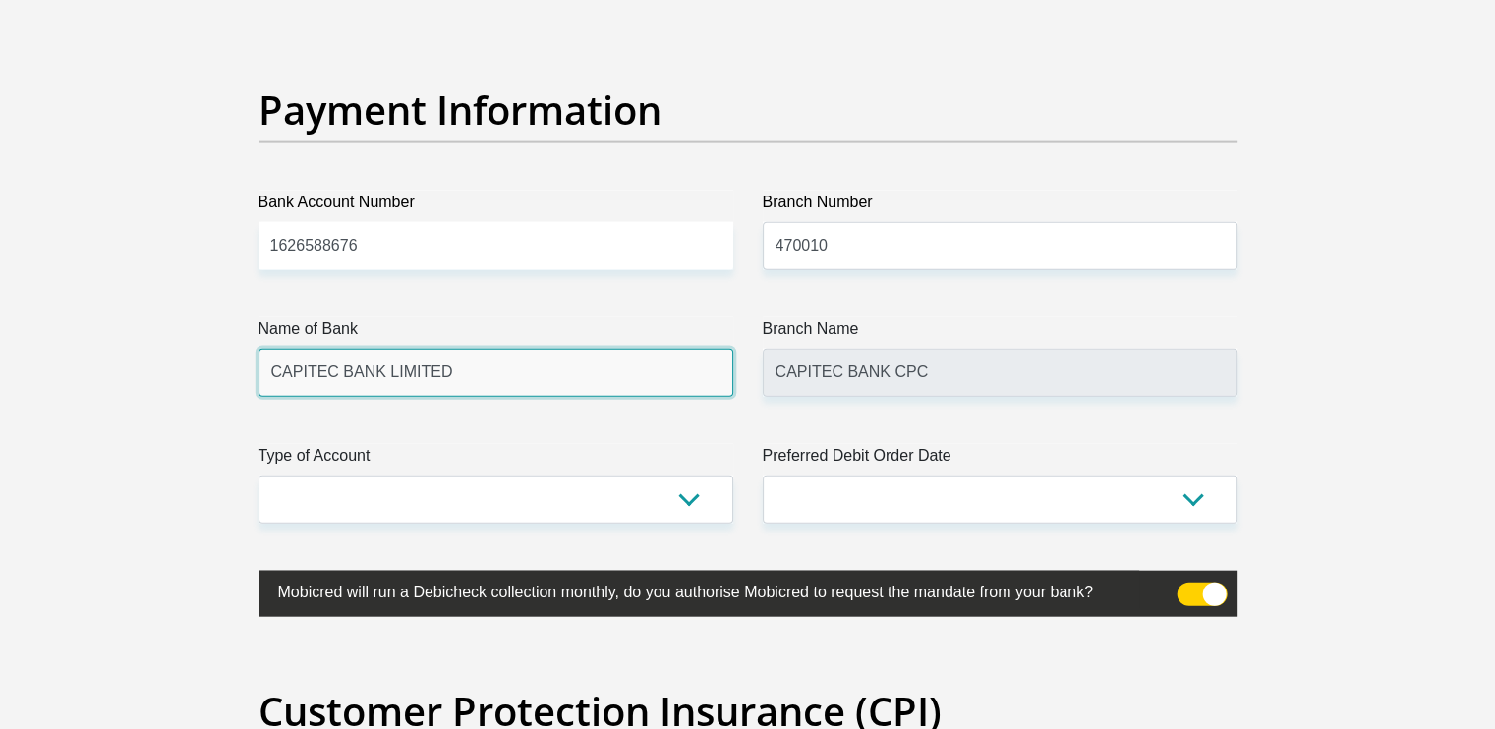
scroll to position [4505, 0]
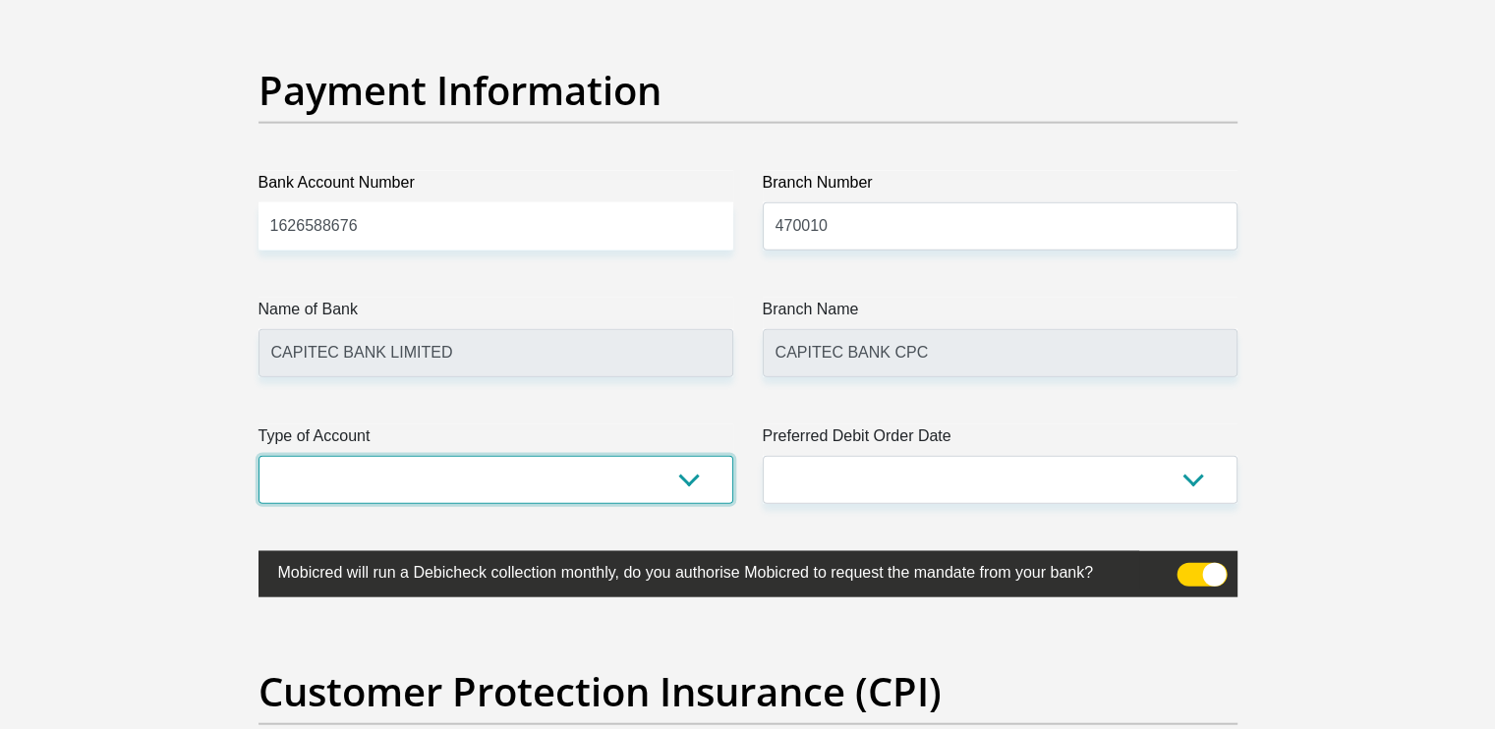
click at [680, 459] on select "Cheque Savings" at bounding box center [496, 480] width 475 height 48
select select "SAV"
click at [259, 456] on select "Cheque Savings" at bounding box center [496, 480] width 475 height 48
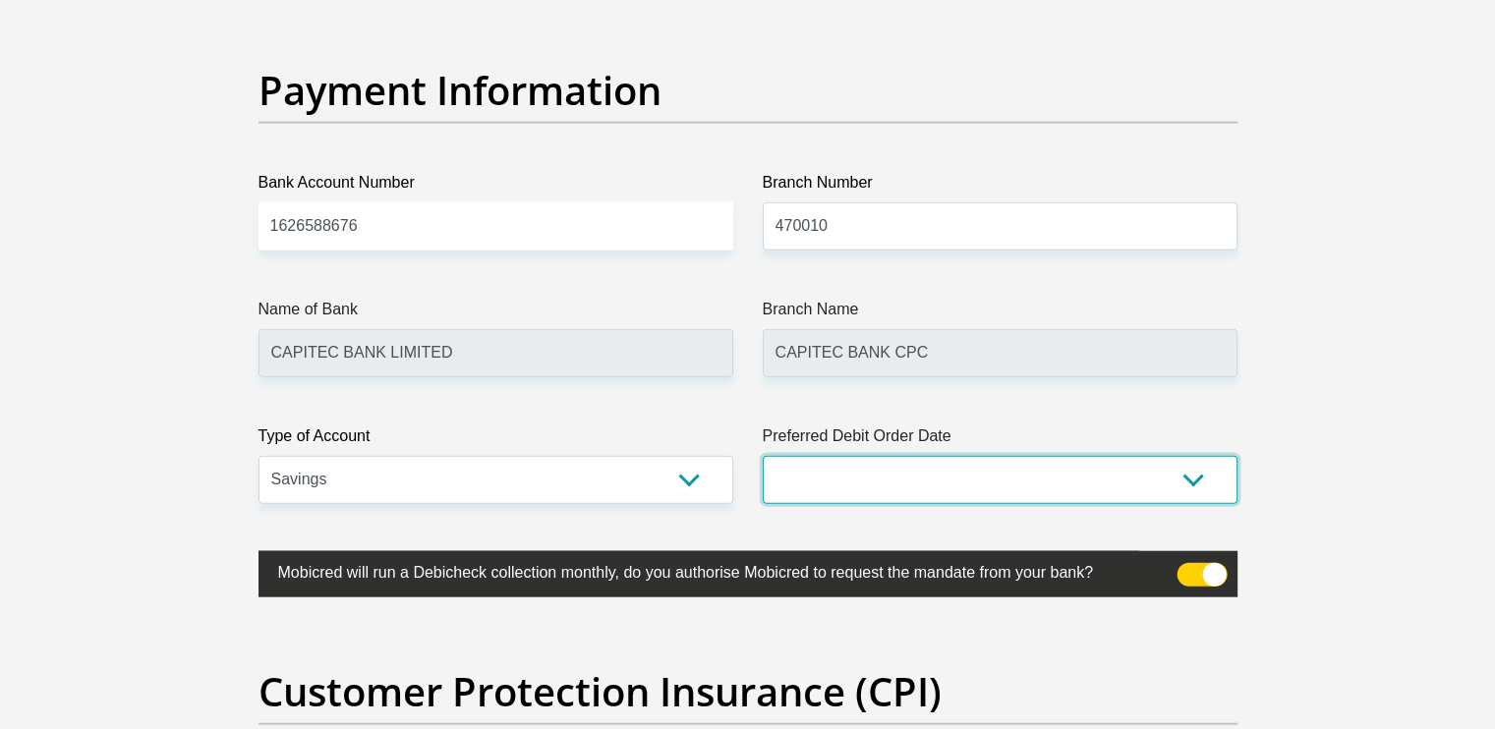
click at [814, 479] on select "1st 2nd 3rd 4th 5th 7th 18th 19th 20th 21st 22nd 23rd 24th 25th 26th 27th 28th …" at bounding box center [1000, 480] width 475 height 48
select select "26"
click at [763, 456] on select "1st 2nd 3rd 4th 5th 7th 18th 19th 20th 21st 22nd 23rd 24th 25th 26th 27th 28th …" at bounding box center [1000, 480] width 475 height 48
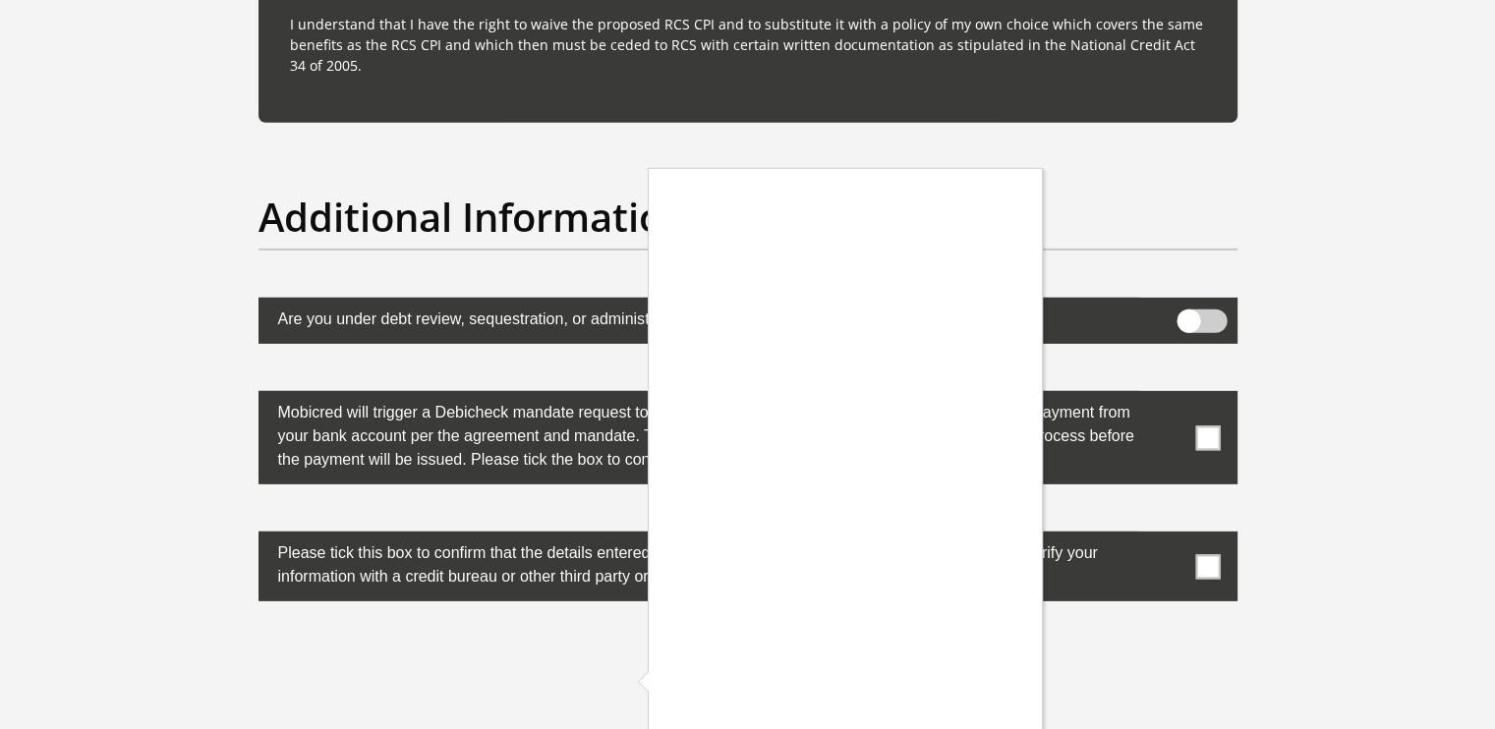
scroll to position [5980, 0]
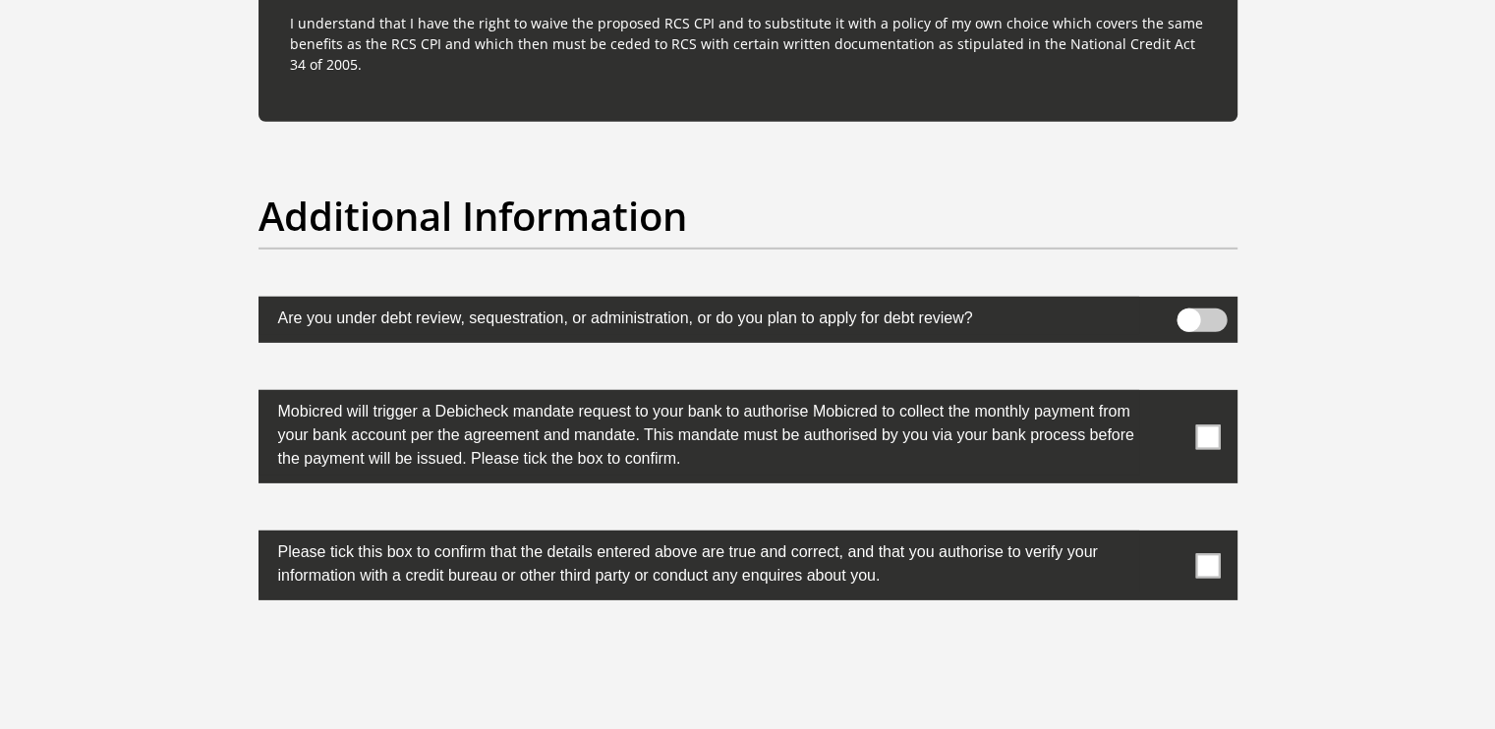
click at [1207, 432] on span at bounding box center [1207, 437] width 25 height 25
click at [1169, 395] on input "checkbox" at bounding box center [1169, 395] width 0 height 0
click at [1208, 572] on span at bounding box center [1207, 565] width 25 height 25
click at [1169, 536] on input "checkbox" at bounding box center [1169, 536] width 0 height 0
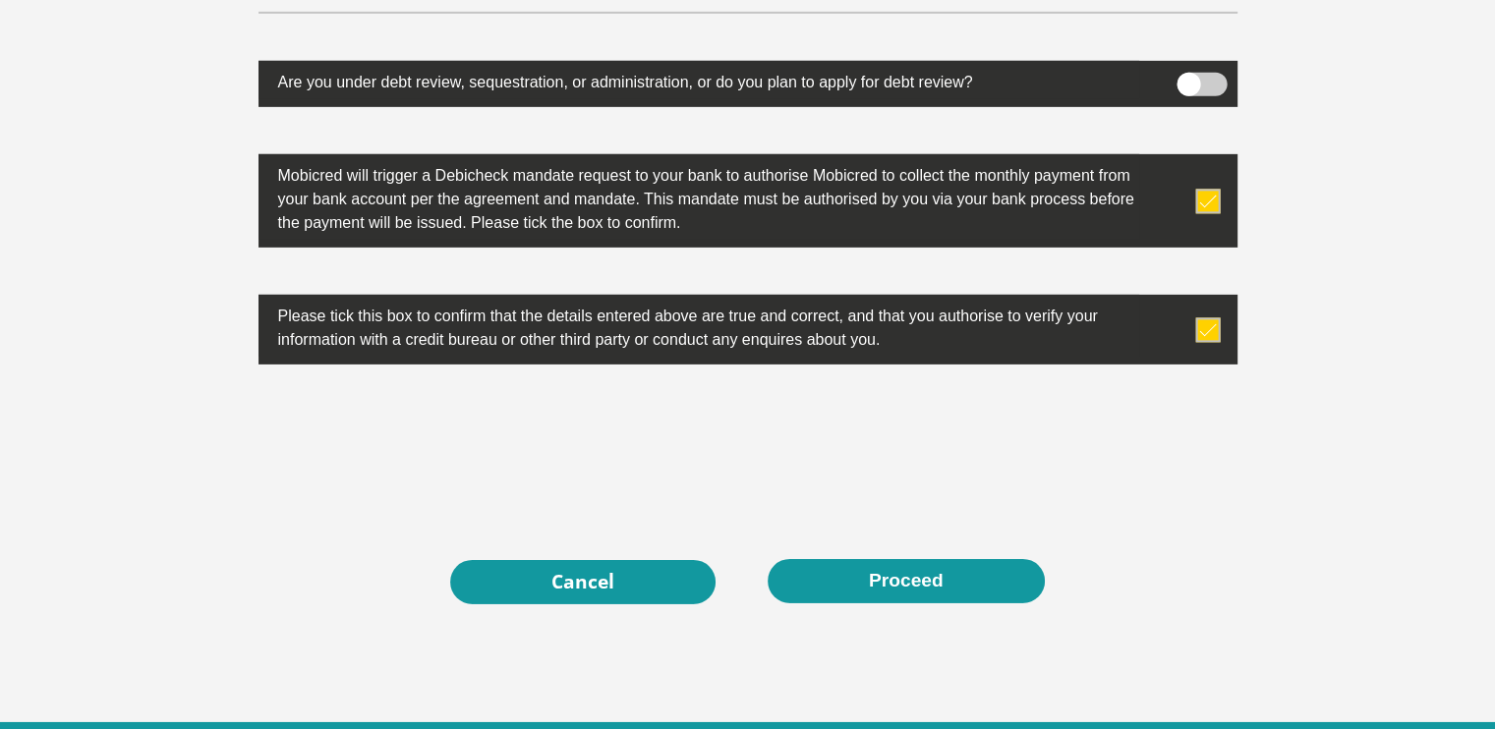
scroll to position [6319, 0]
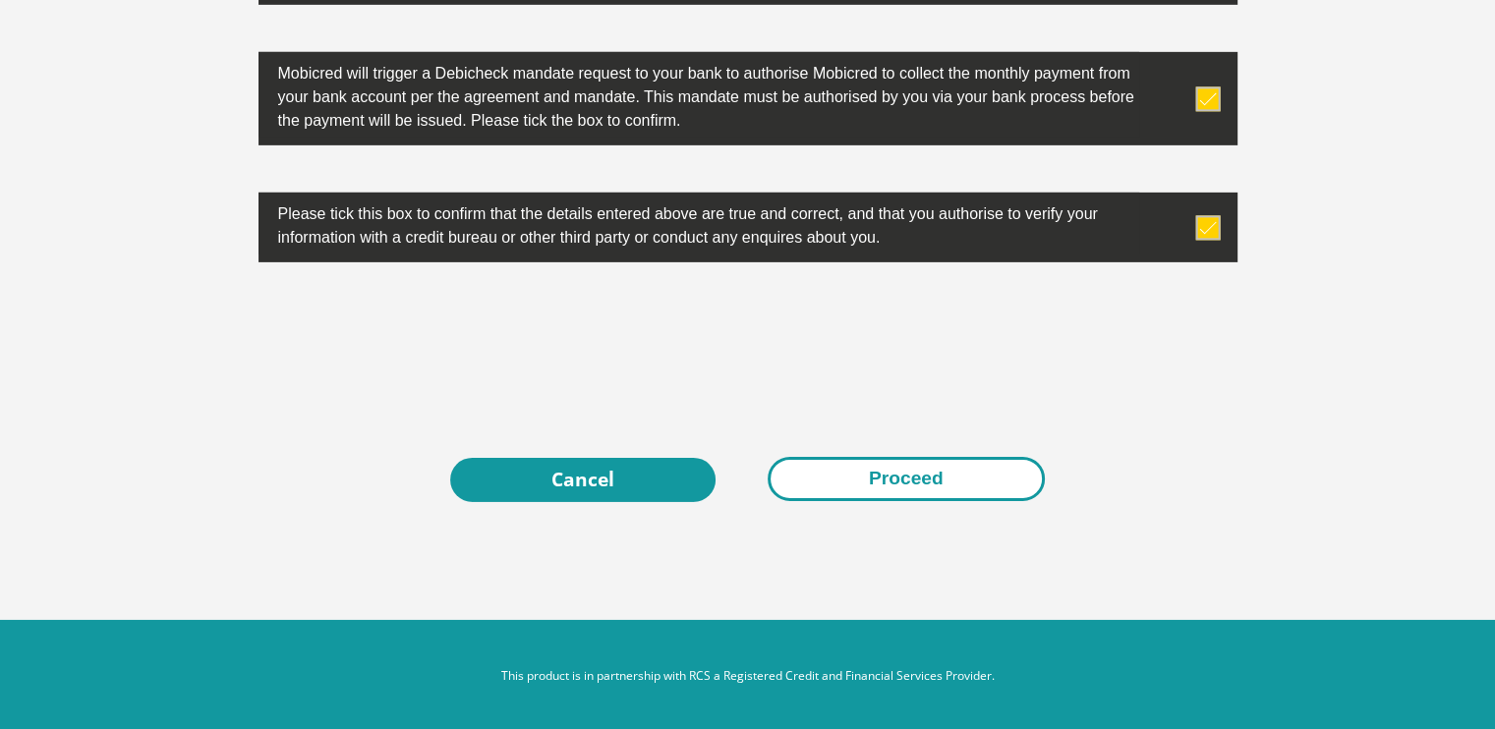
click at [897, 464] on button "Proceed" at bounding box center [906, 479] width 277 height 44
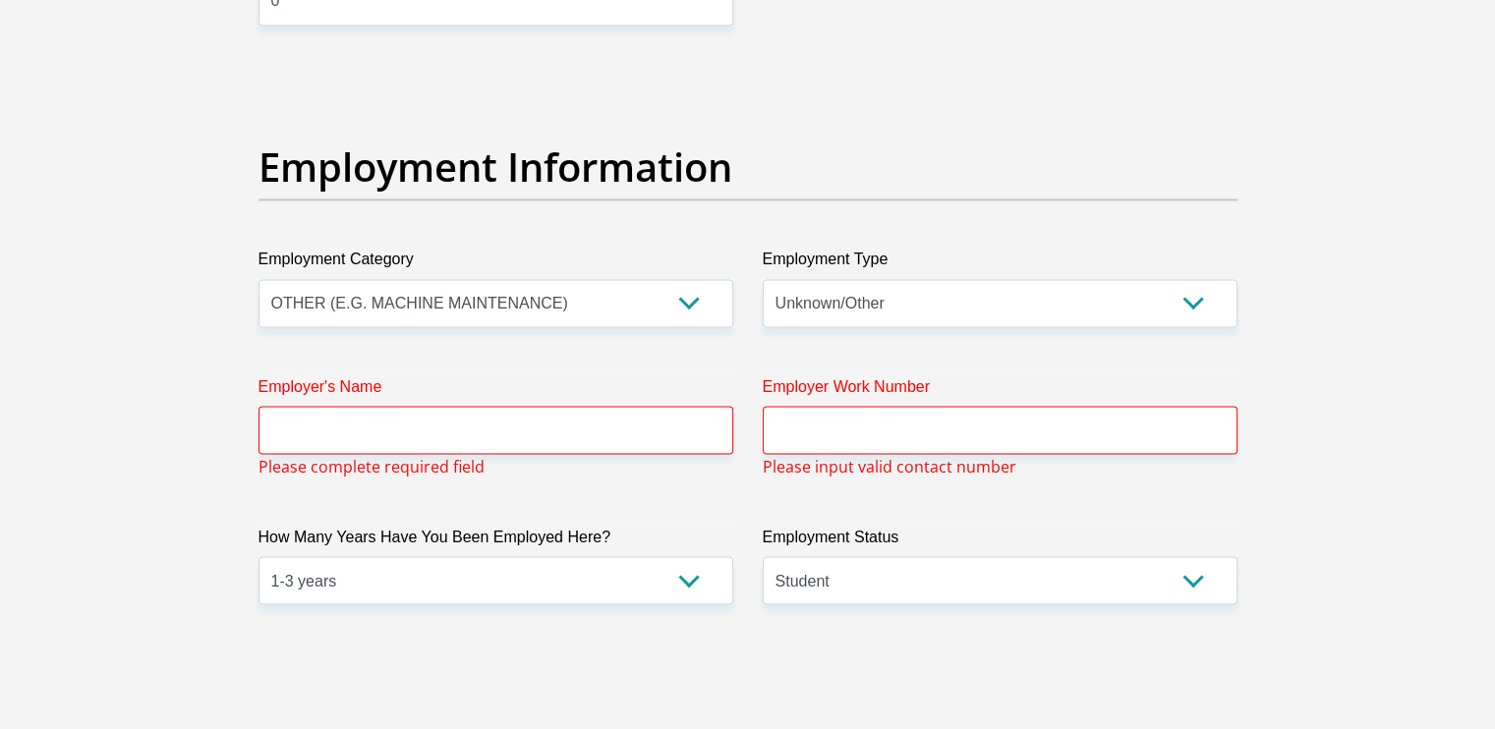
scroll to position [3441, 0]
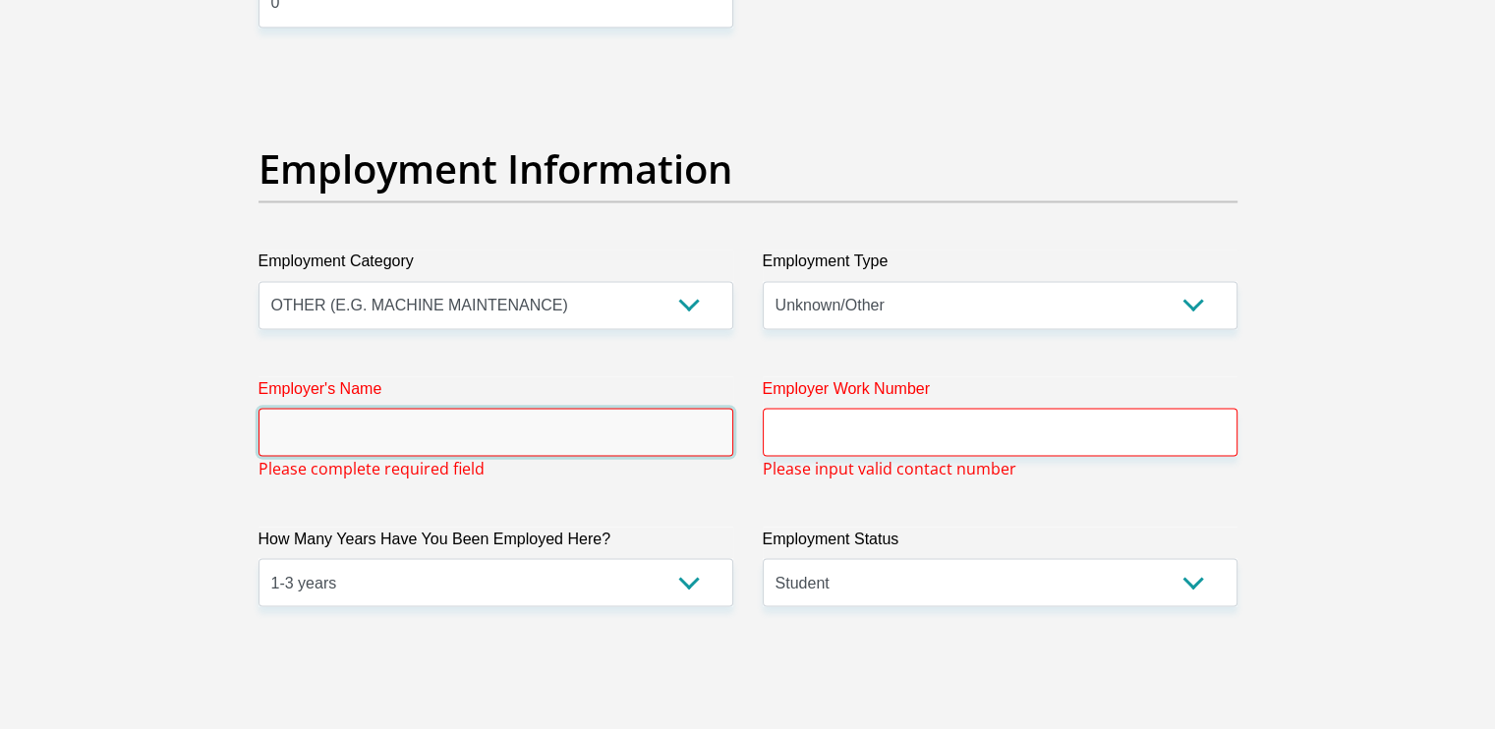
click at [579, 433] on input "Employer's Name" at bounding box center [496, 432] width 475 height 48
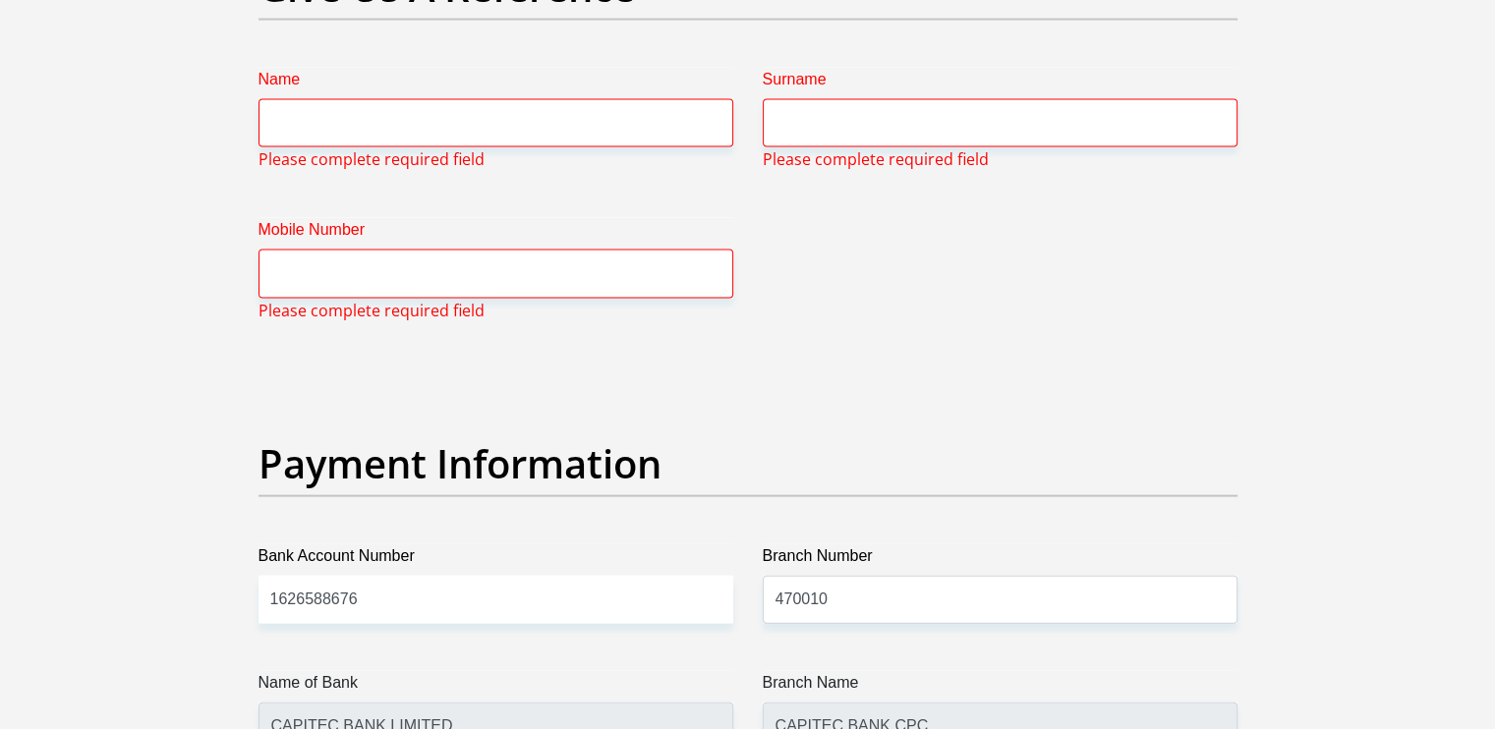
scroll to position [4201, 0]
click at [584, 117] on input "Name" at bounding box center [496, 124] width 475 height 48
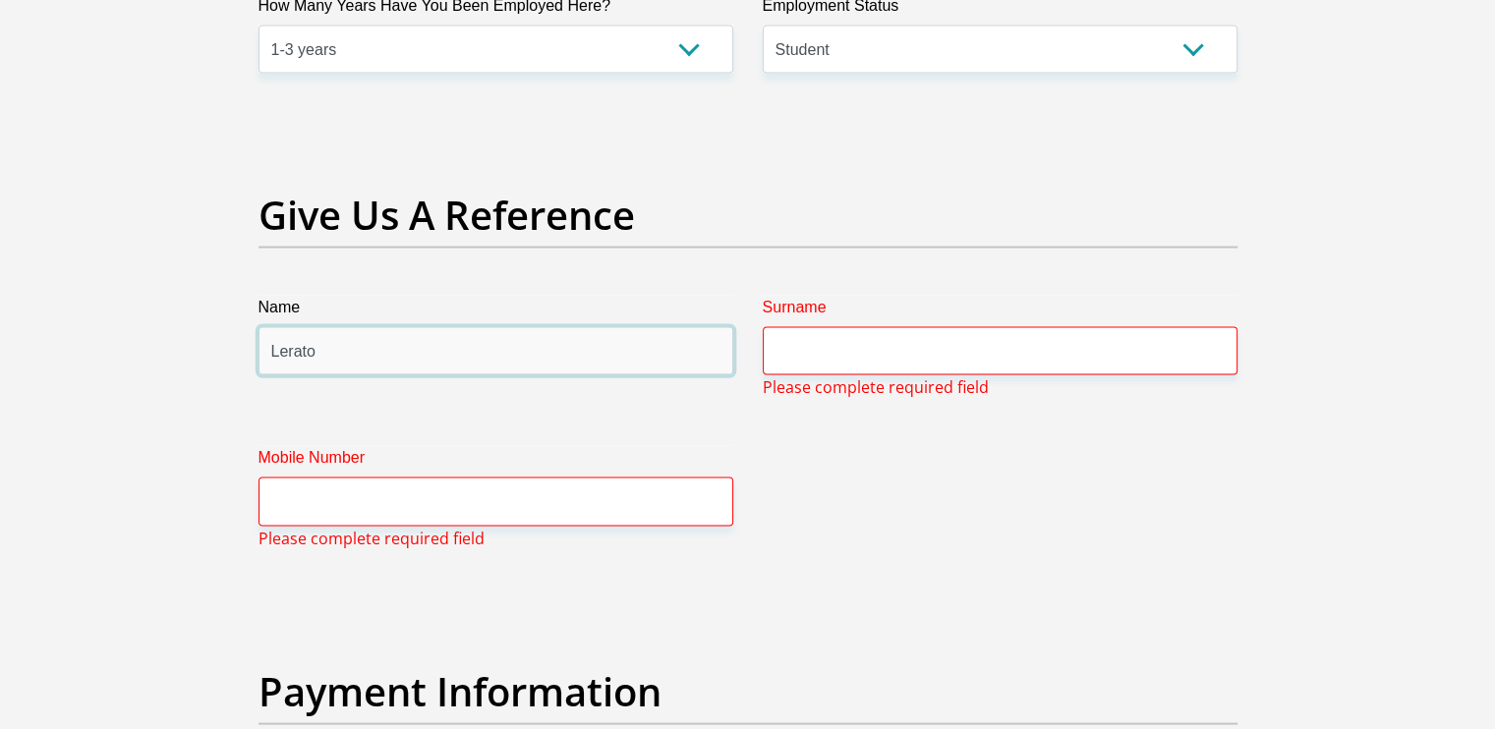
scroll to position [3973, 0]
type input "Lerato"
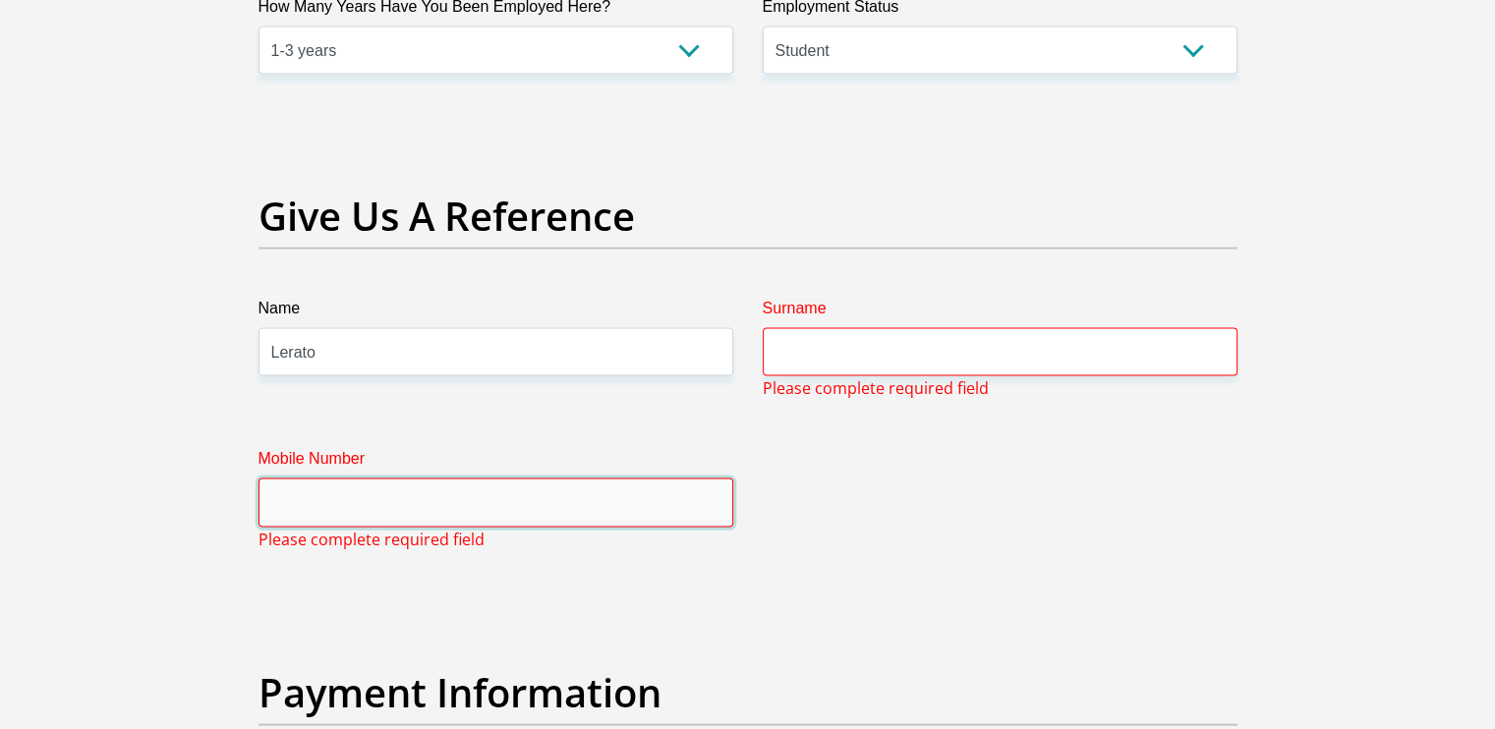
click at [476, 520] on input "Mobile Number" at bounding box center [496, 503] width 475 height 48
drag, startPoint x: 476, startPoint y: 520, endPoint x: 384, endPoint y: 497, distance: 94.2
click at [384, 497] on input "Mobile Number" at bounding box center [496, 503] width 475 height 48
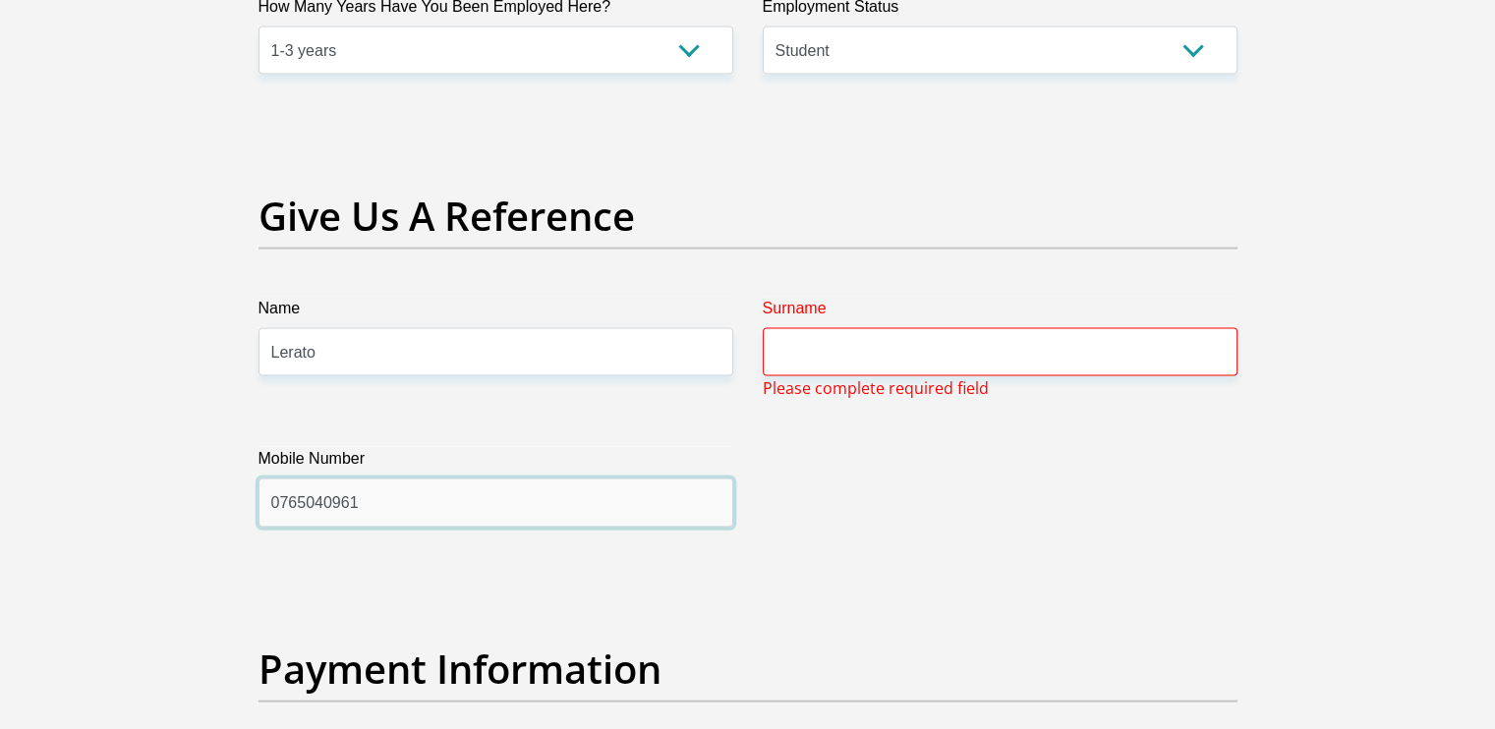
type input "0765040961"
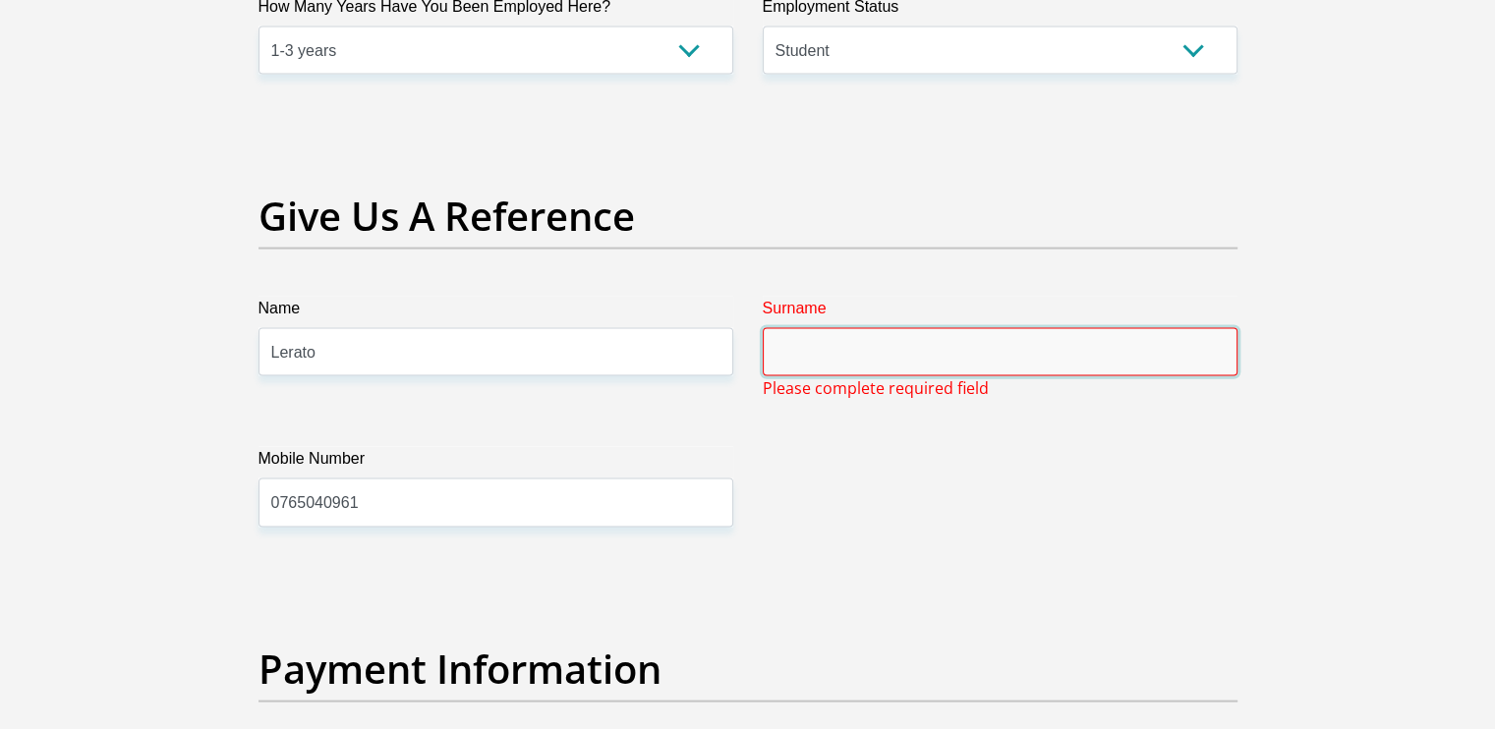
click at [822, 361] on input "Surname" at bounding box center [1000, 352] width 475 height 48
type input "i"
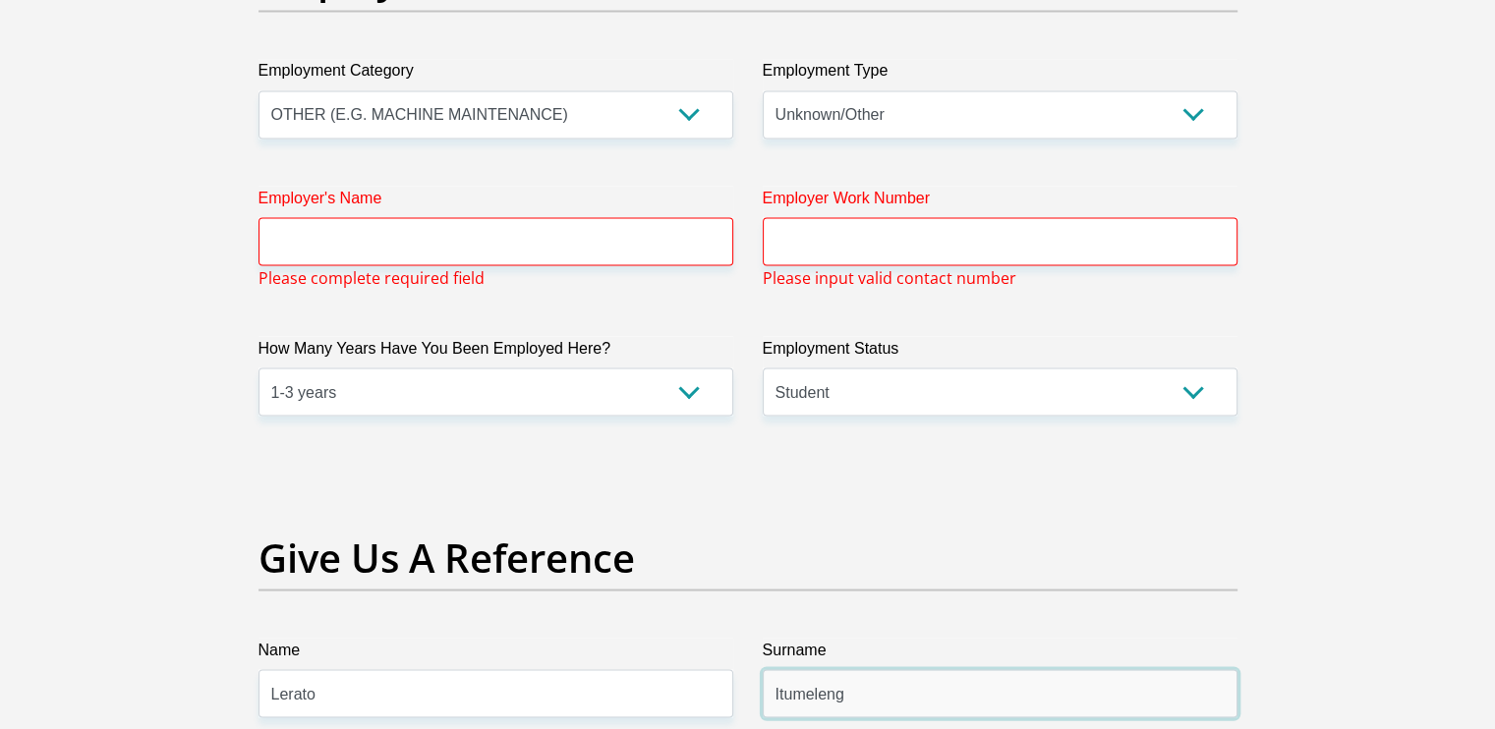
scroll to position [3630, 0]
type input "Itumeleng"
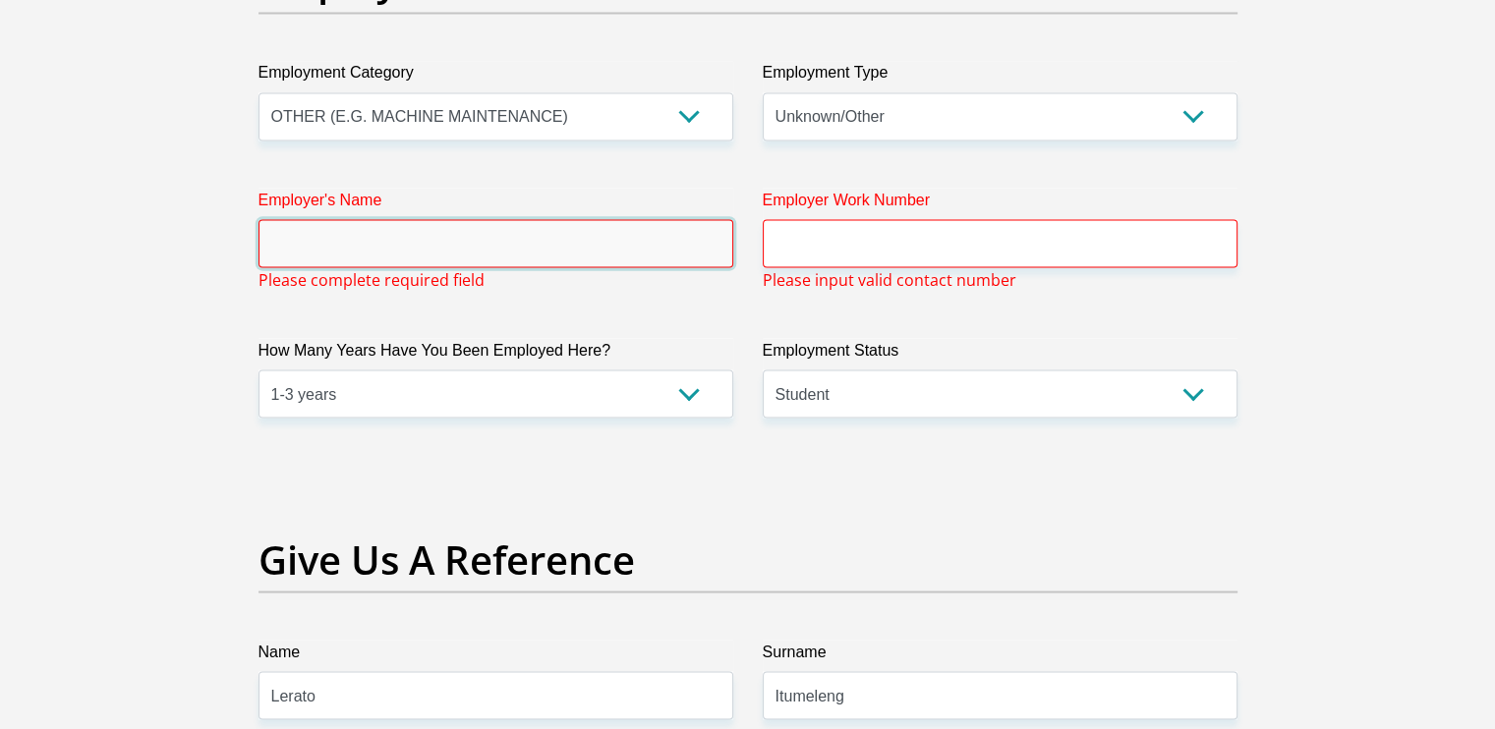
click at [508, 227] on input "Employer's Name" at bounding box center [496, 243] width 475 height 48
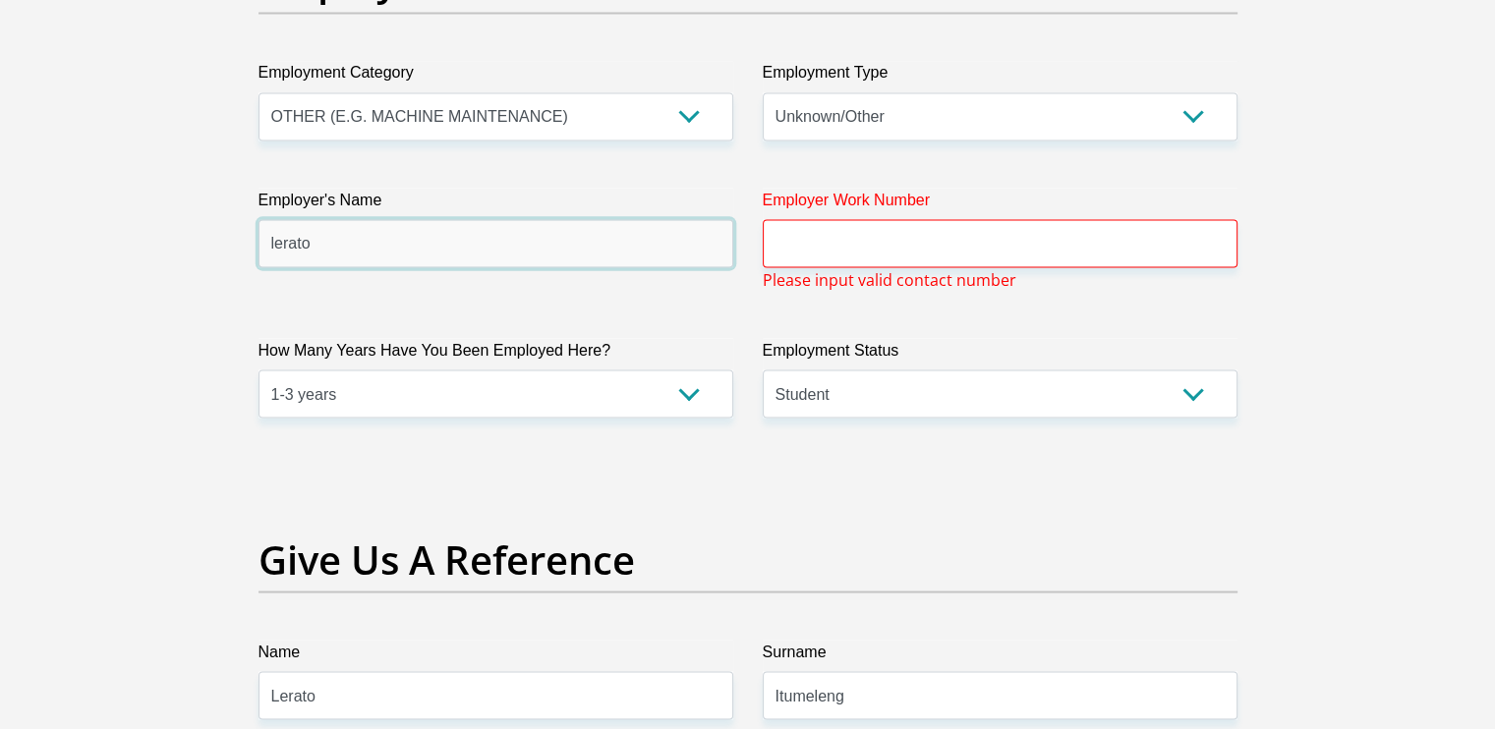
click at [429, 239] on input "lerato" at bounding box center [496, 243] width 475 height 48
click at [315, 239] on input "leratoItumeleng" at bounding box center [496, 243] width 475 height 48
click at [309, 238] on input "leratoItumeleng" at bounding box center [496, 243] width 475 height 48
click at [309, 239] on input "leratoItumeleng" at bounding box center [496, 243] width 475 height 48
type input "lerato"
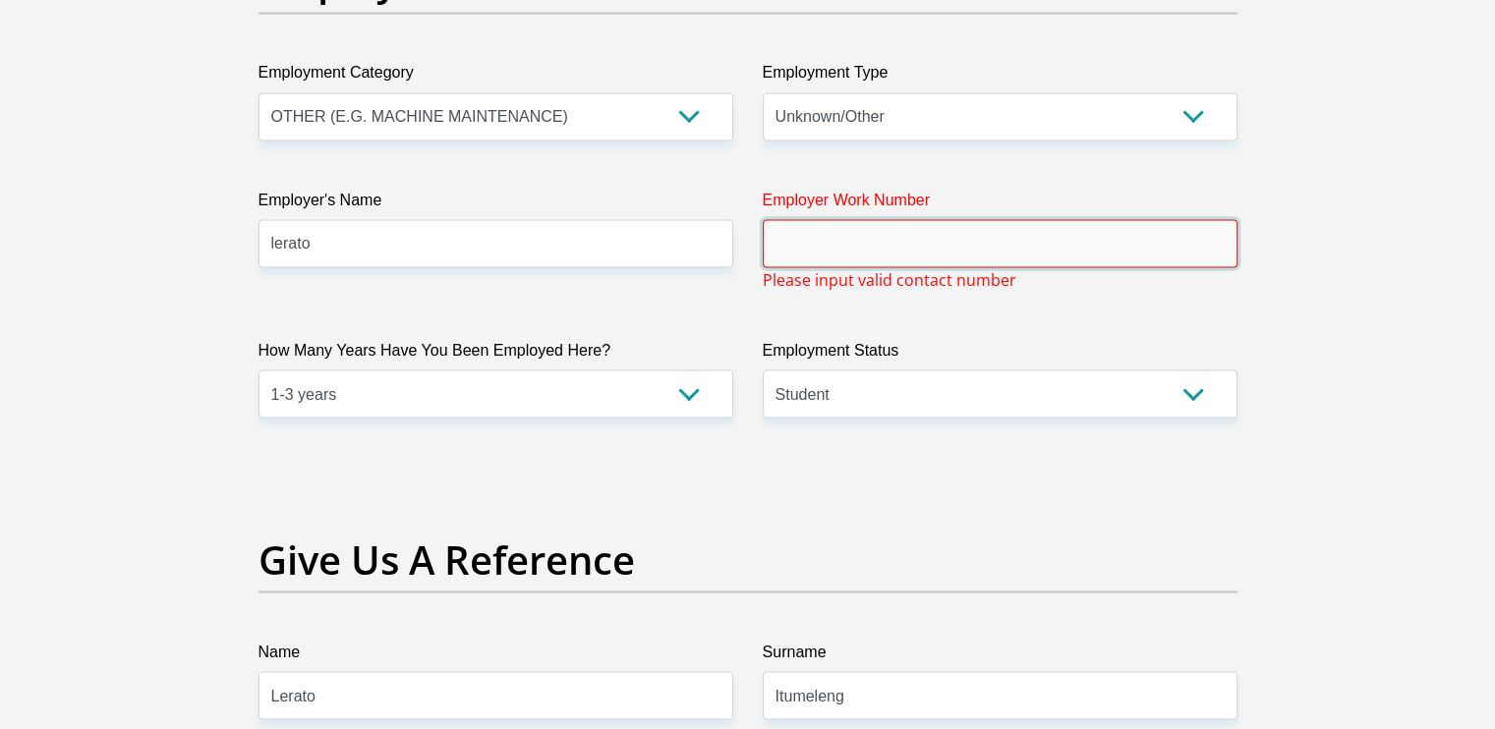
click at [838, 243] on input "Employer Work Number" at bounding box center [1000, 243] width 475 height 48
paste input "+27143440206"
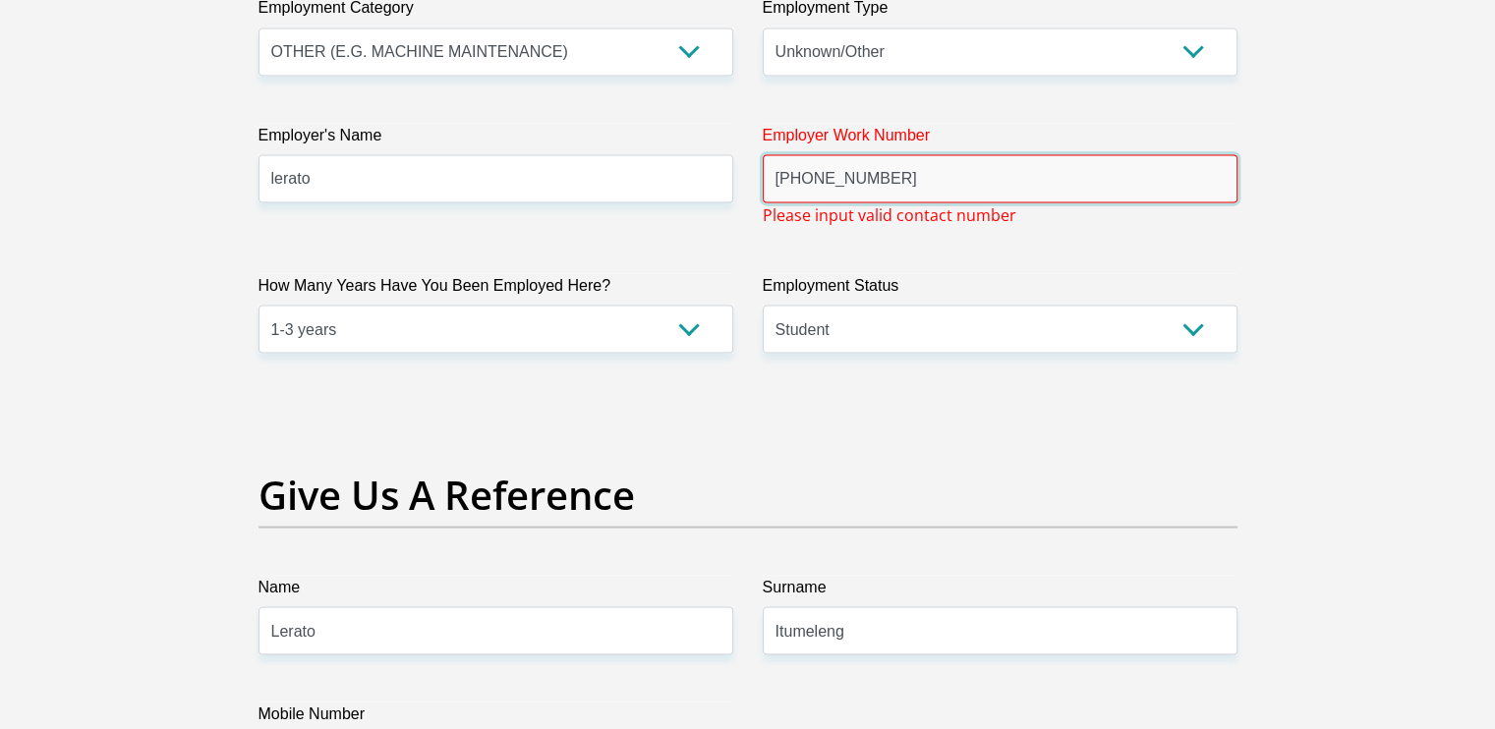
scroll to position [3696, 0]
type input "+"
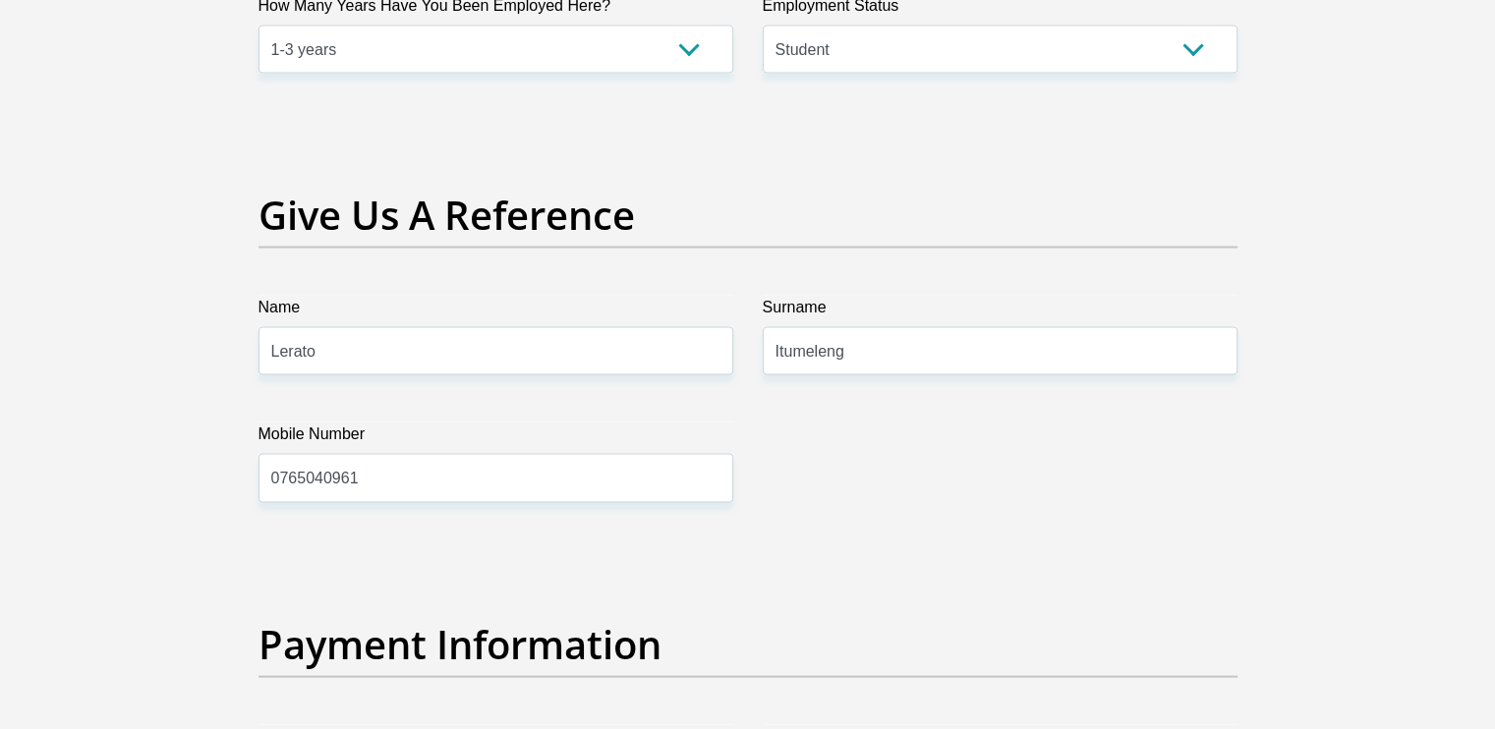
scroll to position [3952, 0]
type input "0765040961"
click at [667, 349] on input "Lerato" at bounding box center [496, 350] width 475 height 48
type input "L"
type input "semakaleng"
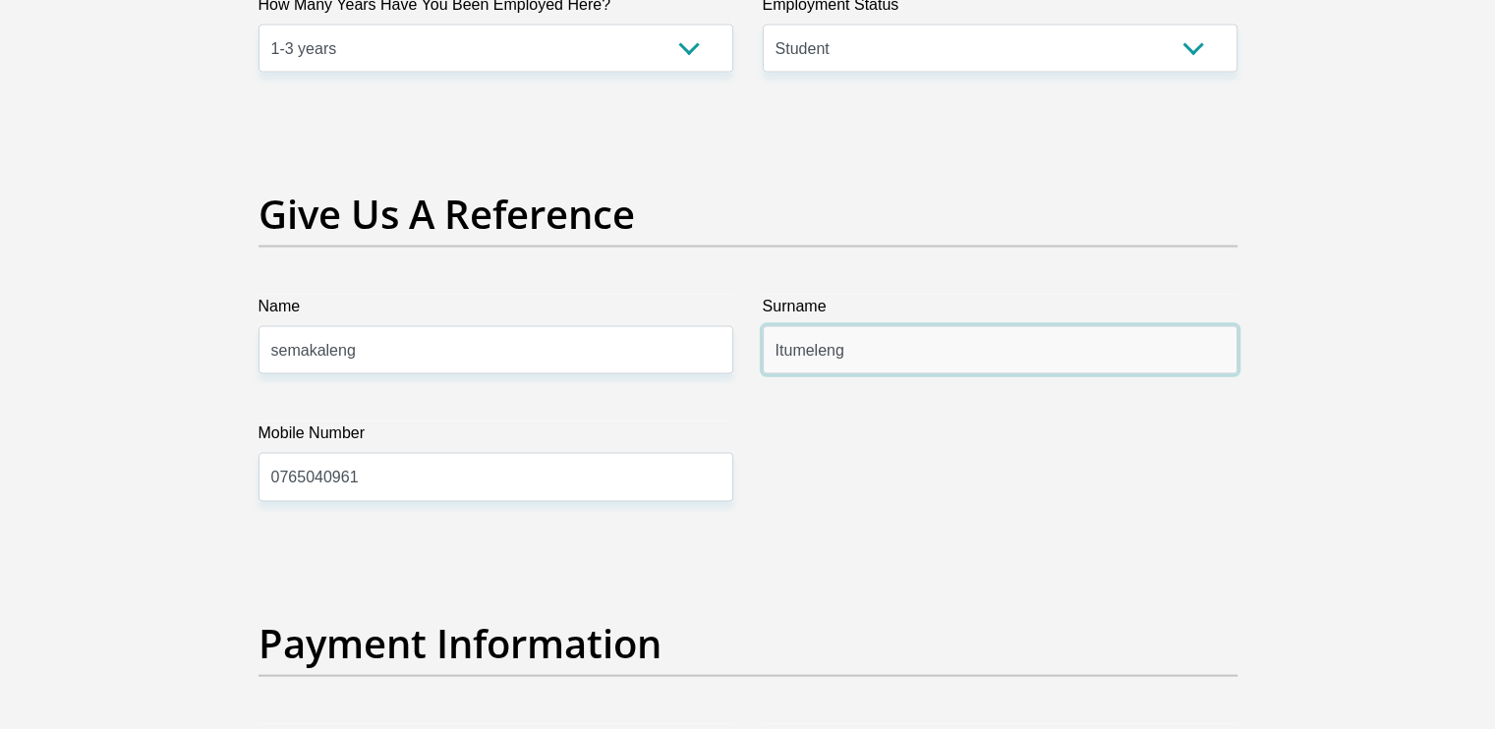
click at [883, 356] on input "Itumeleng" at bounding box center [1000, 350] width 475 height 48
type input "I"
type input "modibana"
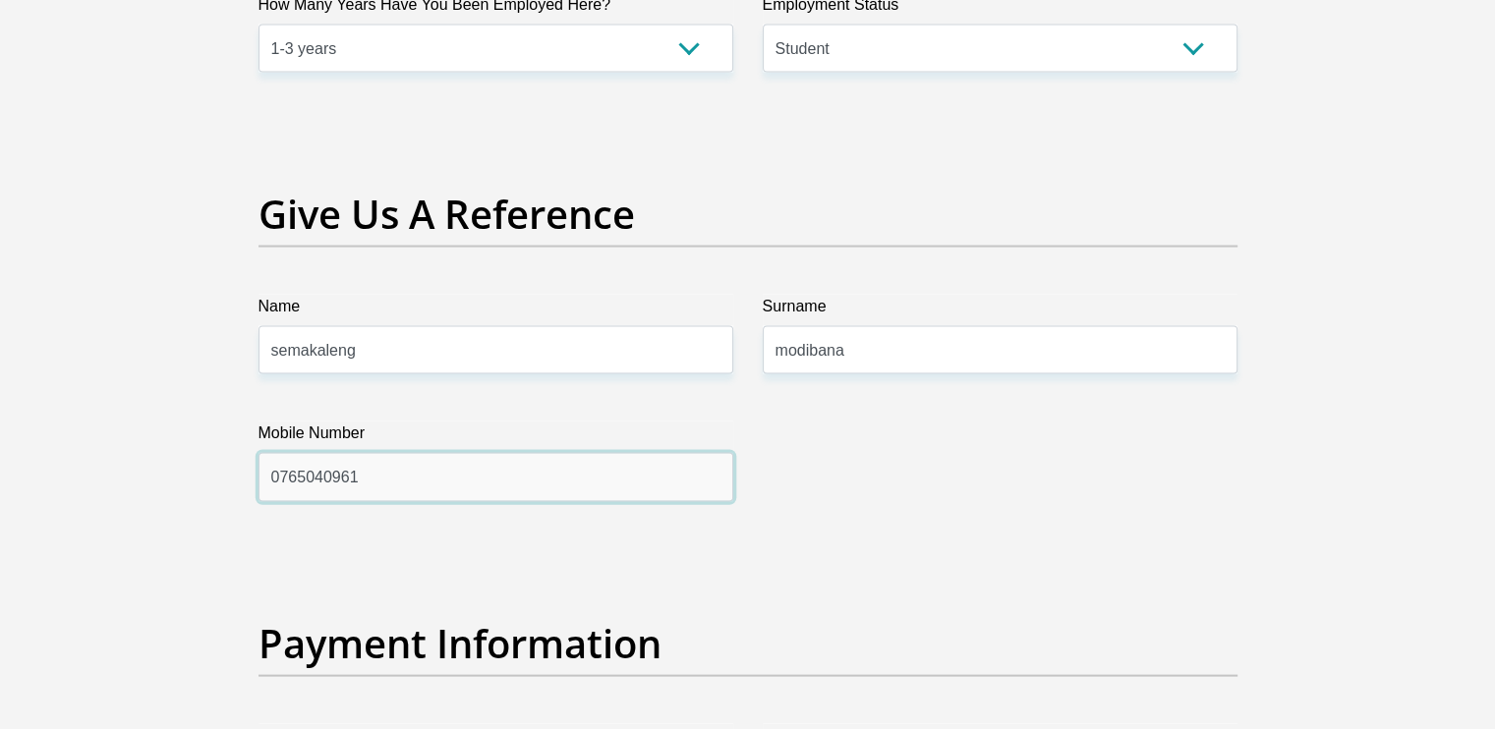
click at [608, 490] on input "0765040961" at bounding box center [496, 477] width 475 height 48
type input "0"
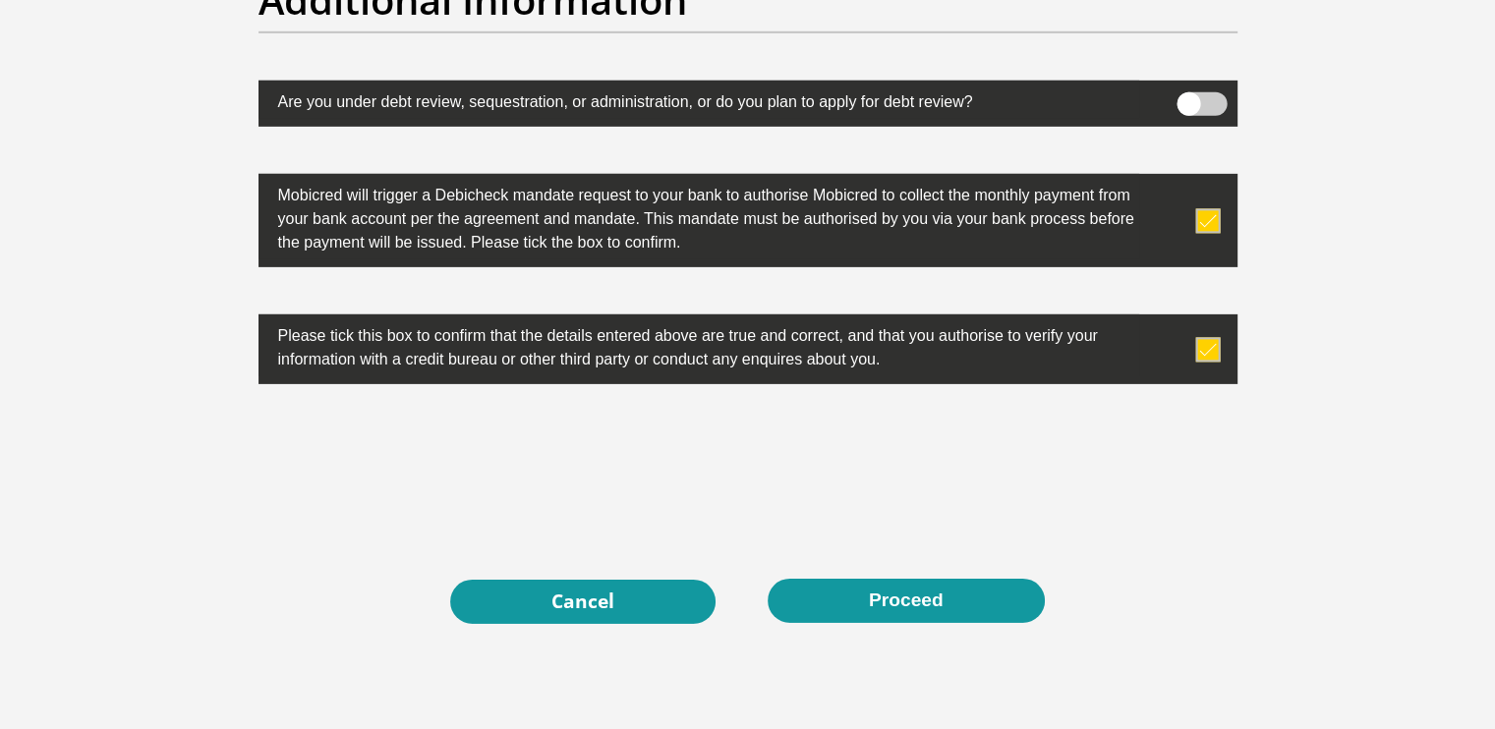
scroll to position [6198, 0]
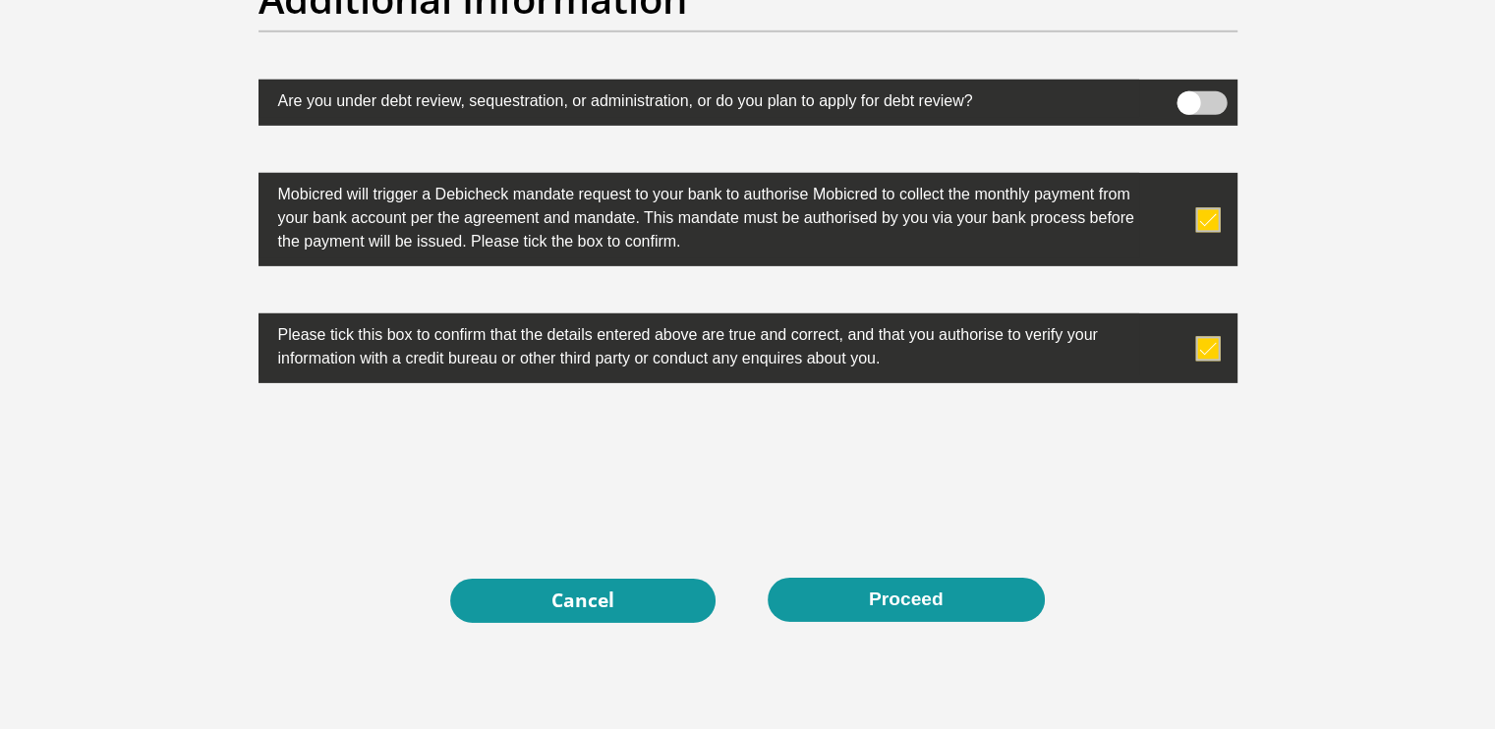
type input "0712501527"
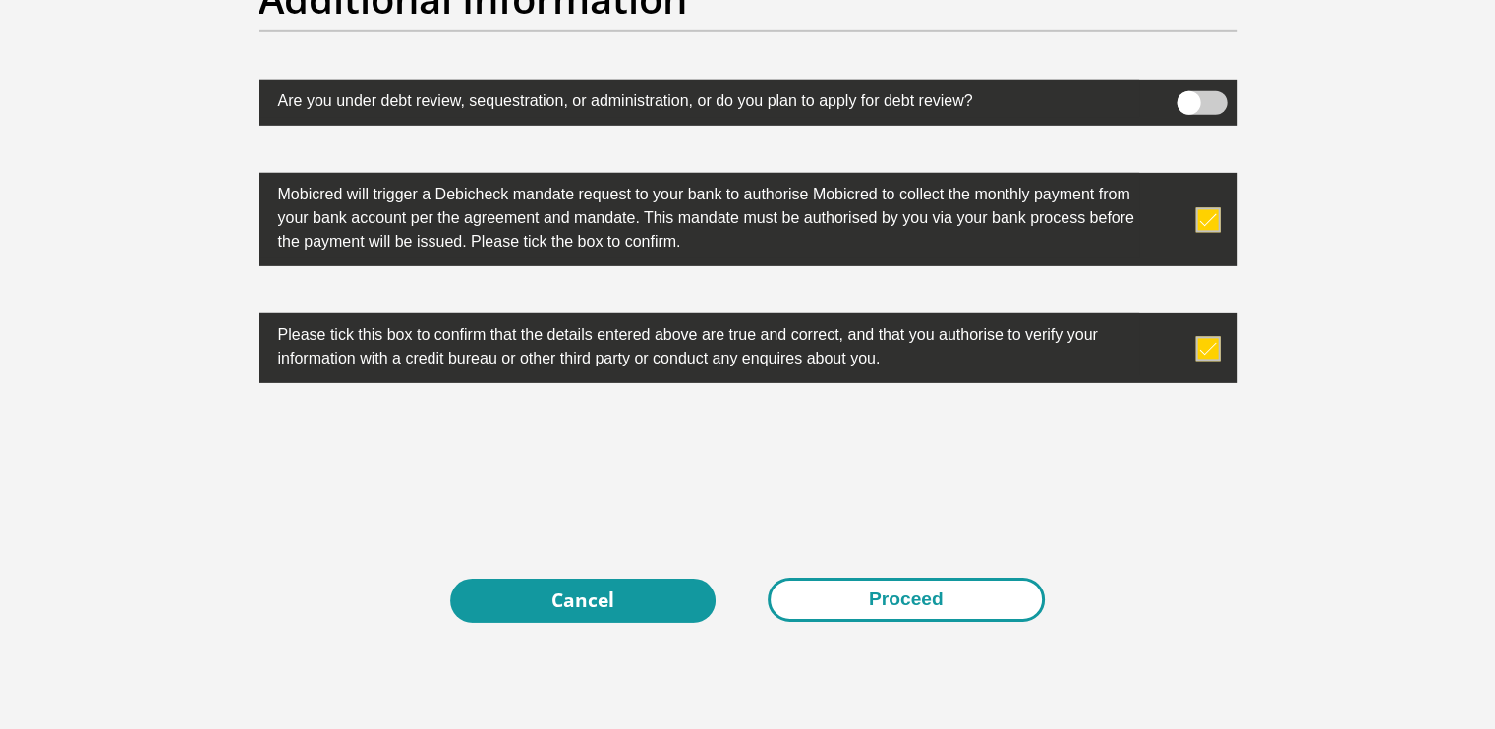
click at [922, 592] on button "Proceed" at bounding box center [906, 600] width 277 height 44
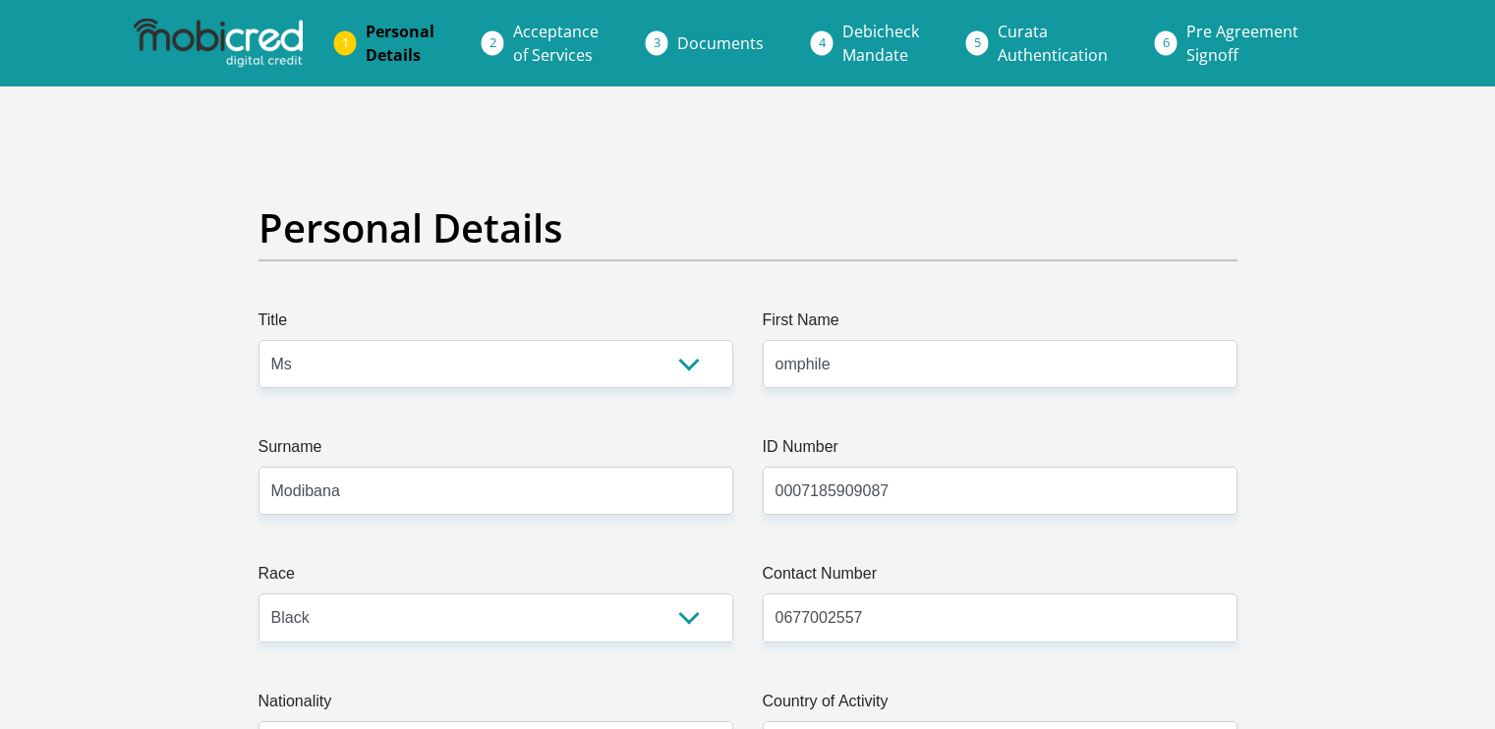
select select "Ms"
select select "1"
select select "ZAF"
select select "tsn"
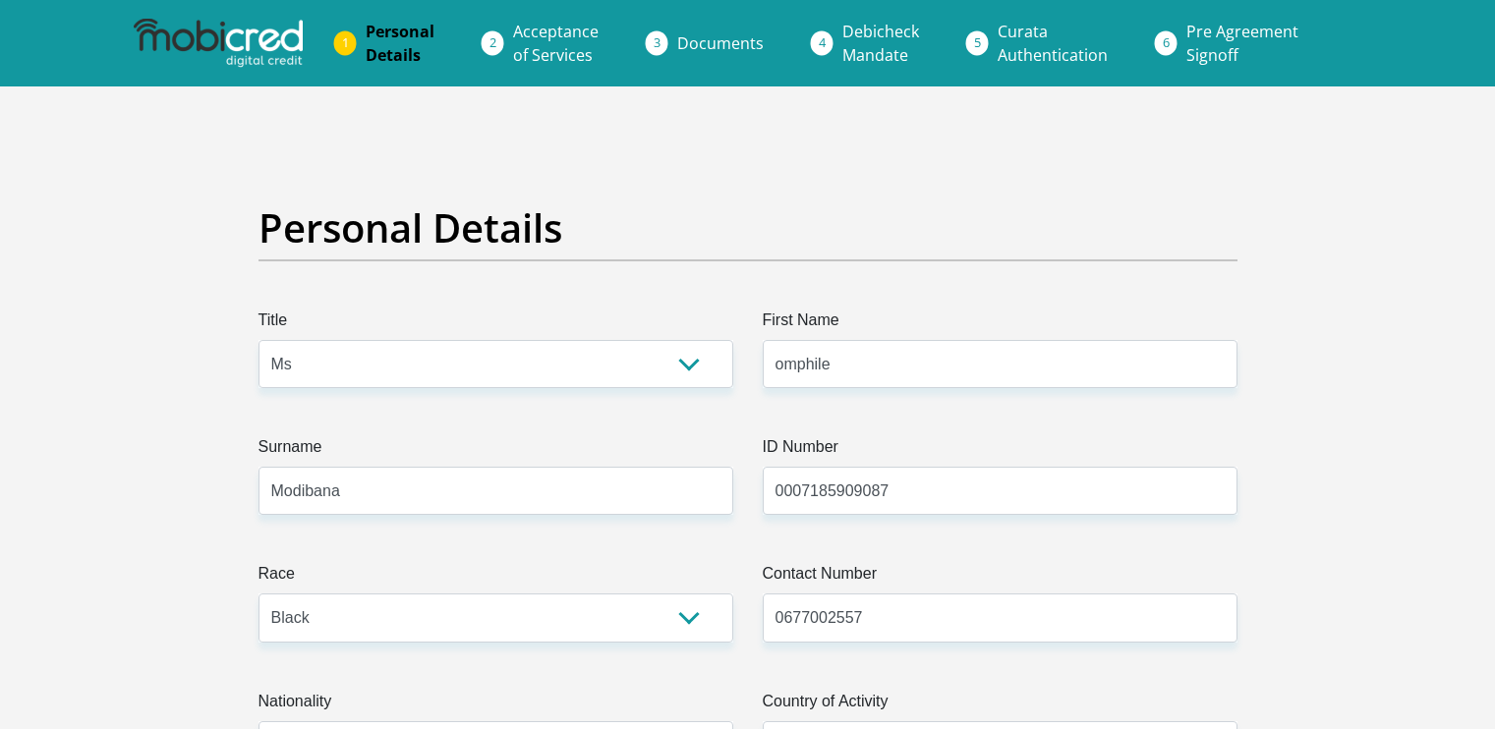
select select "2"
select select "North West"
select select "5"
select select "parents"
select select "75"
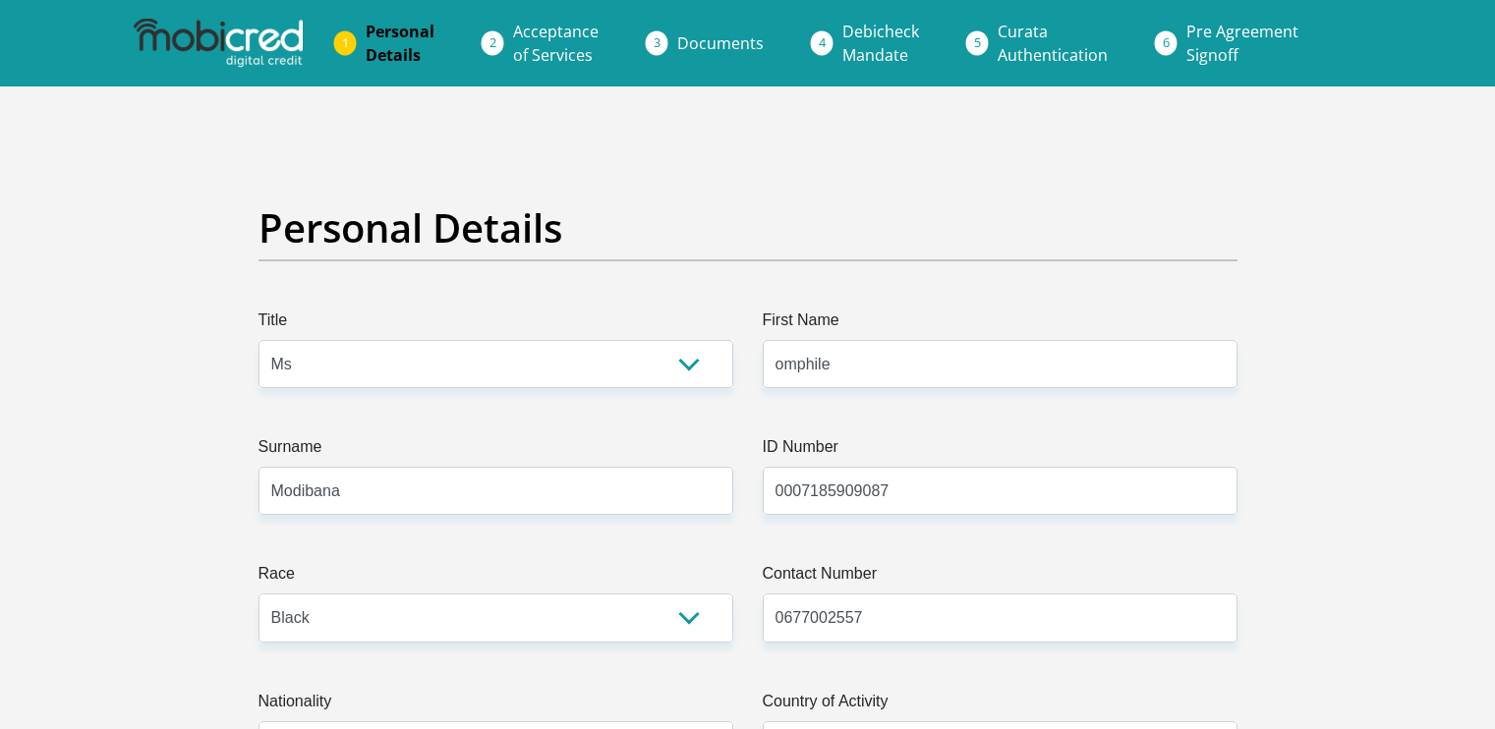
select select "Unknown/Other"
select select "24"
select select "7"
select select "SAV"
select select "26"
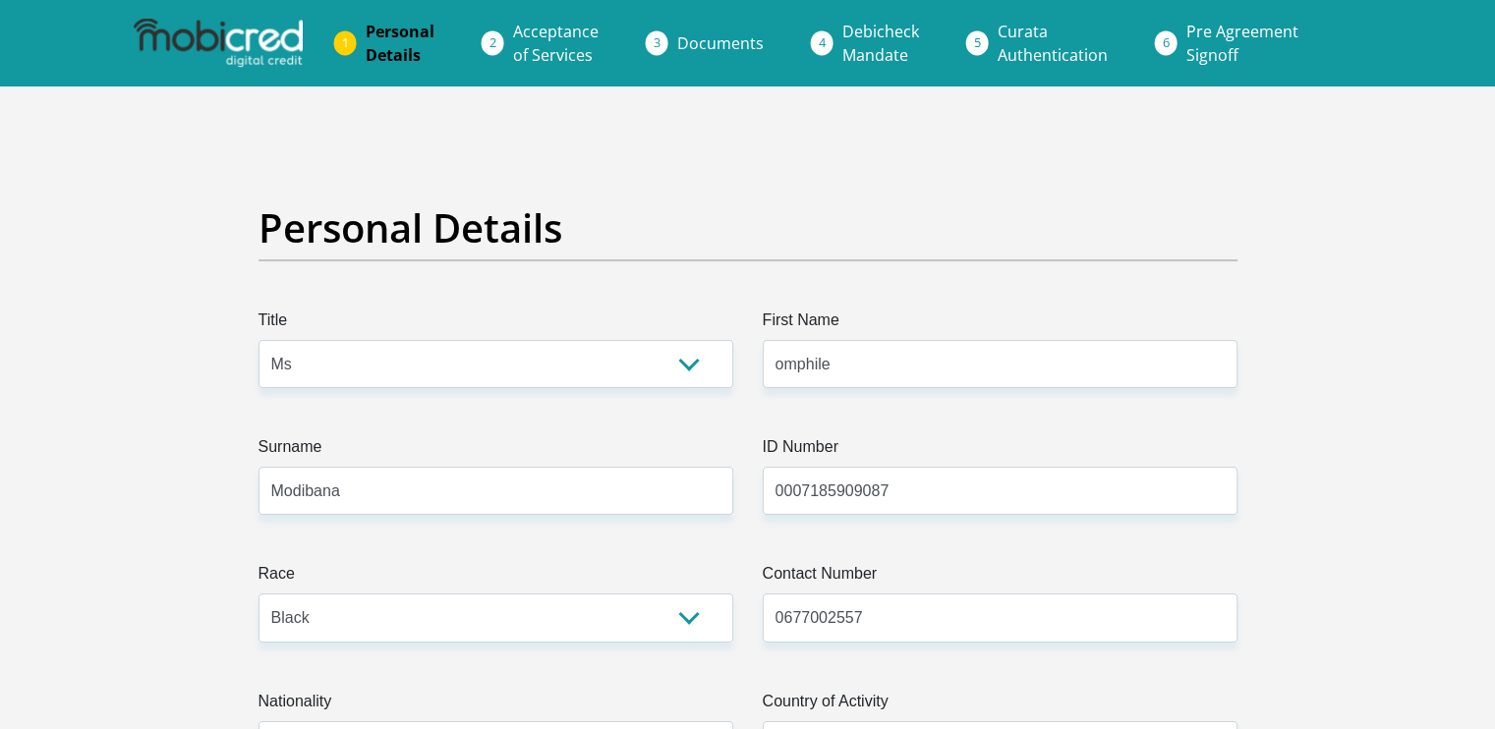
click at [519, 46] on span "Acceptance of Services" at bounding box center [556, 43] width 86 height 45
click at [498, 42] on li "Acceptance of Services" at bounding box center [579, 43] width 164 height 63
click at [498, 47] on li "Acceptance of Services" at bounding box center [579, 43] width 164 height 63
click at [497, 41] on li "Acceptance of Services" at bounding box center [579, 43] width 164 height 63
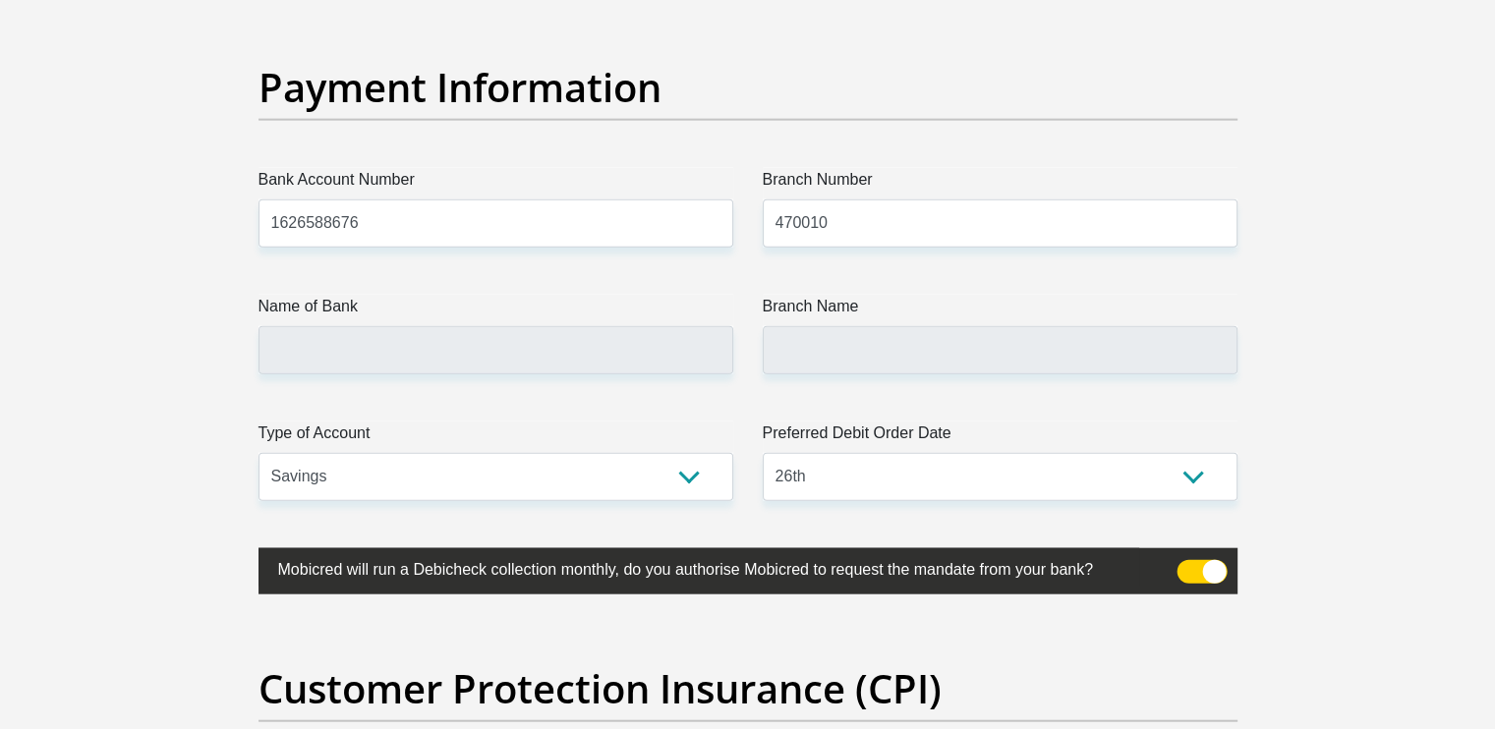
scroll to position [4493, 0]
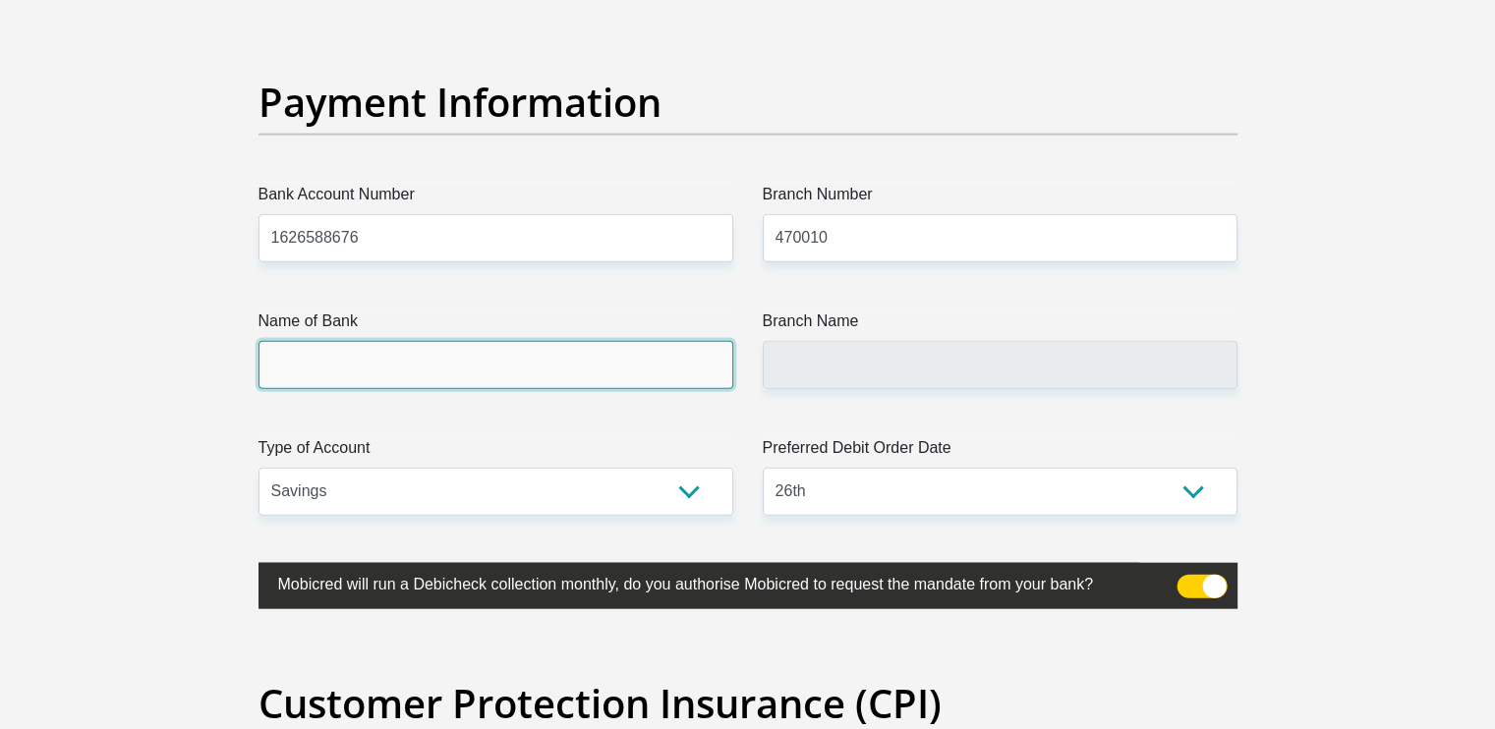
click at [672, 363] on input "Name of Bank" at bounding box center [496, 365] width 475 height 48
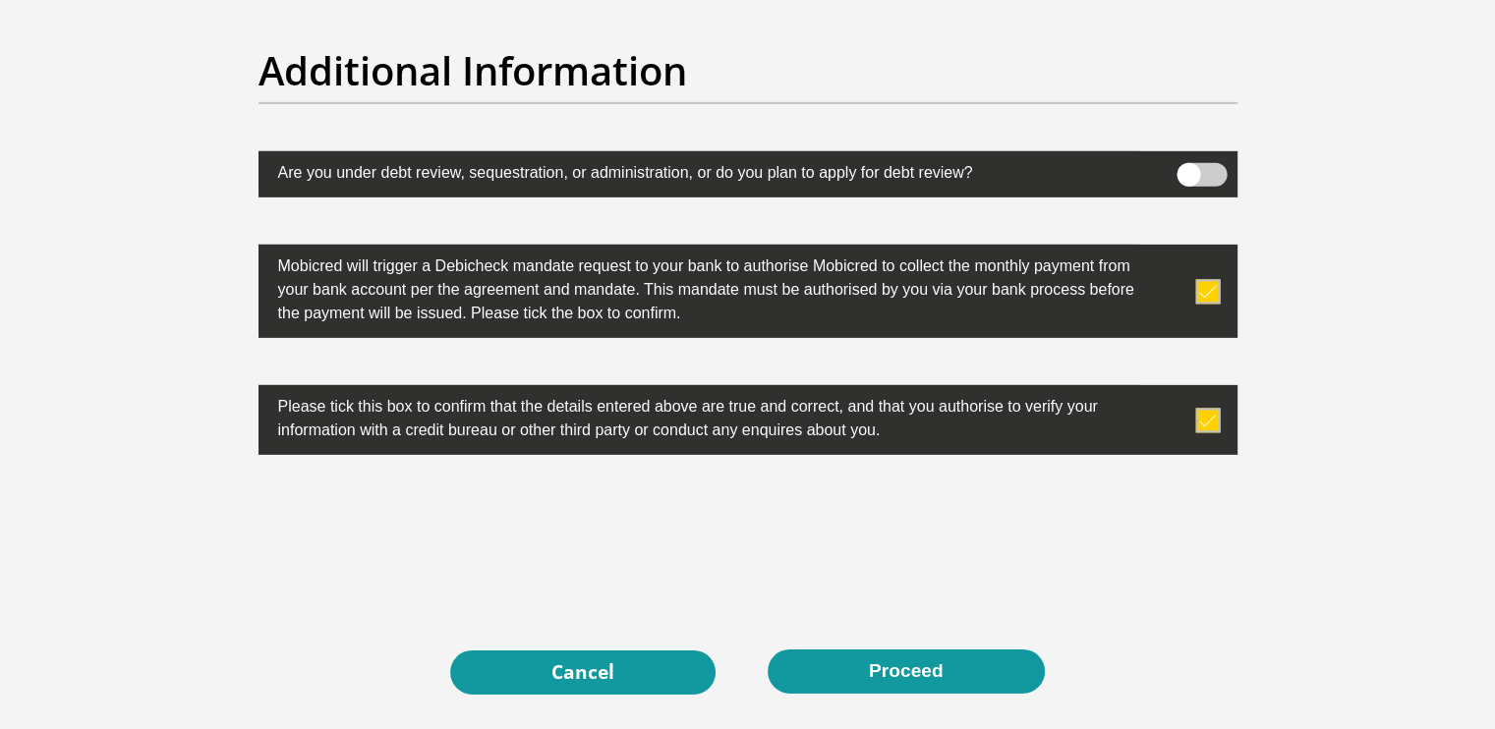
scroll to position [6319, 0]
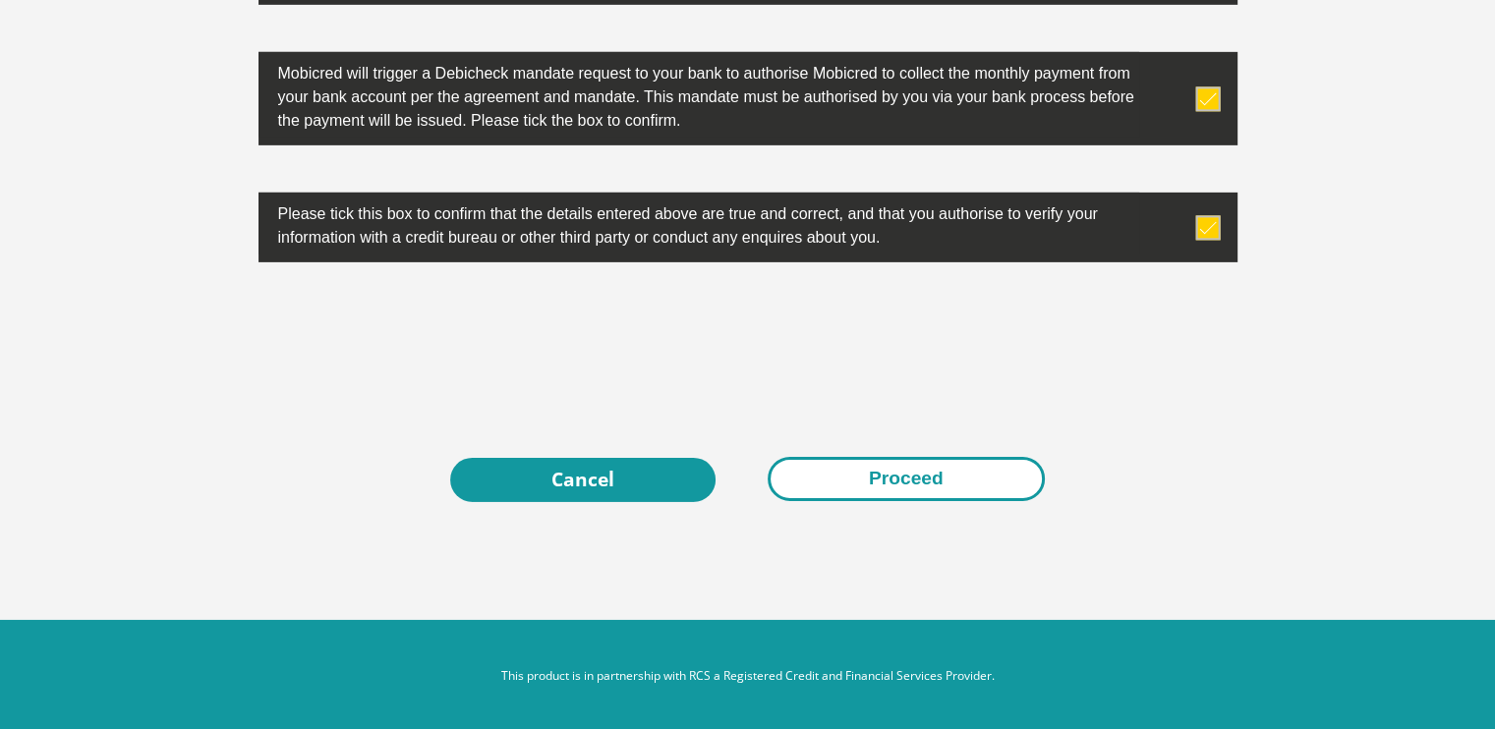
click at [889, 463] on button "Proceed" at bounding box center [906, 479] width 277 height 44
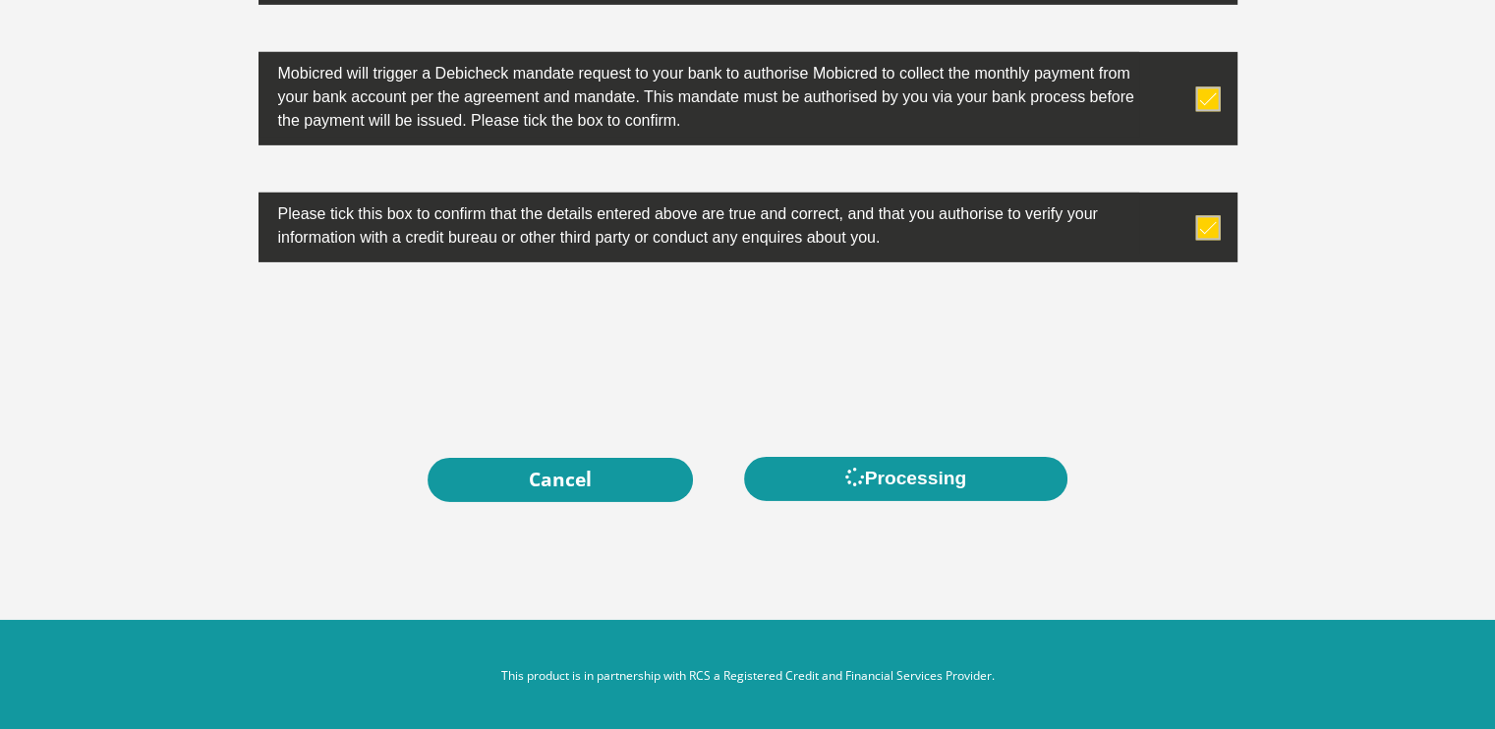
scroll to position [0, 0]
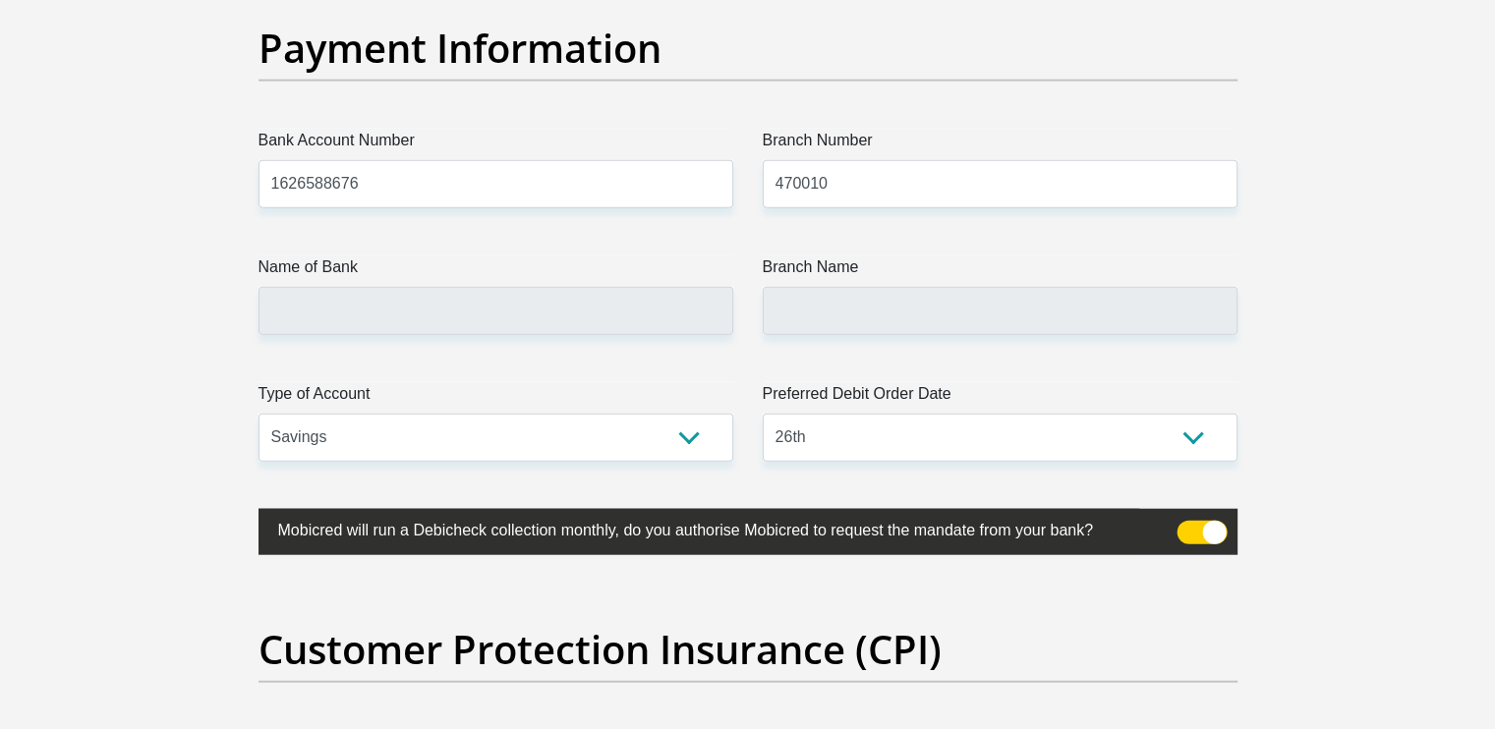
scroll to position [4683, 0]
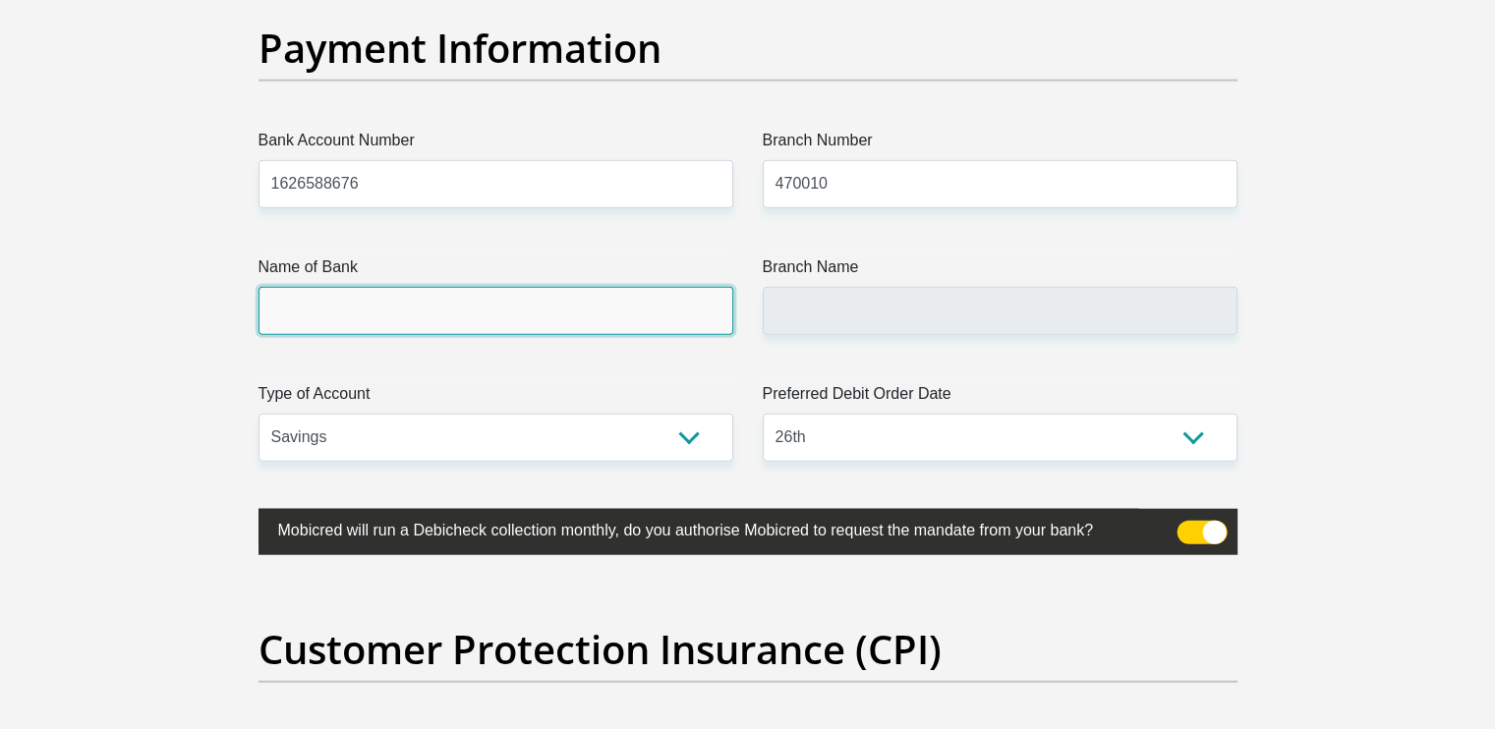
click at [543, 308] on input "Name of Bank" at bounding box center [496, 311] width 475 height 48
click at [537, 311] on input "Name of Bank" at bounding box center [496, 311] width 475 height 48
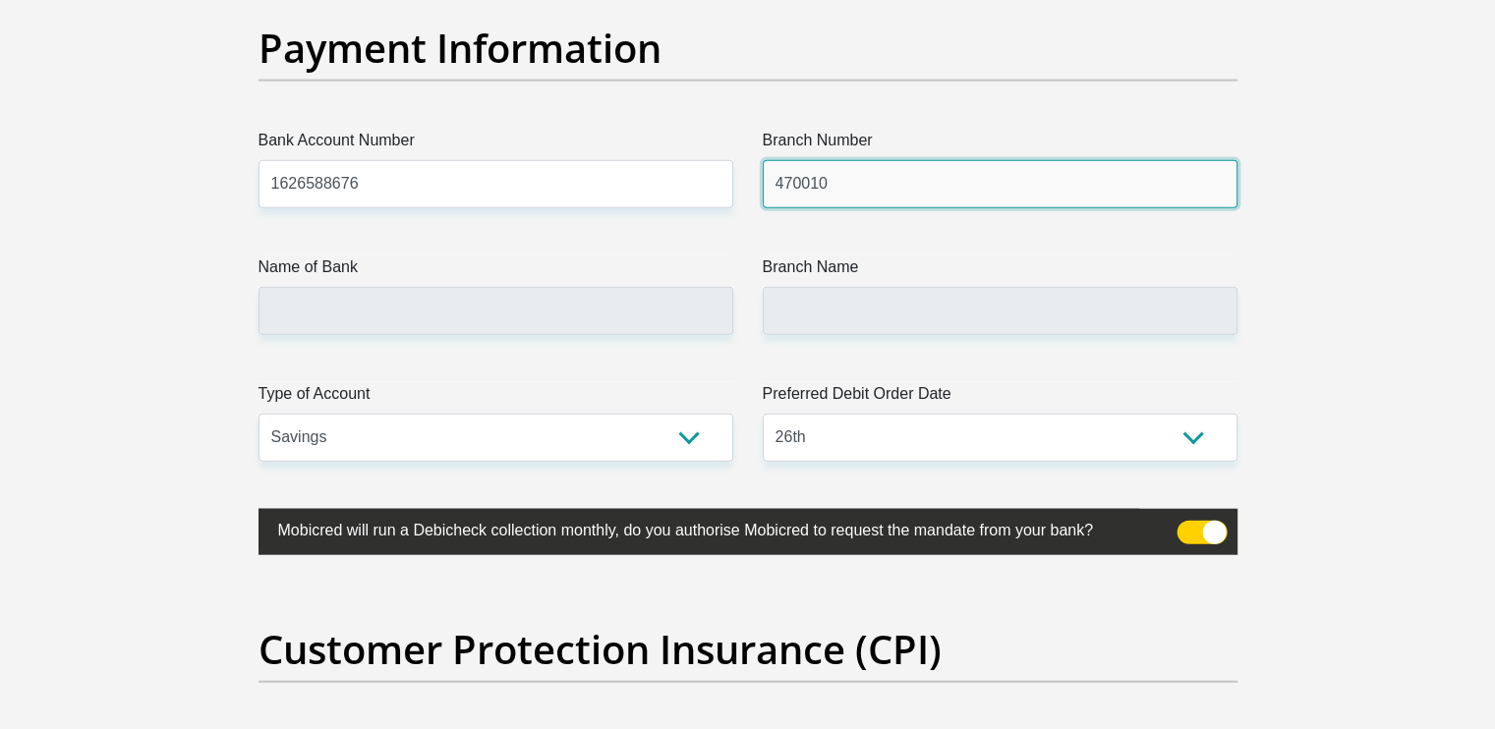
click at [826, 176] on input "470010" at bounding box center [1000, 184] width 475 height 48
type input "470010"
type input "CAPITEC BANK LIMITED"
type input "CAPITEC BANK CPC"
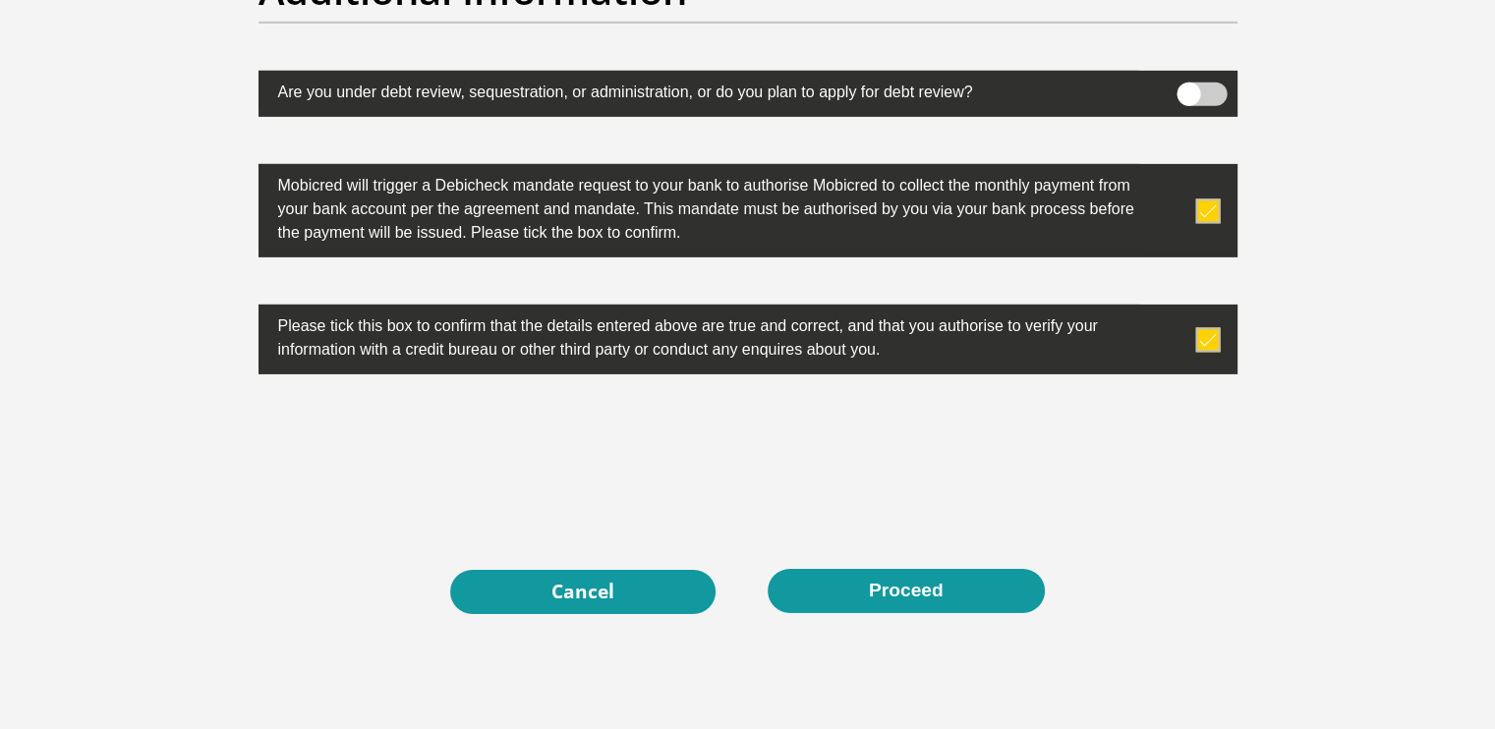
scroll to position [6454, 0]
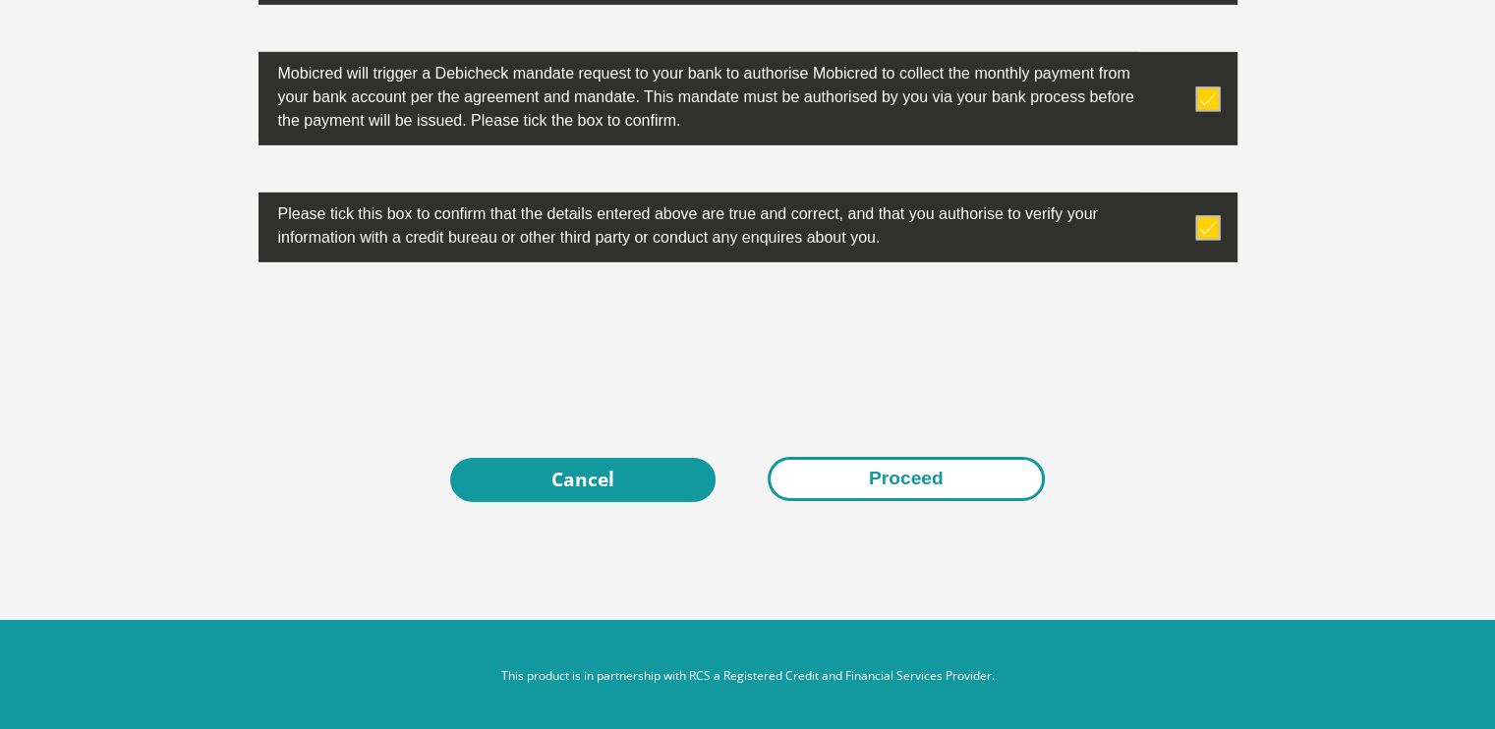
click at [928, 483] on button "Proceed" at bounding box center [906, 479] width 277 height 44
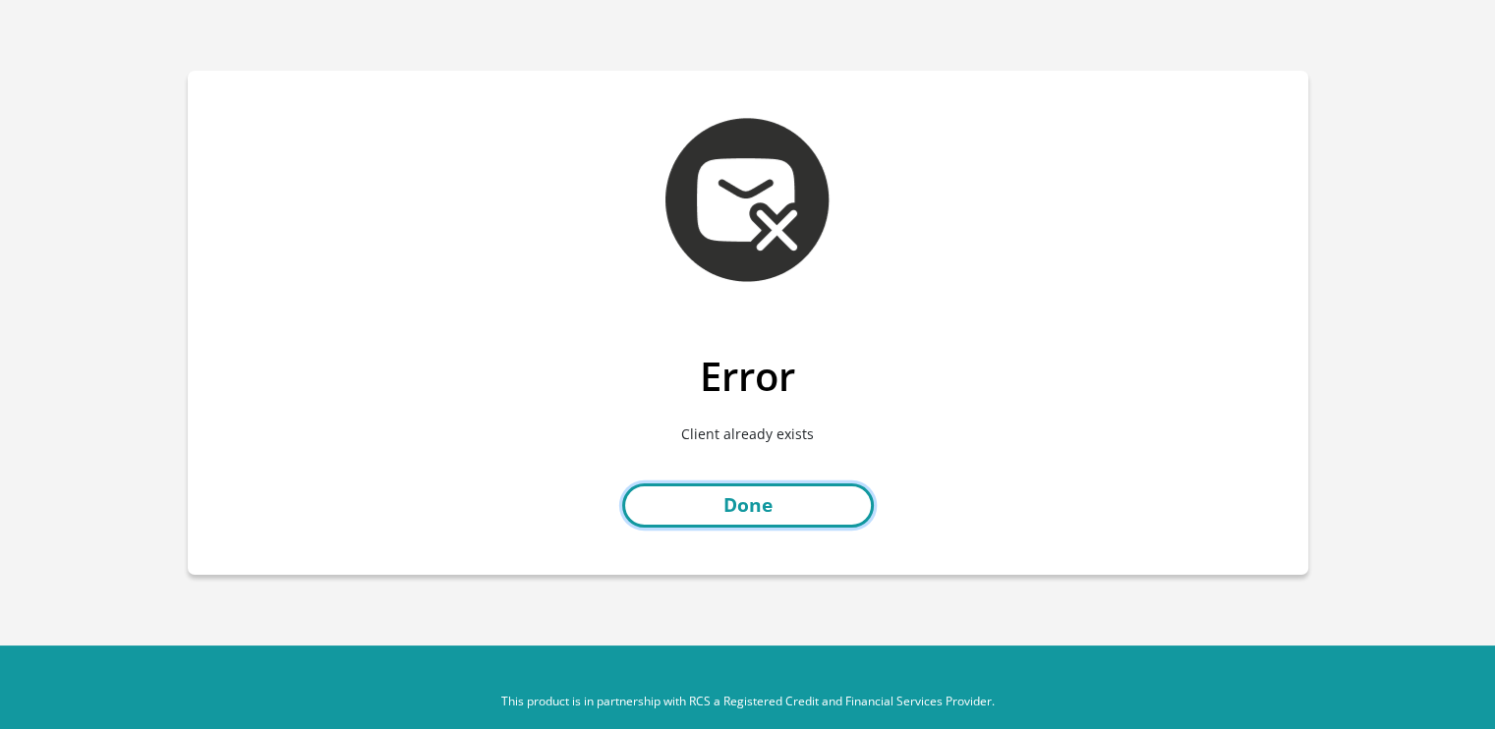
click at [774, 512] on link "Done" at bounding box center [748, 506] width 252 height 44
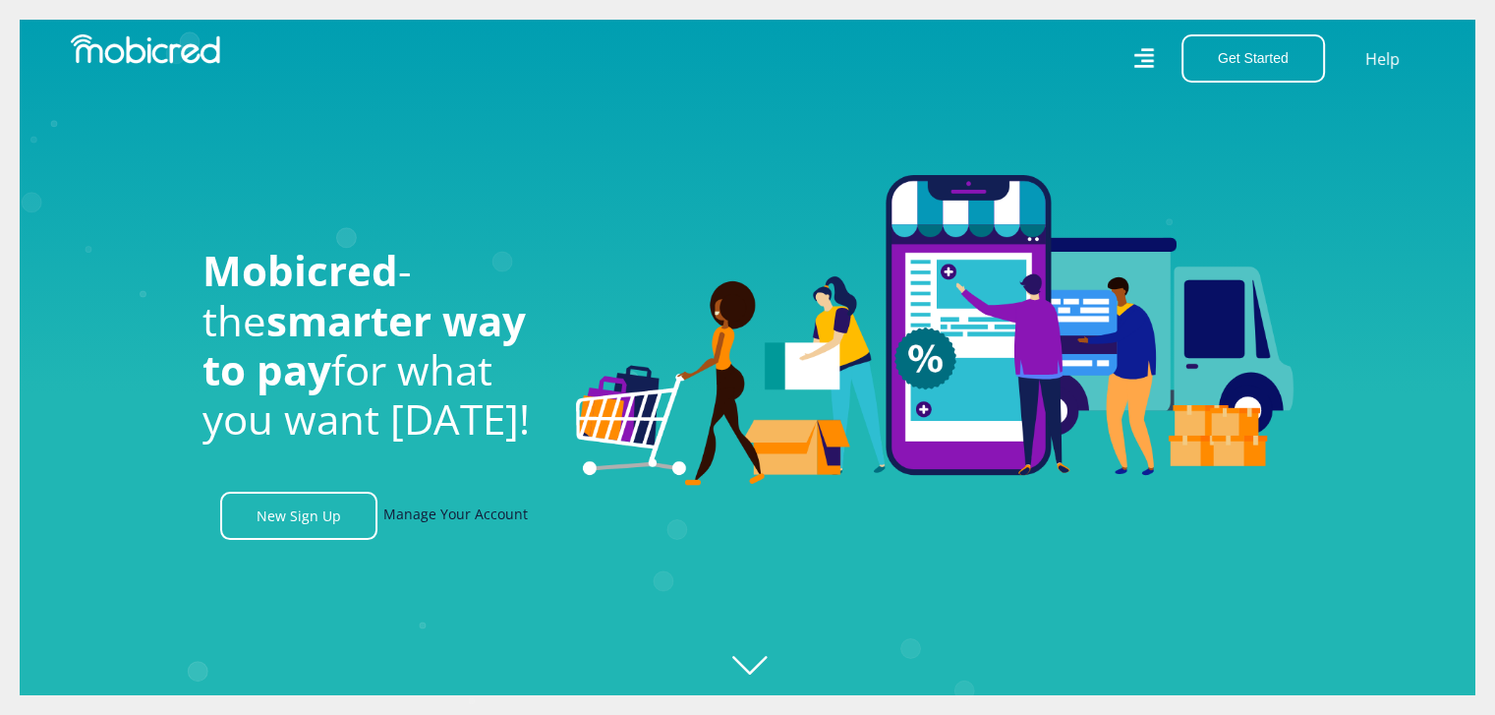
click at [421, 518] on link "Manage Your Account" at bounding box center [455, 515] width 144 height 48
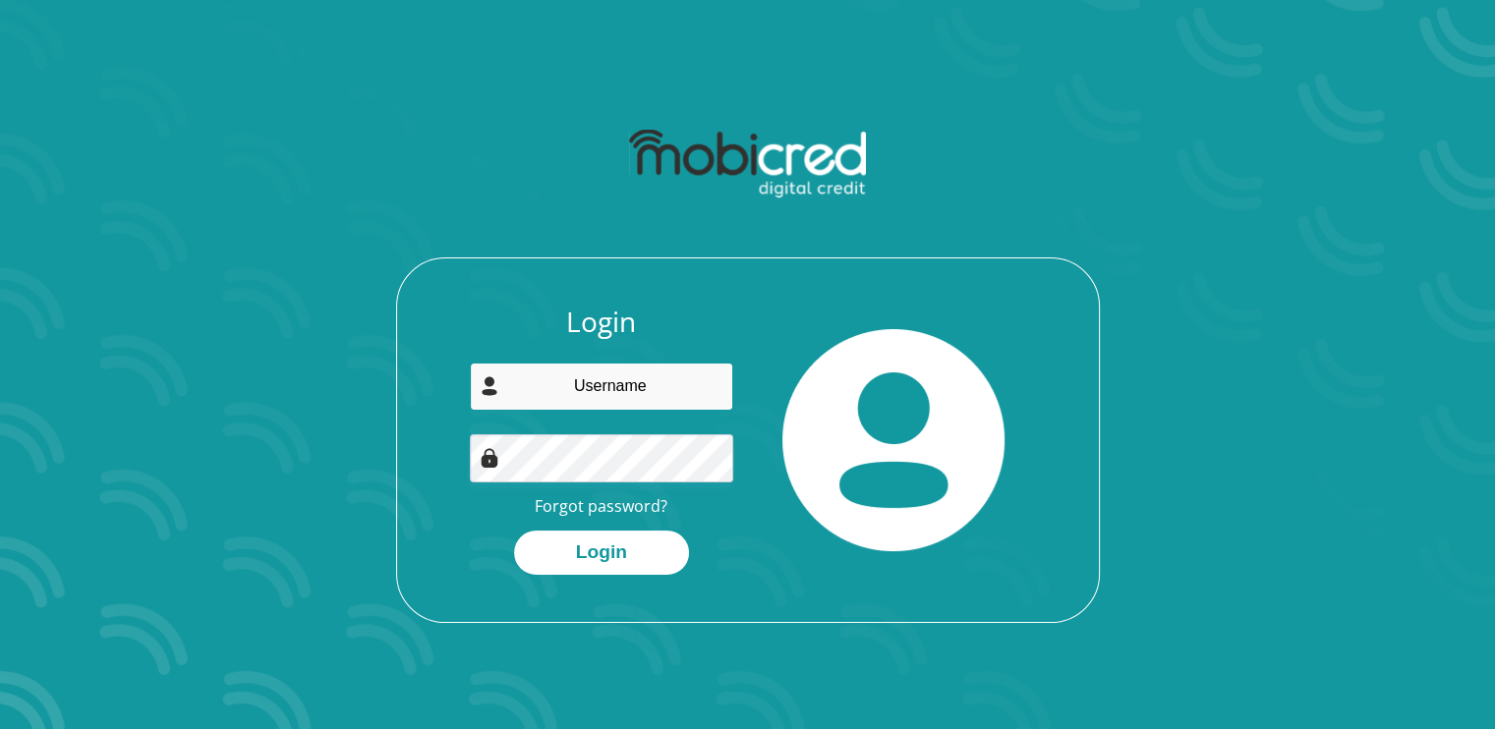
click at [562, 384] on input "email" at bounding box center [601, 387] width 263 height 48
click at [599, 503] on link "Forgot password?" at bounding box center [601, 506] width 133 height 22
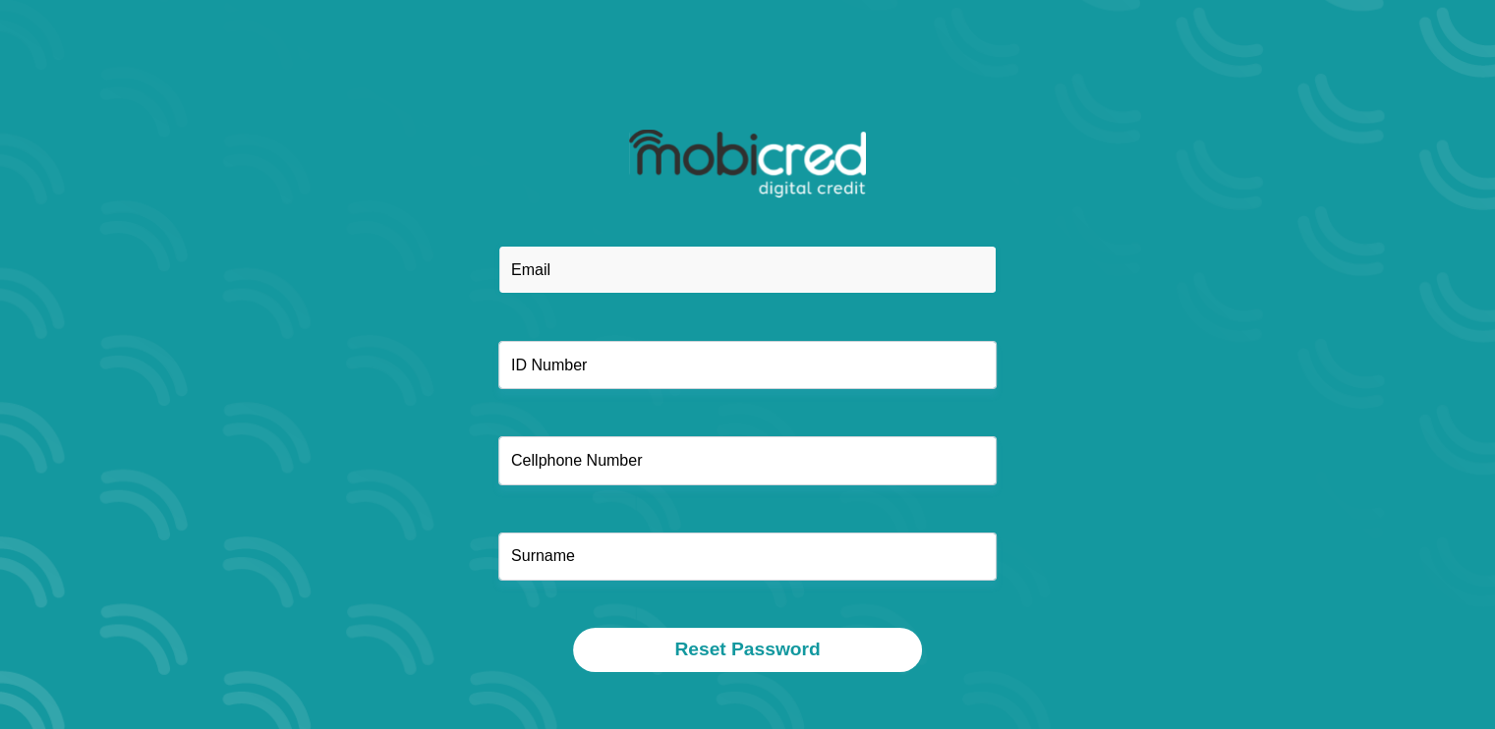
click at [633, 268] on input "email" at bounding box center [747, 270] width 498 height 48
type input "[EMAIL_ADDRESS][DOMAIN_NAME]"
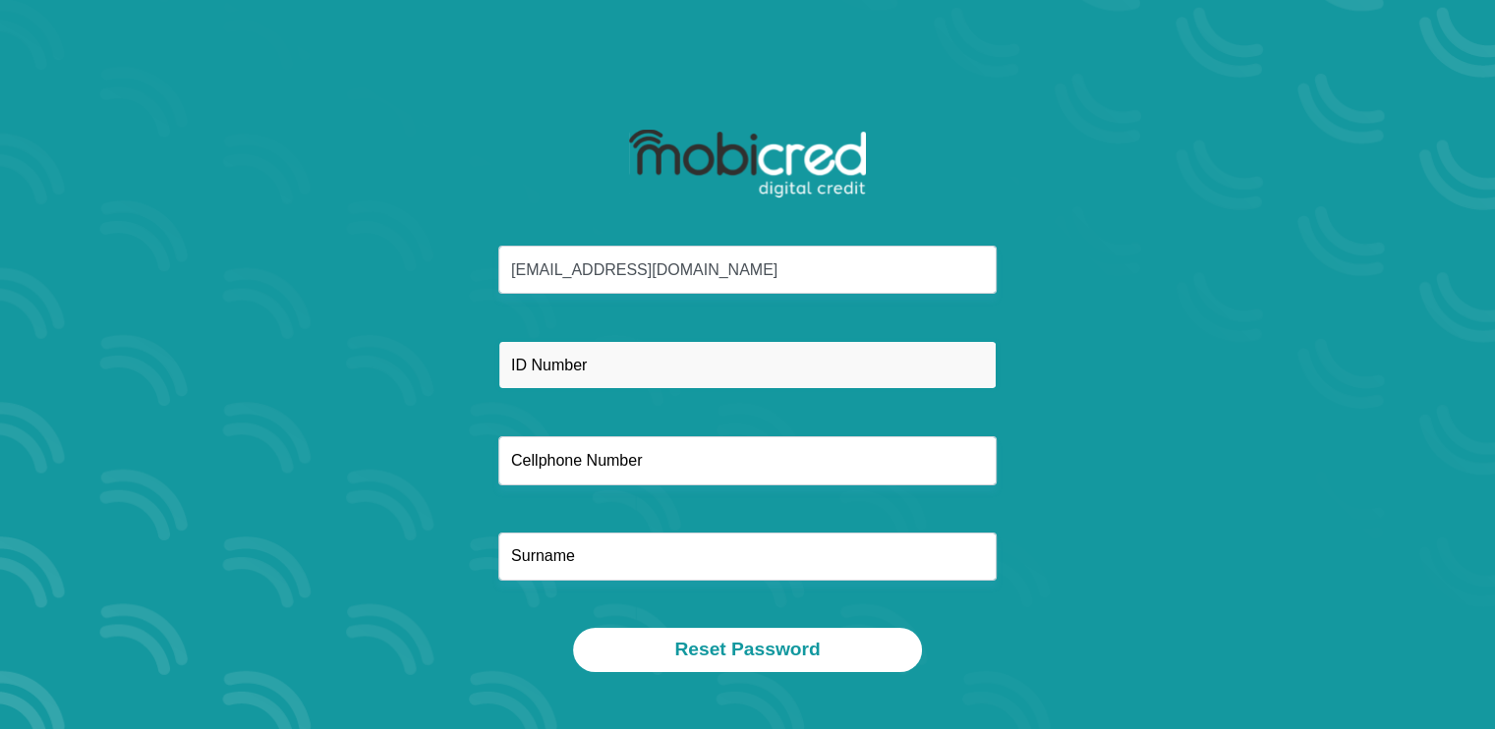
click at [653, 359] on input "text" at bounding box center [747, 365] width 498 height 48
type input "0007185909087"
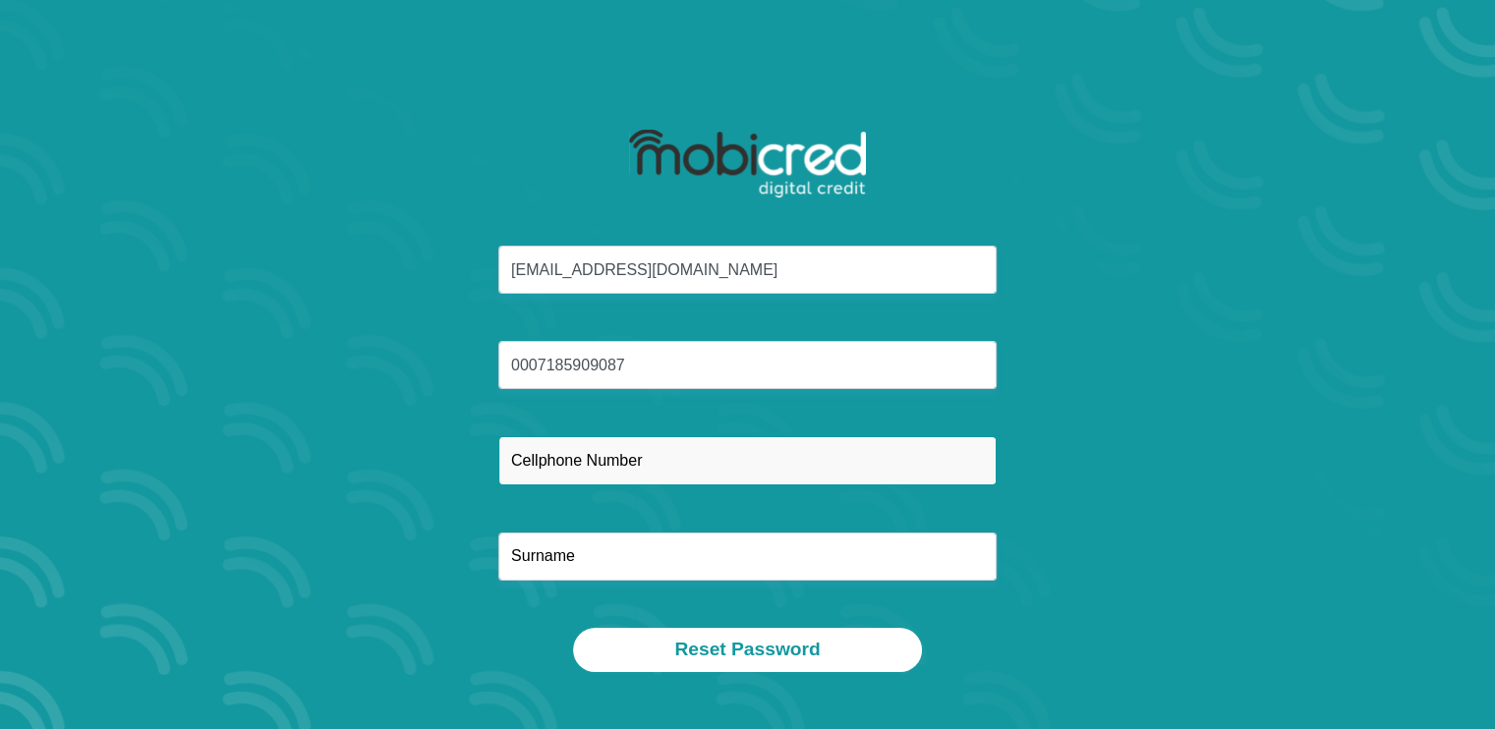
click at [663, 472] on input "text" at bounding box center [747, 460] width 498 height 48
type input "0677002557"
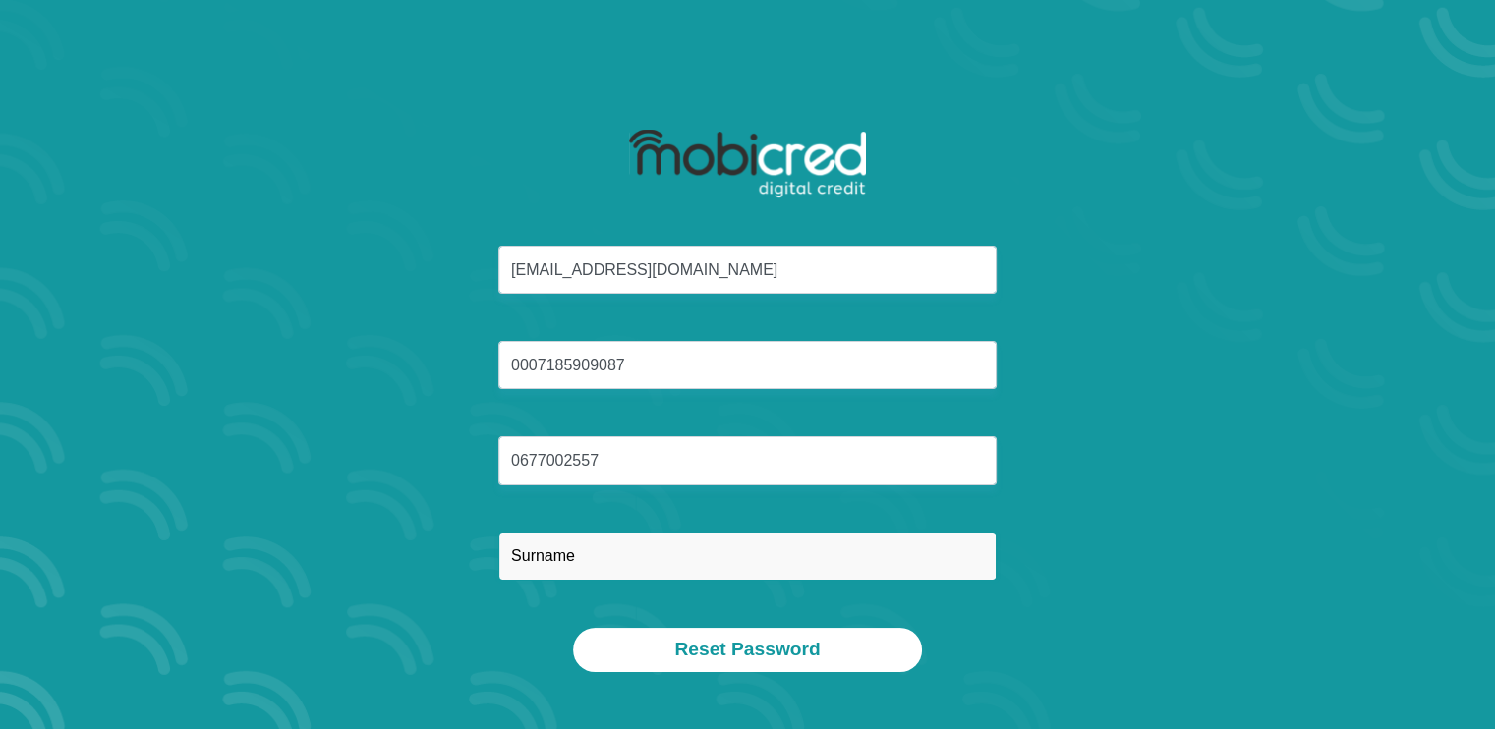
click at [649, 573] on input "text" at bounding box center [747, 557] width 498 height 48
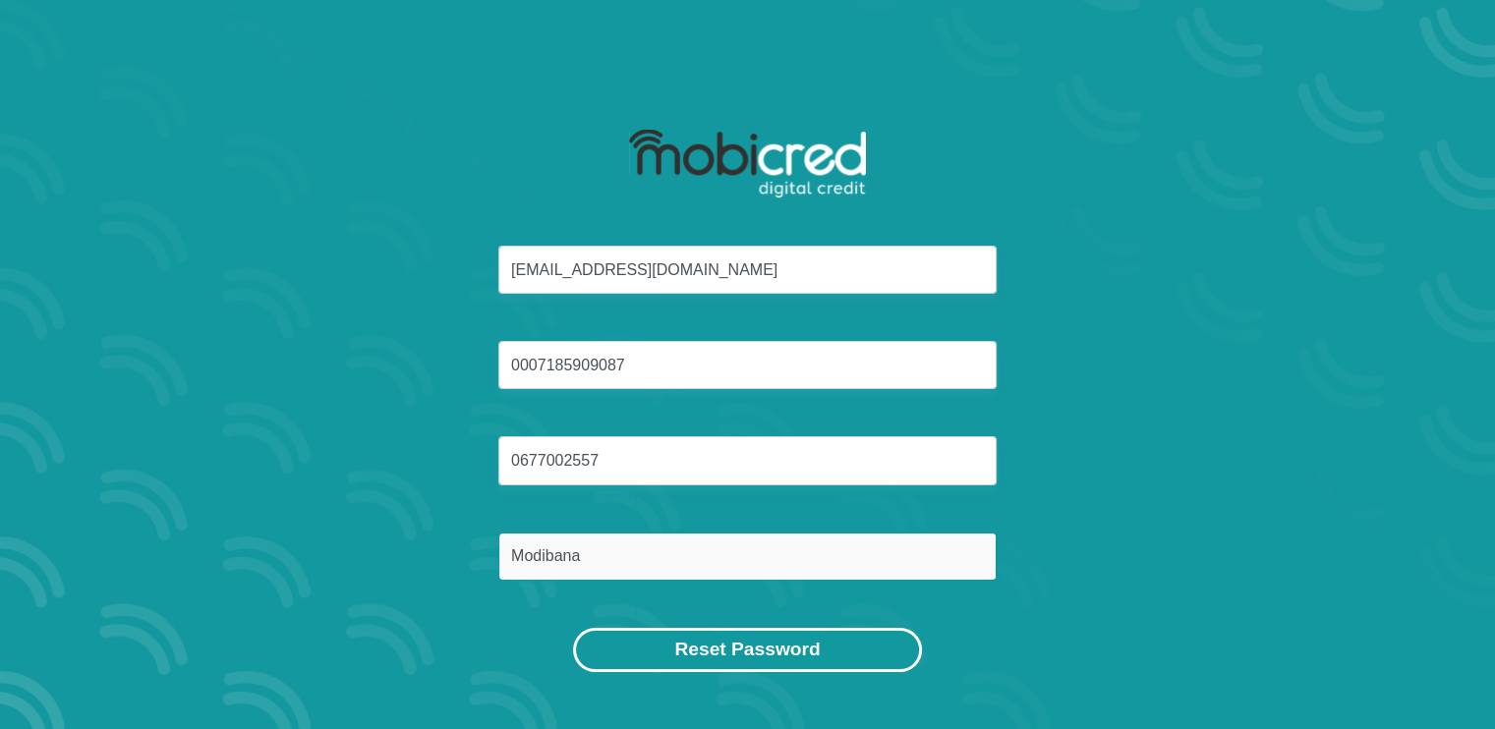
type input "Modibana"
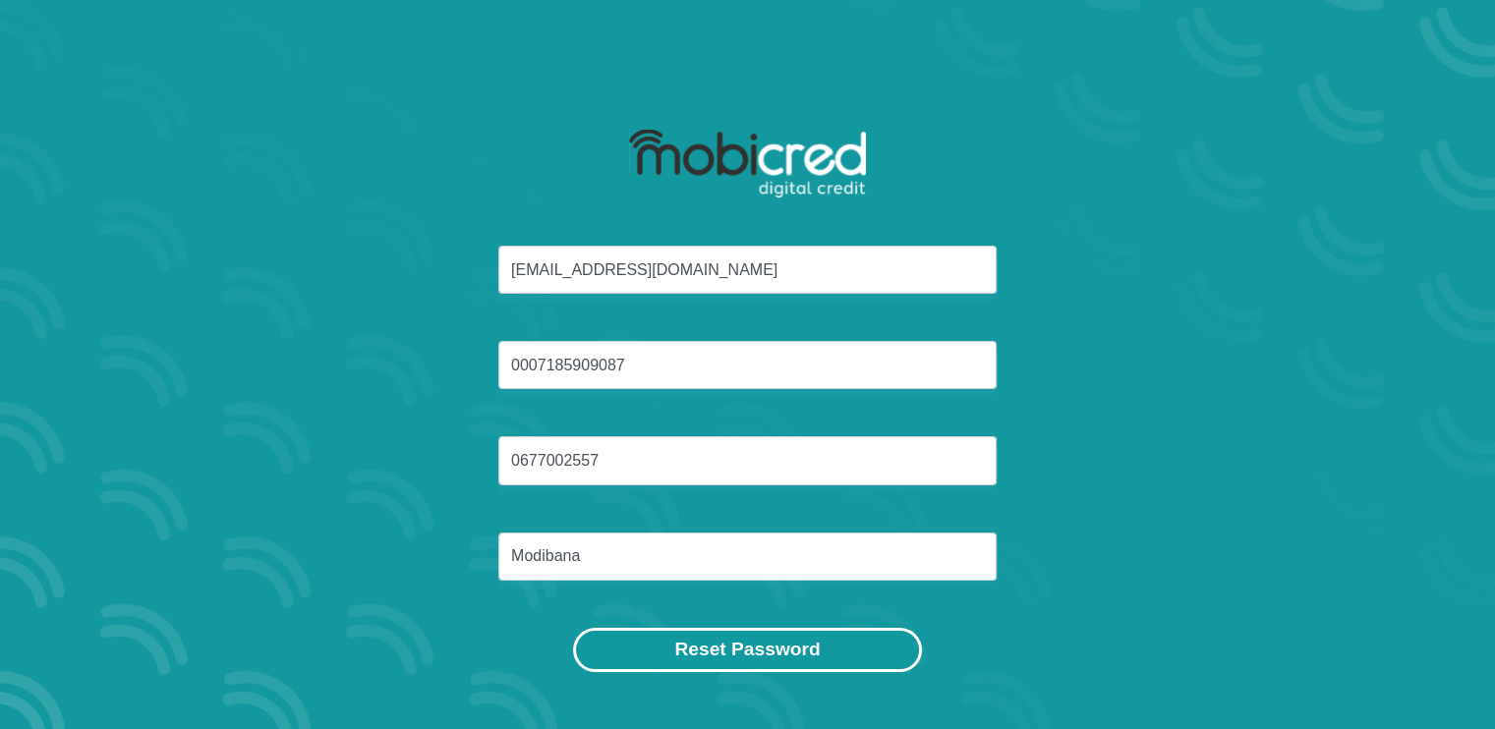
click at [709, 658] on button "Reset Password" at bounding box center [747, 650] width 348 height 44
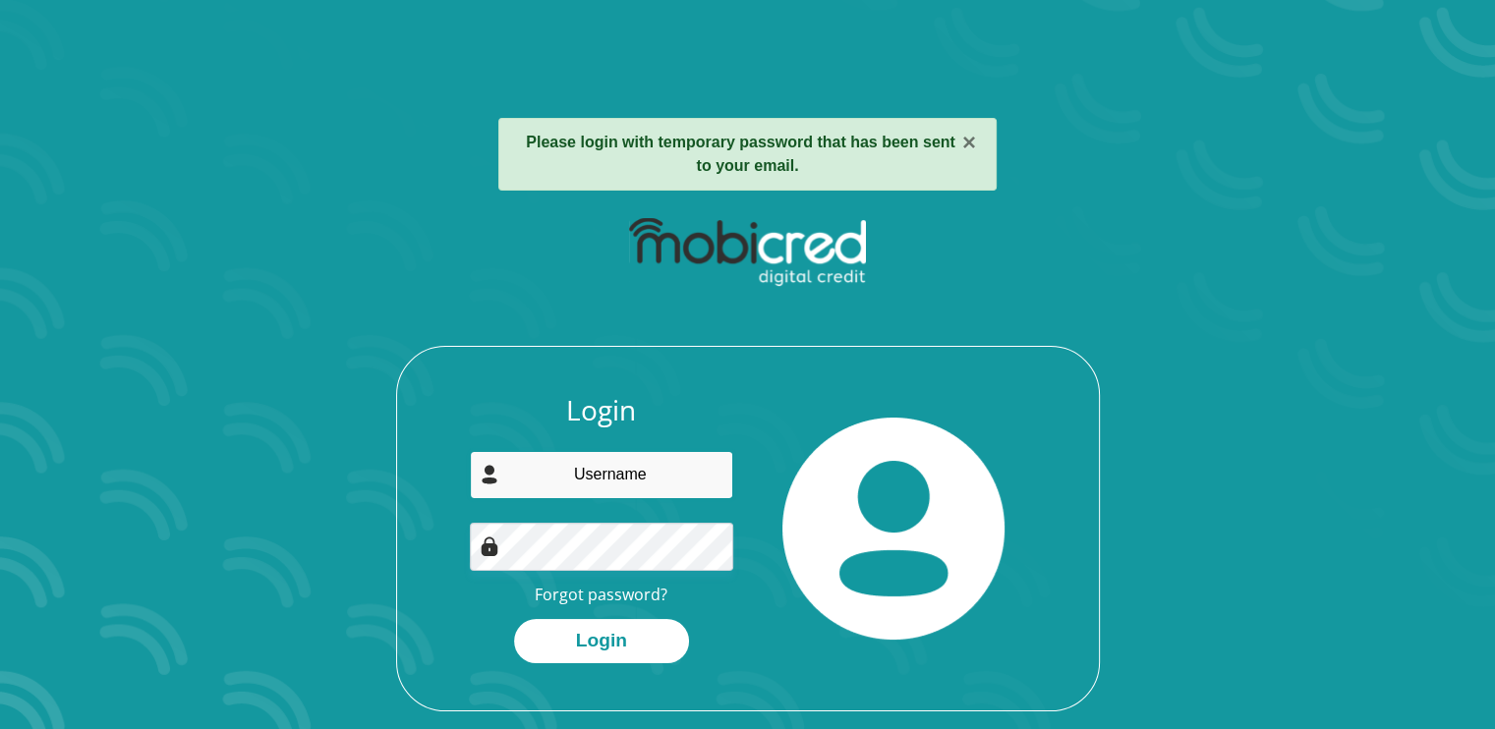
click at [603, 483] on input "email" at bounding box center [601, 475] width 263 height 48
type input "[EMAIL_ADDRESS][DOMAIN_NAME]"
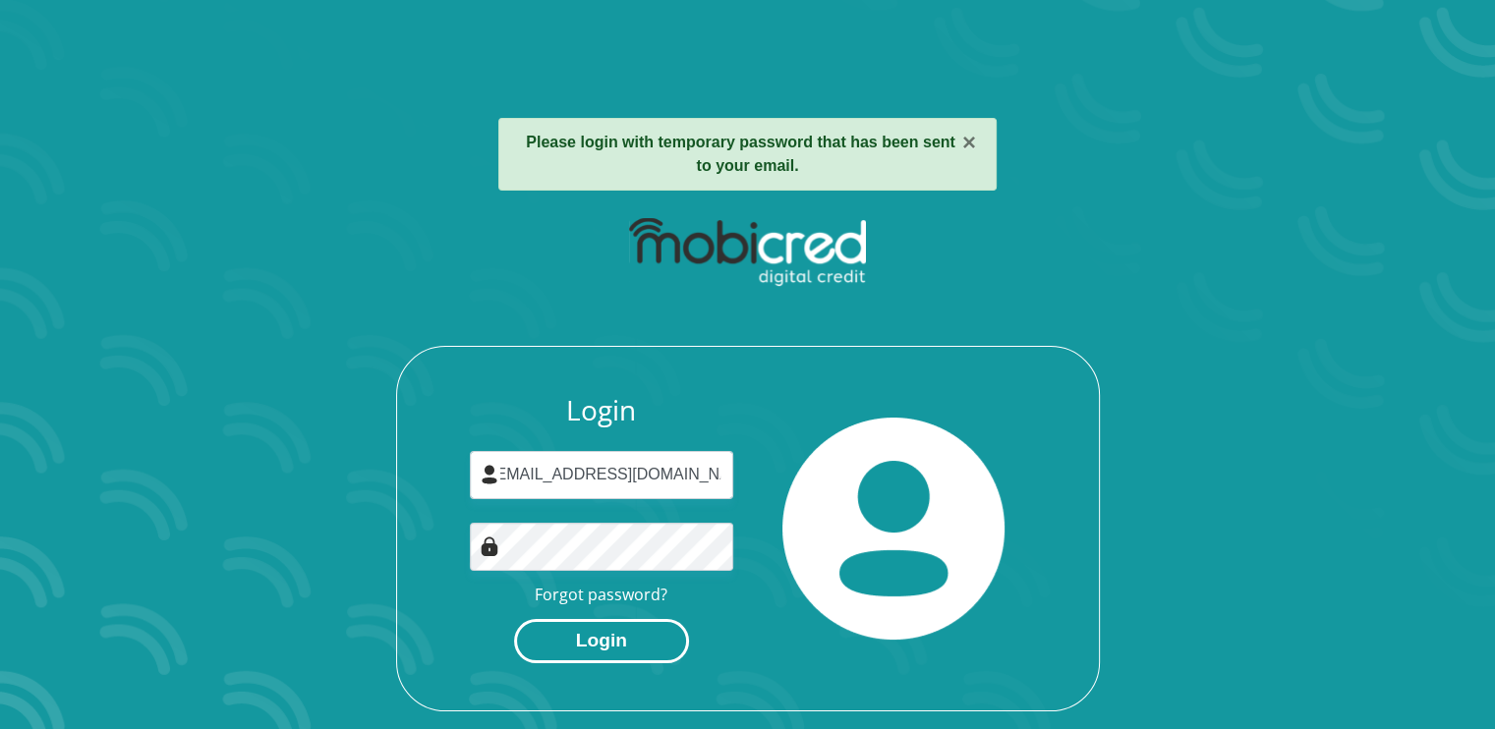
scroll to position [0, 0]
click at [616, 644] on button "Login" at bounding box center [601, 641] width 175 height 44
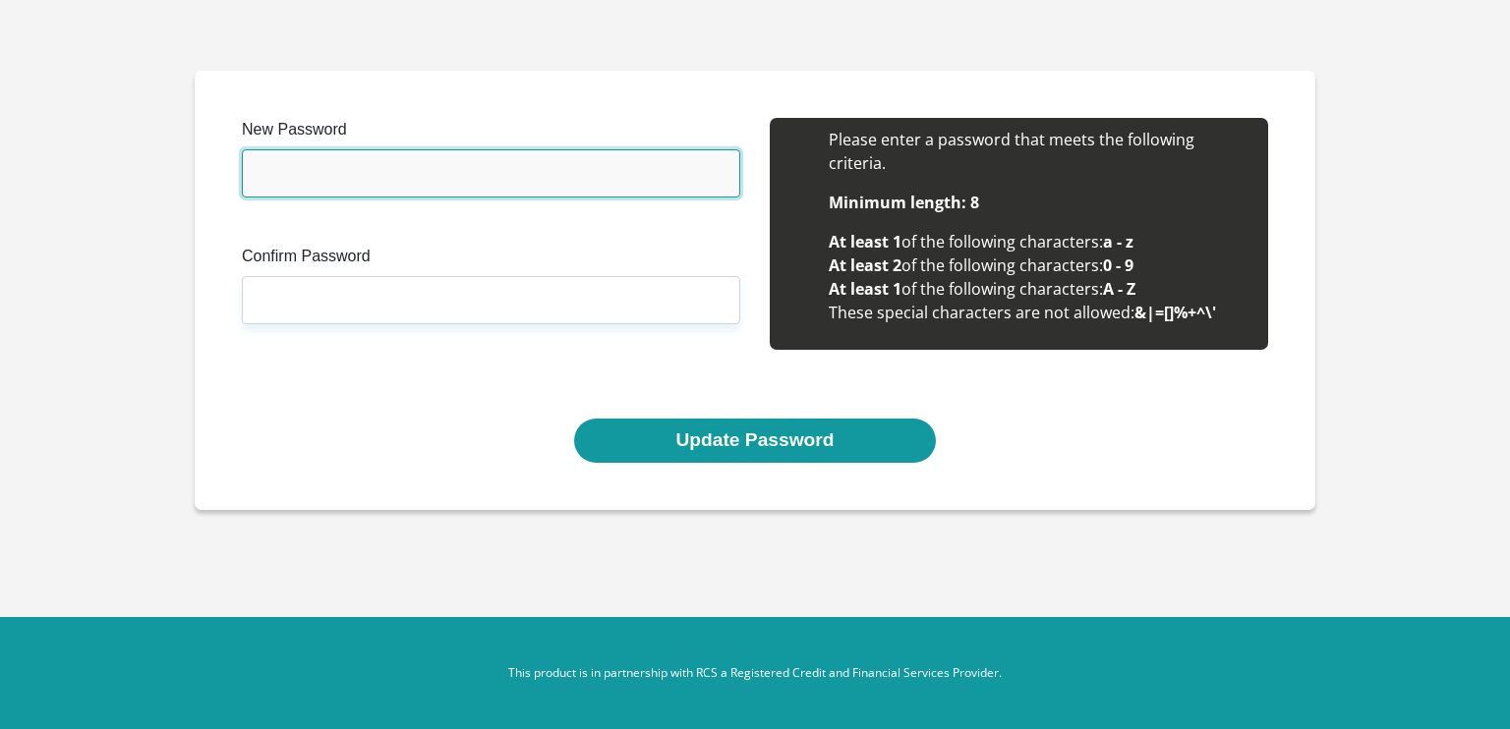
click at [468, 165] on input "New Password" at bounding box center [491, 173] width 498 height 48
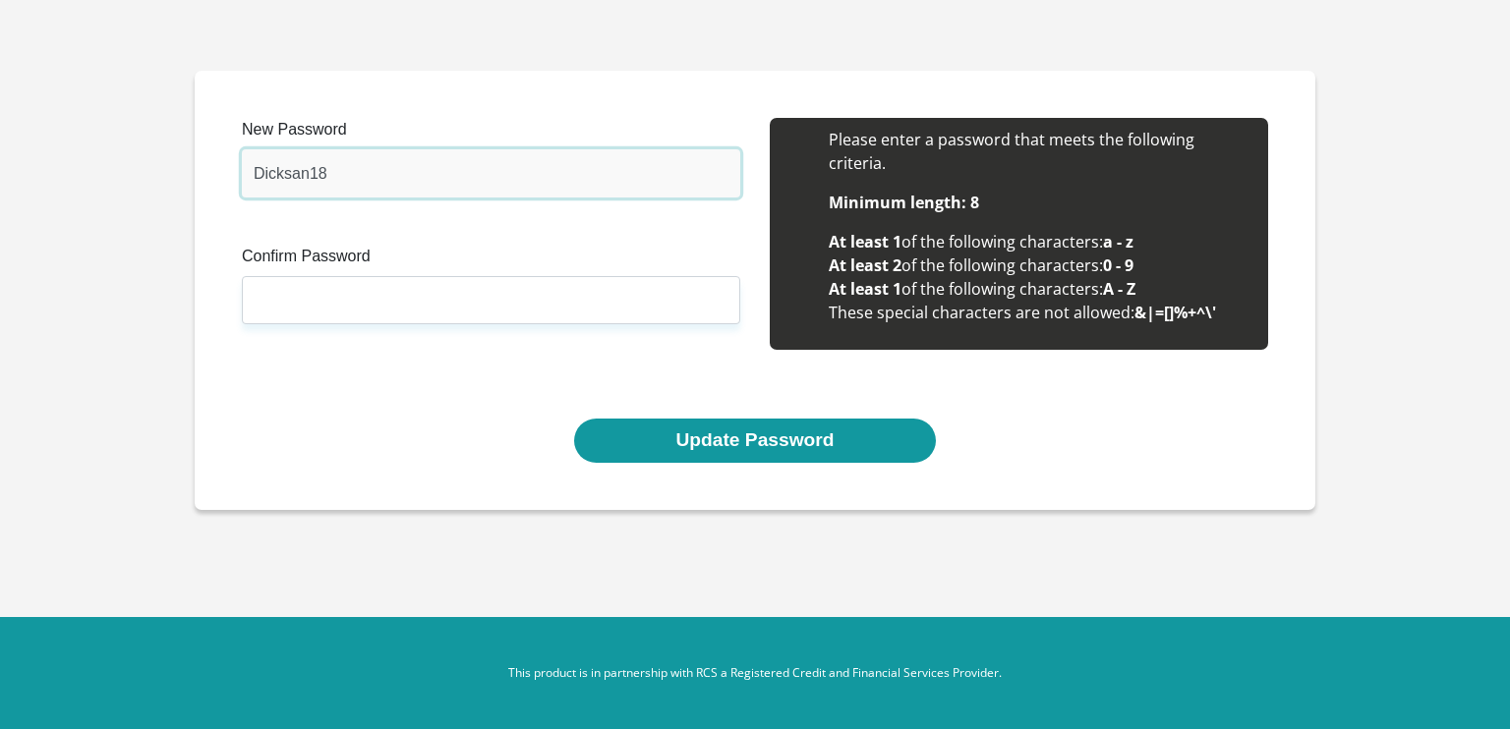
type input "Dicksan18"
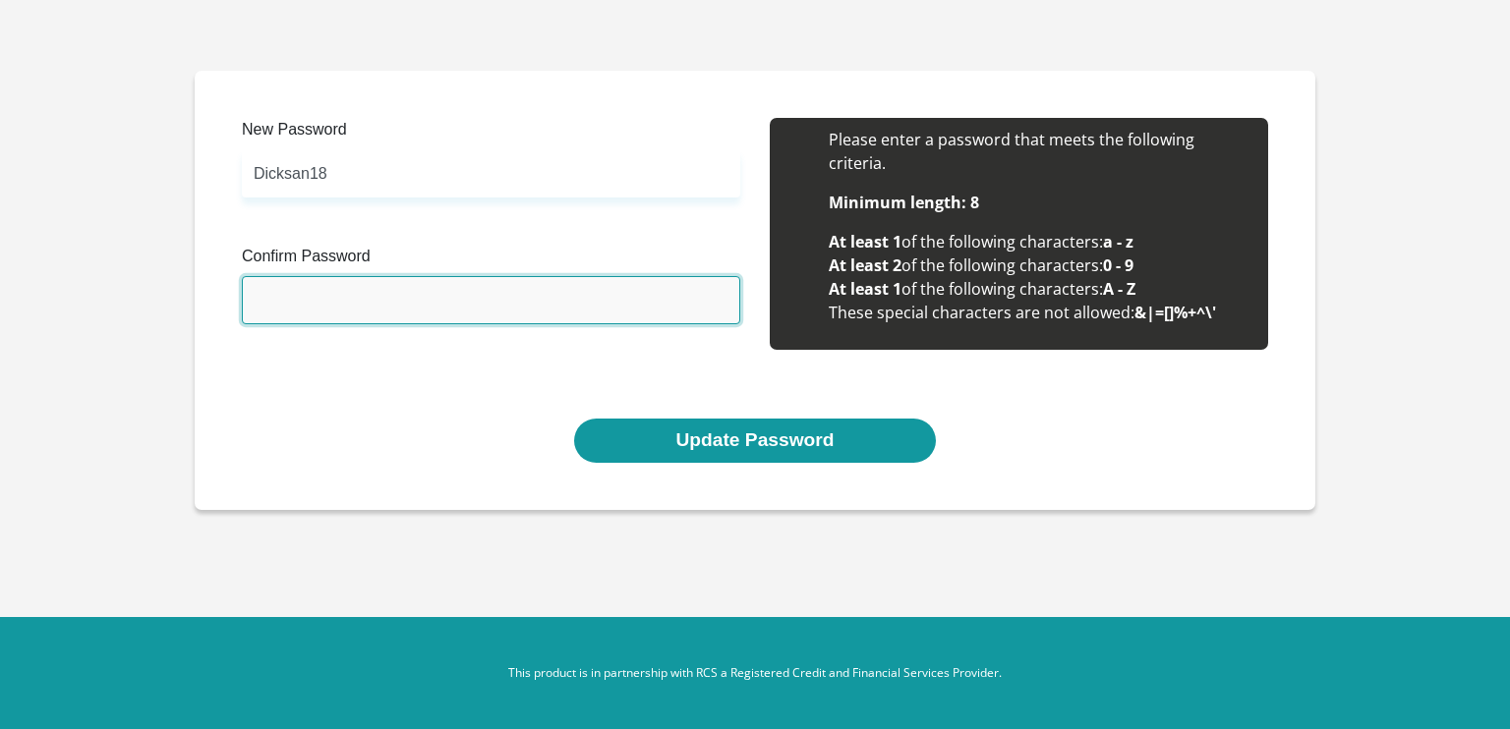
click at [488, 302] on input "Confirm Password" at bounding box center [491, 300] width 498 height 48
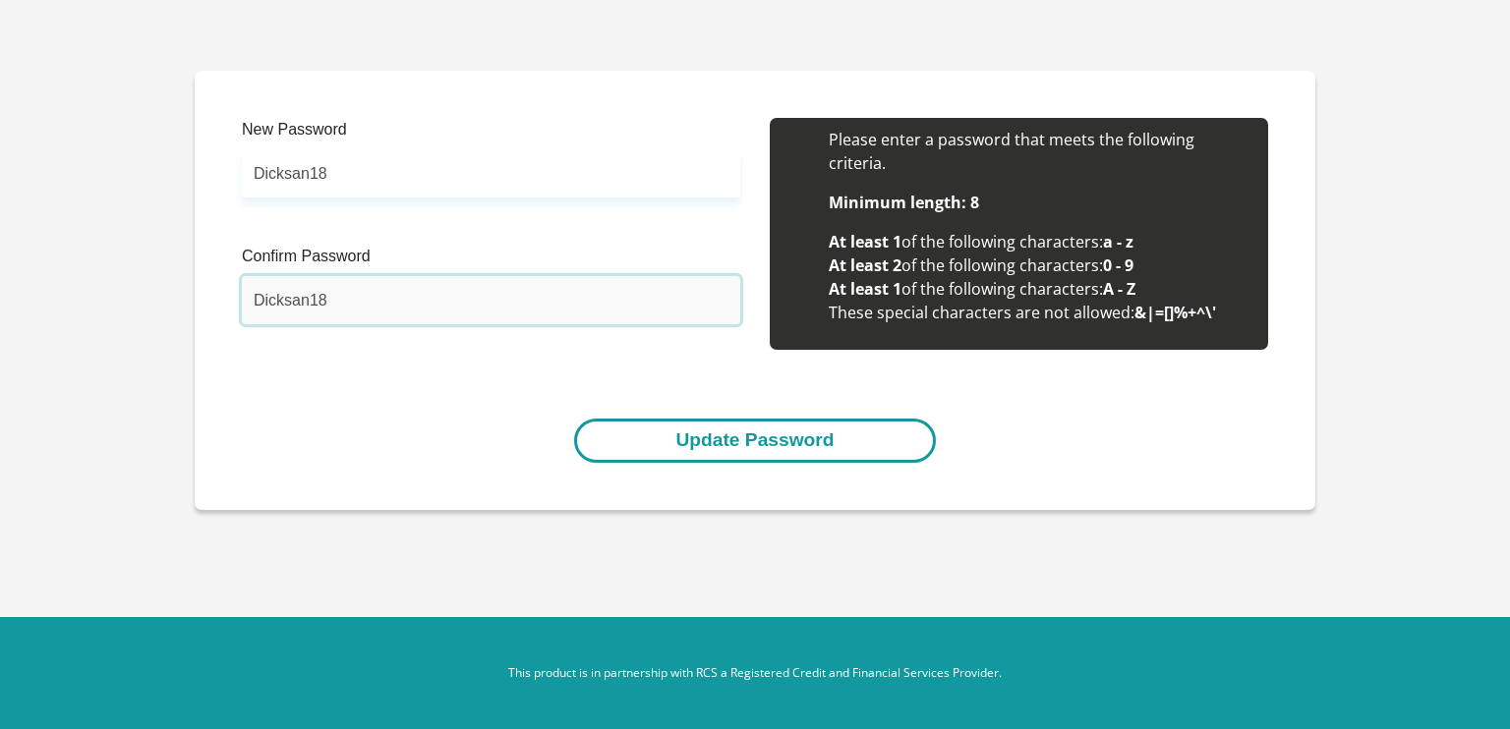
type input "Dicksan18"
click at [695, 432] on button "Update Password" at bounding box center [754, 441] width 361 height 44
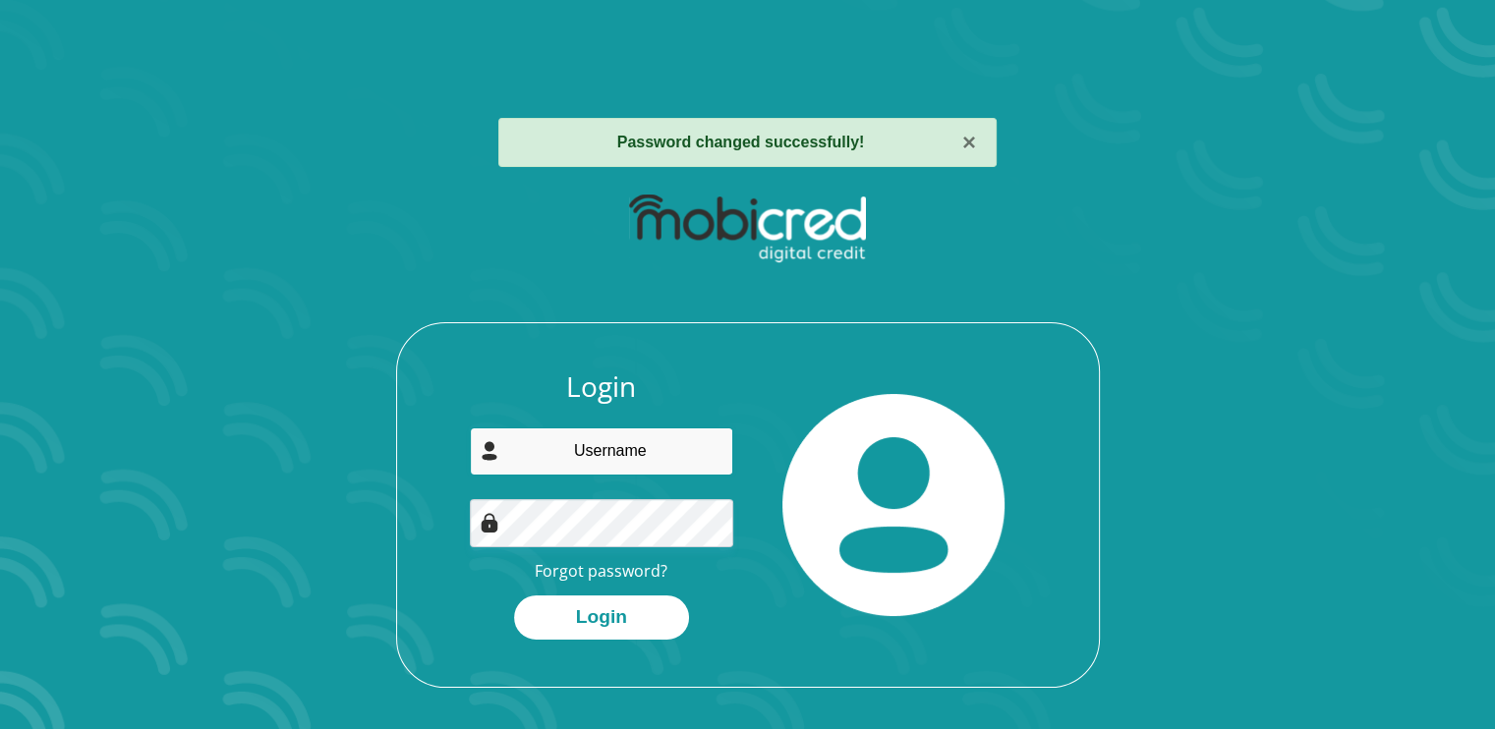
click at [641, 453] on input "email" at bounding box center [601, 452] width 263 height 48
type input "[EMAIL_ADDRESS][DOMAIN_NAME]"
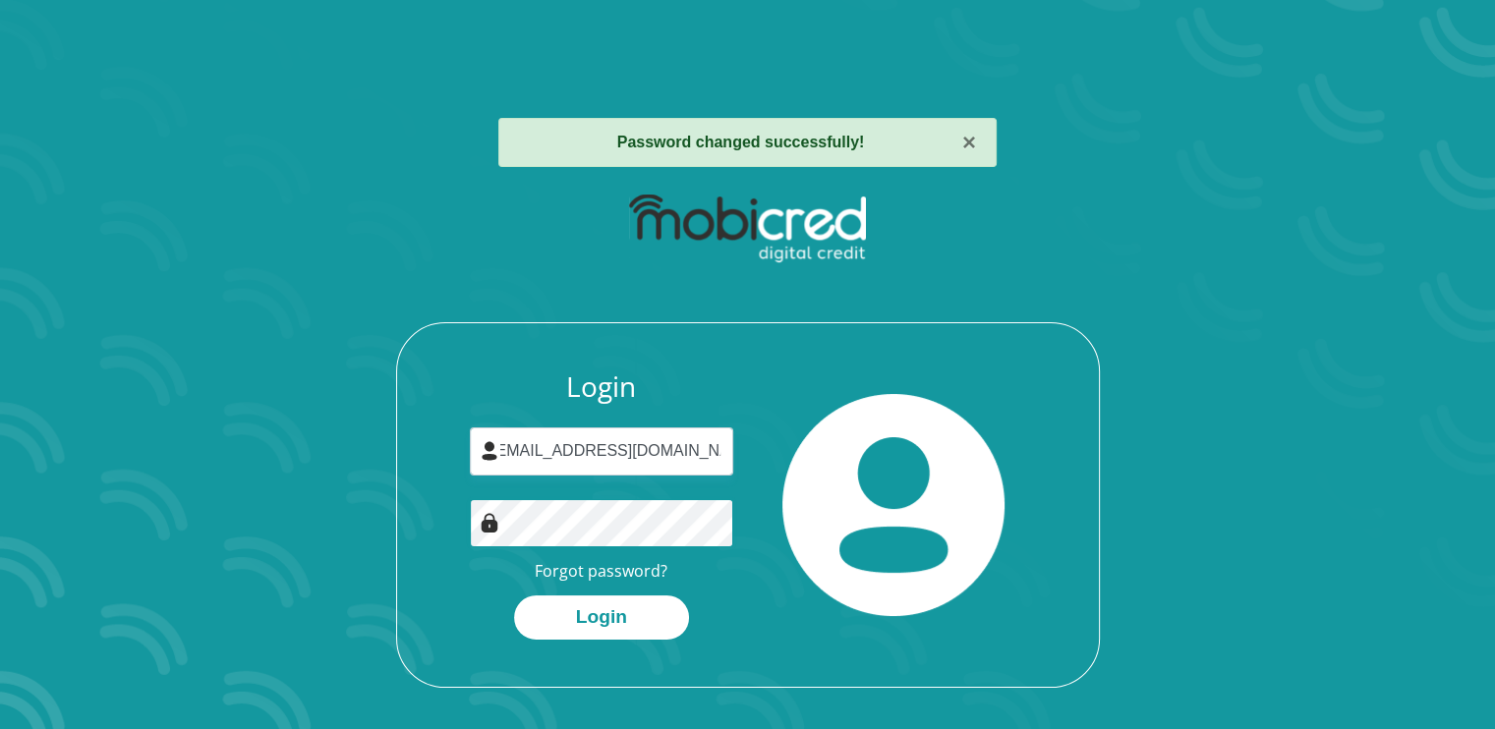
scroll to position [0, 0]
click at [598, 621] on button "Login" at bounding box center [601, 618] width 175 height 44
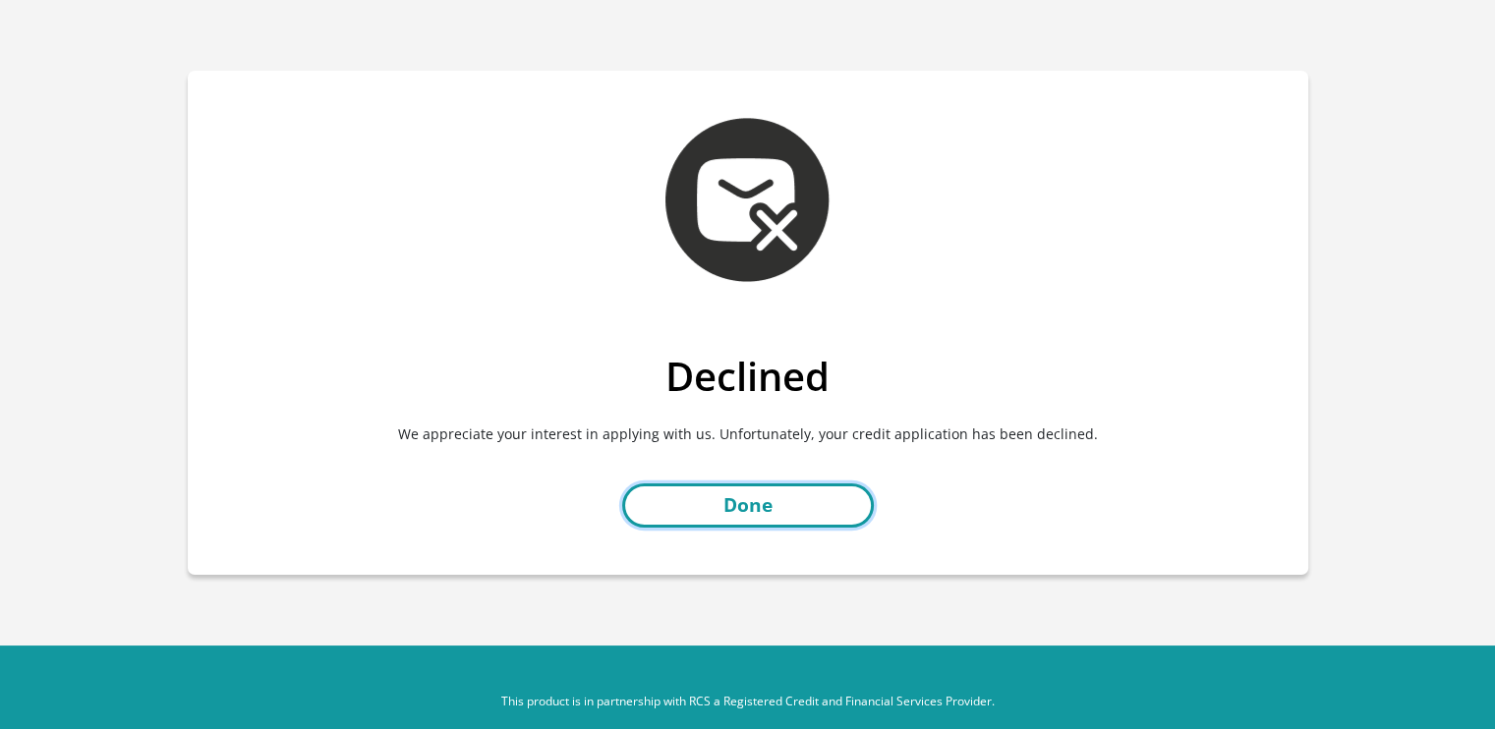
click at [841, 509] on link "Done" at bounding box center [748, 506] width 252 height 44
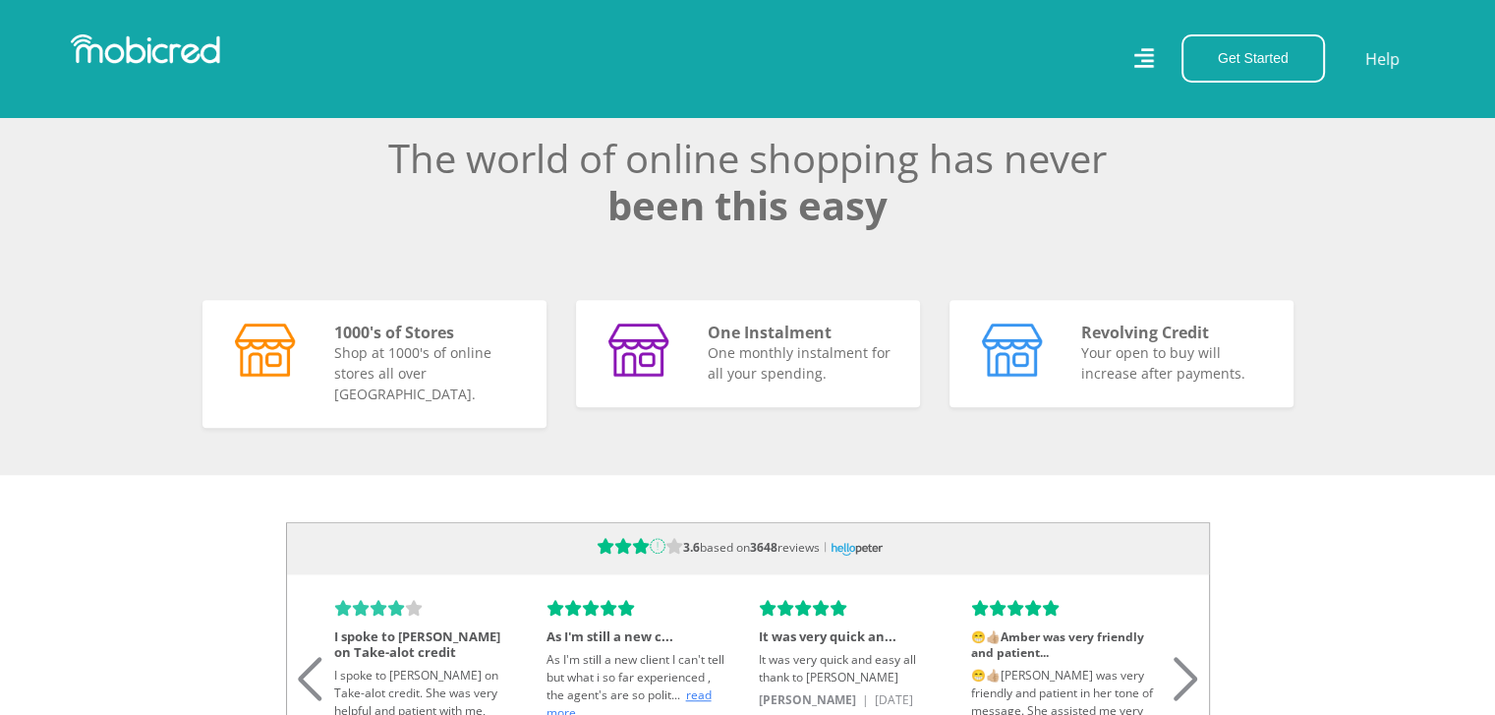
scroll to position [0, 4482]
